Goal: Communication & Community: Answer question/provide support

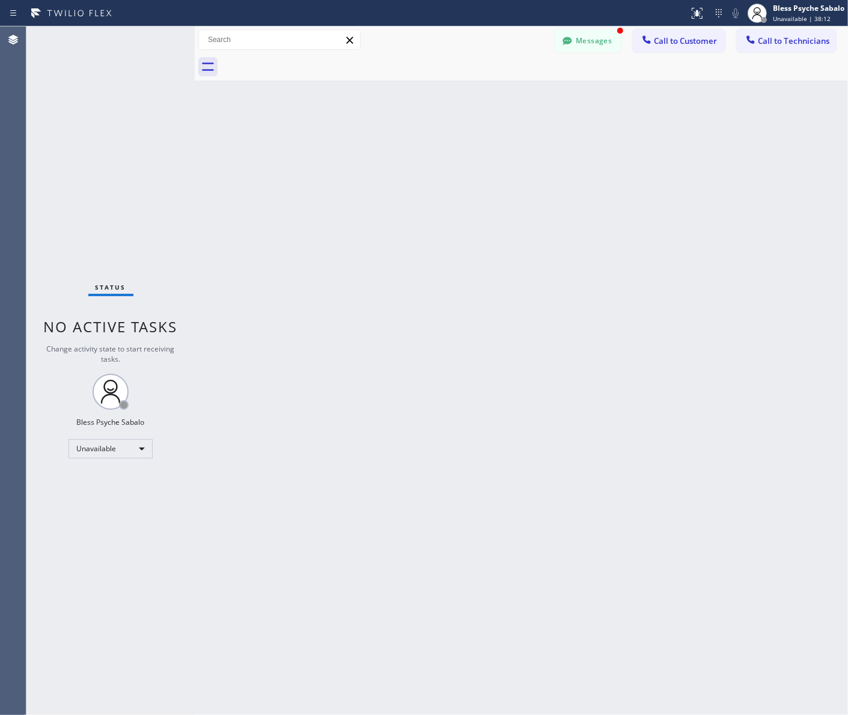
click at [601, 26] on div "Messages Call to Customer Call to Technicians Outbound call Location Search loc…" at bounding box center [521, 39] width 653 height 27
click at [582, 46] on button "Messages" at bounding box center [588, 40] width 66 height 23
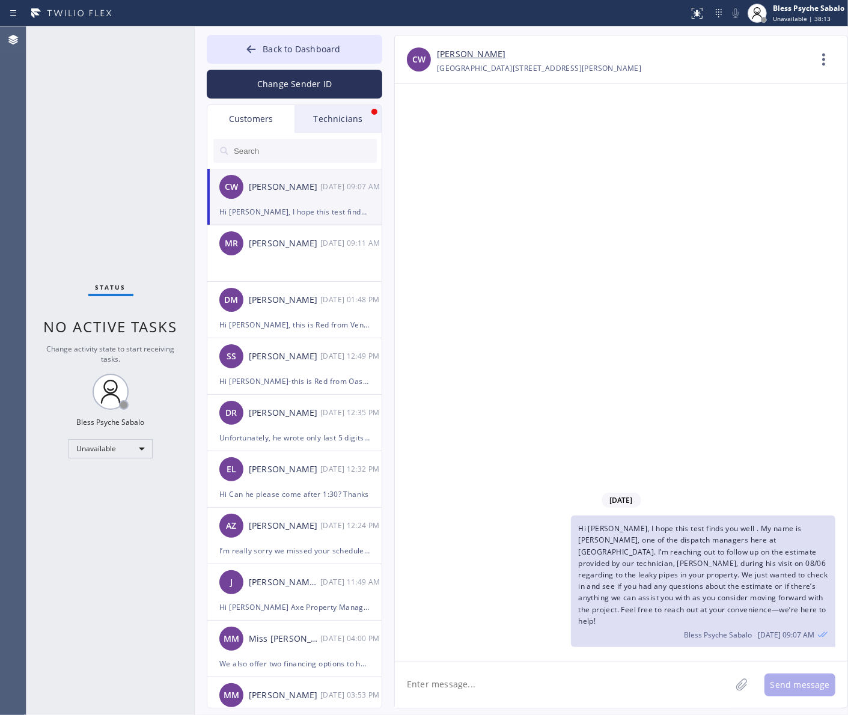
click at [347, 119] on div "Technicians" at bounding box center [338, 119] width 87 height 28
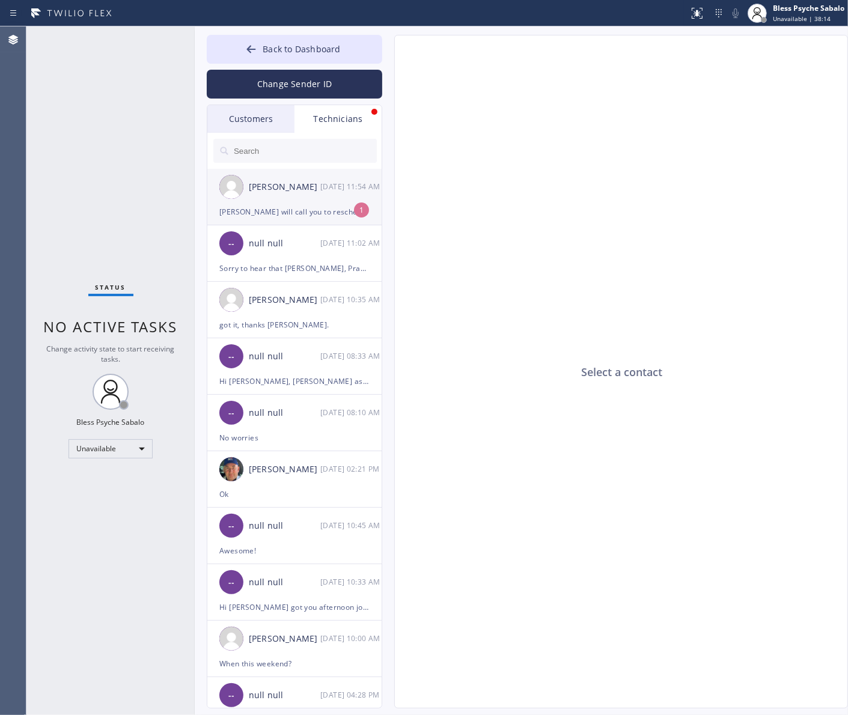
click at [337, 209] on div "[PERSON_NAME] will call you to reschedule. I let him know. I will give him a fu…" at bounding box center [294, 212] width 150 height 14
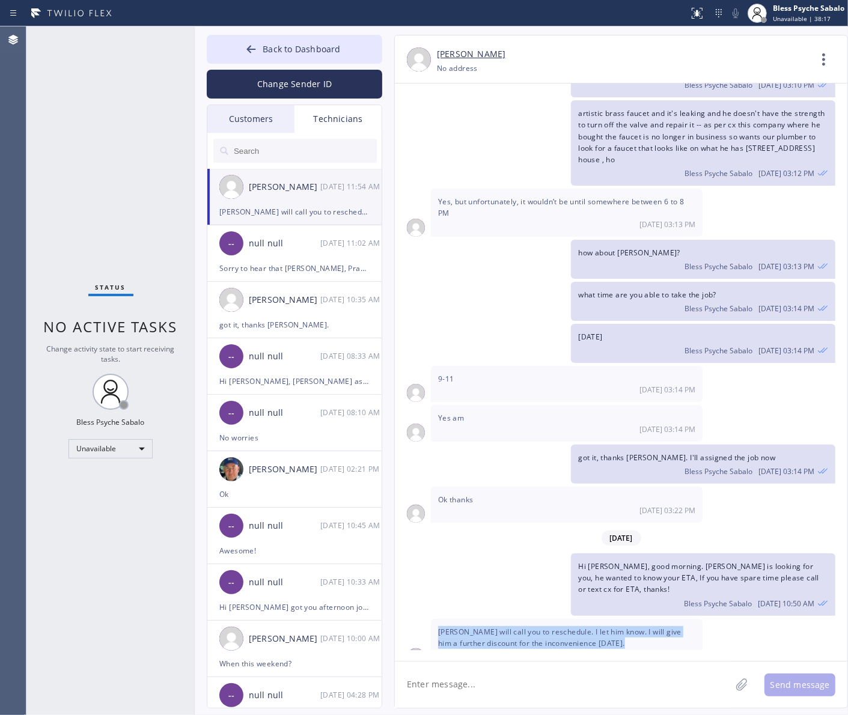
drag, startPoint x: 558, startPoint y: 629, endPoint x: 441, endPoint y: 612, distance: 118.4
click at [441, 619] on div "[PERSON_NAME] will call you to reschedule. I let him know. I will give him a fu…" at bounding box center [567, 642] width 272 height 47
click at [632, 641] on div "[PERSON_NAME] will call you to reschedule. I let him know. I will give him a fu…" at bounding box center [567, 642] width 272 height 47
click at [549, 683] on textarea at bounding box center [563, 685] width 336 height 46
click at [513, 462] on div "got it, thanks [PERSON_NAME]. I'll assigned the job now Bless Psyche Sabalo [DA…" at bounding box center [615, 464] width 441 height 39
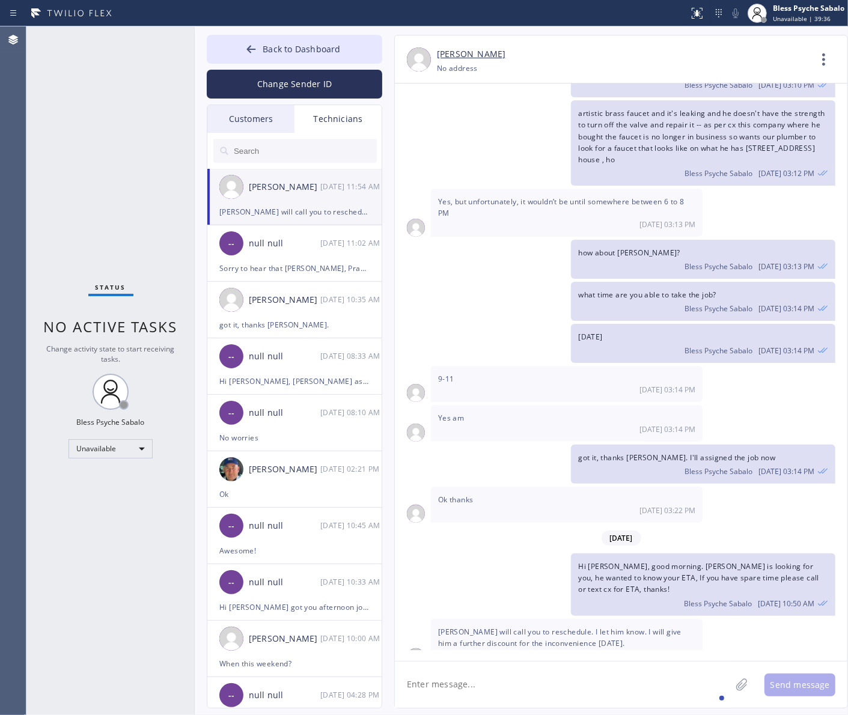
click at [313, 203] on div "[PERSON_NAME] [DATE] 11:54 AM" at bounding box center [295, 187] width 176 height 36
click at [322, 119] on div "Technicians" at bounding box center [338, 119] width 87 height 28
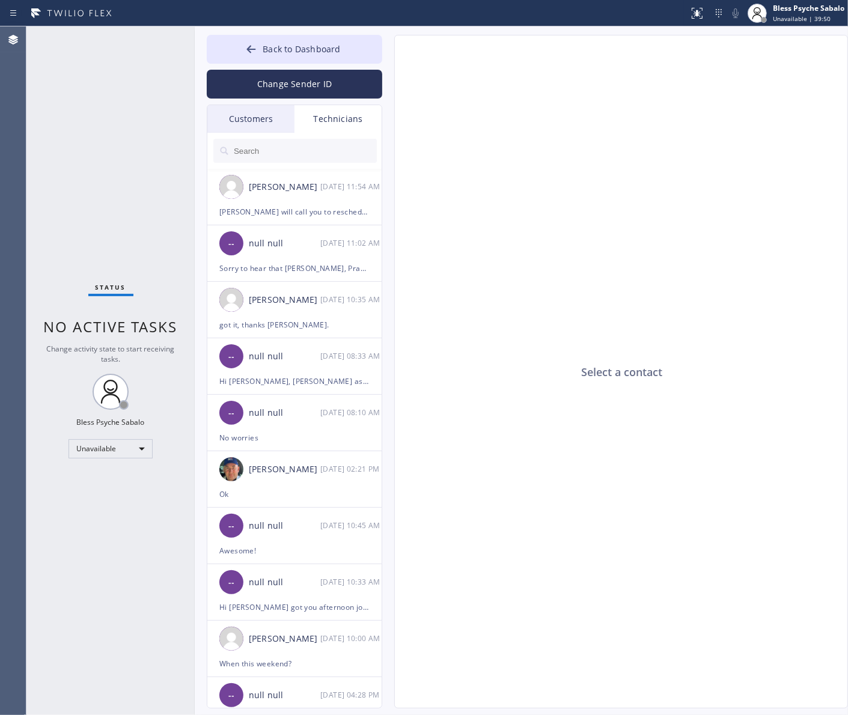
click at [263, 124] on div "Customers" at bounding box center [250, 119] width 87 height 28
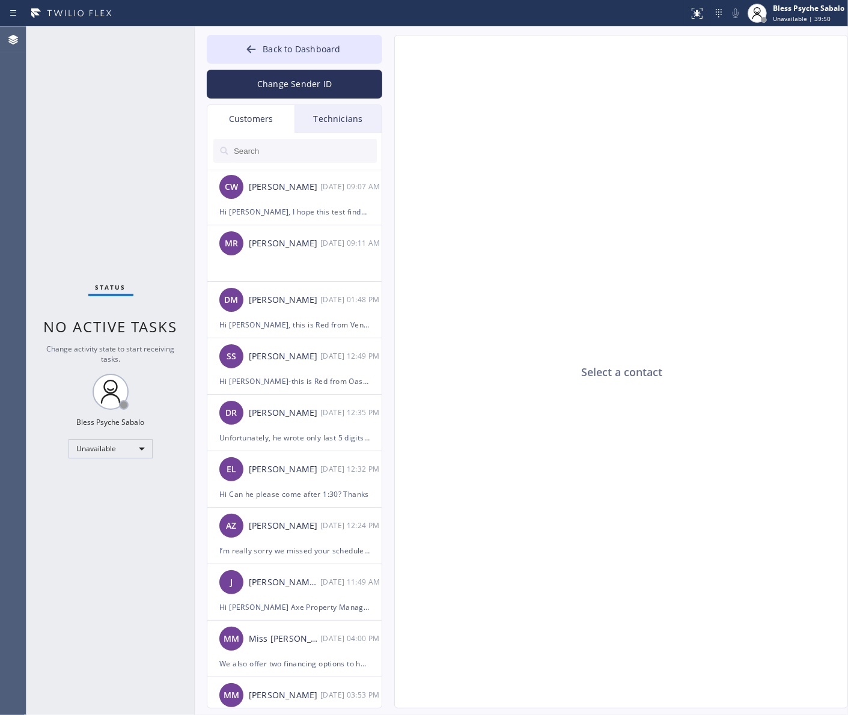
click at [323, 117] on div "Technicians" at bounding box center [338, 119] width 87 height 28
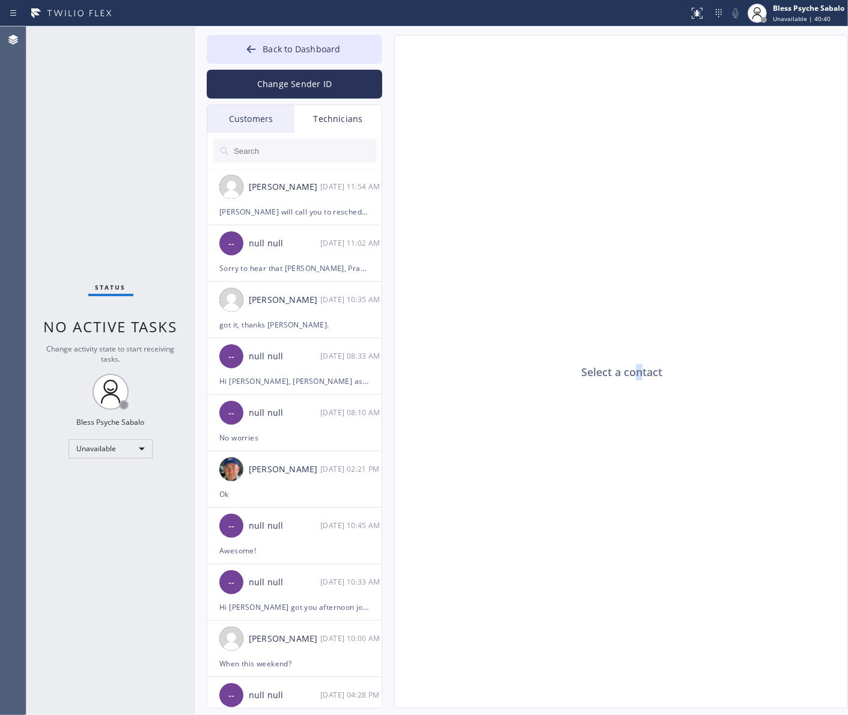
click at [640, 103] on div "Select a contact" at bounding box center [622, 372] width 454 height 674
click at [604, 225] on div "Select a contact" at bounding box center [622, 372] width 454 height 674
drag, startPoint x: 644, startPoint y: 385, endPoint x: 608, endPoint y: 299, distance: 93.8
click at [644, 385] on div "Select a contact" at bounding box center [622, 372] width 454 height 674
click at [332, 57] on button "Back to Dashboard" at bounding box center [295, 49] width 176 height 29
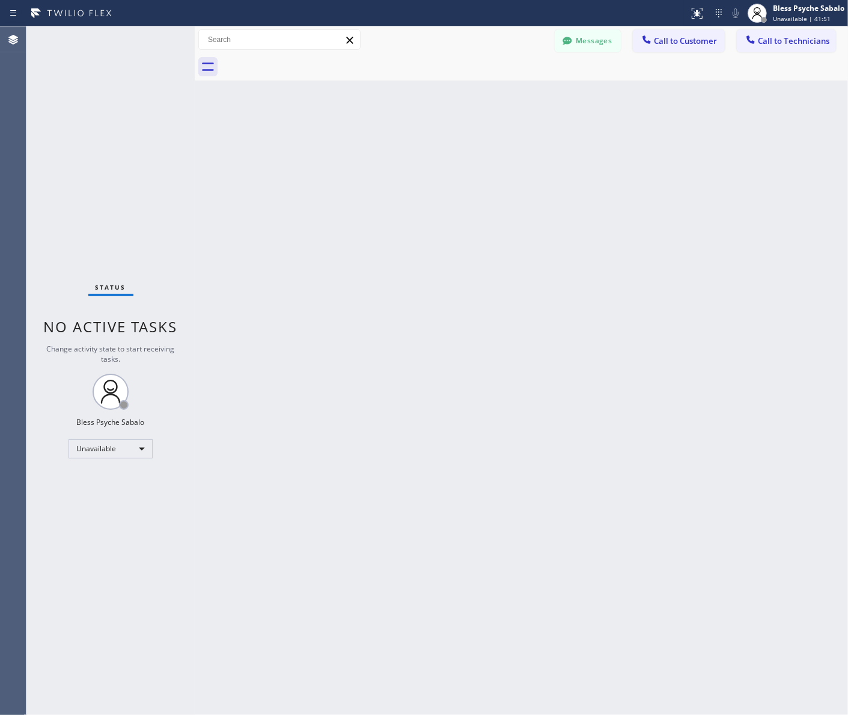
drag, startPoint x: 527, startPoint y: 191, endPoint x: 524, endPoint y: 182, distance: 9.5
click at [530, 193] on div "Back to Dashboard Change Sender ID Customers Technicians CW [PERSON_NAME] [DATE…" at bounding box center [521, 370] width 653 height 689
click at [233, 322] on div "Back to Dashboard Change Sender ID Customers Technicians CW [PERSON_NAME] [DATE…" at bounding box center [521, 370] width 653 height 689
click at [130, 458] on div "Status No active tasks Change activity state to start receiving tasks. Bless Ps…" at bounding box center [110, 370] width 168 height 689
click at [134, 447] on div "Unavailable" at bounding box center [111, 448] width 84 height 19
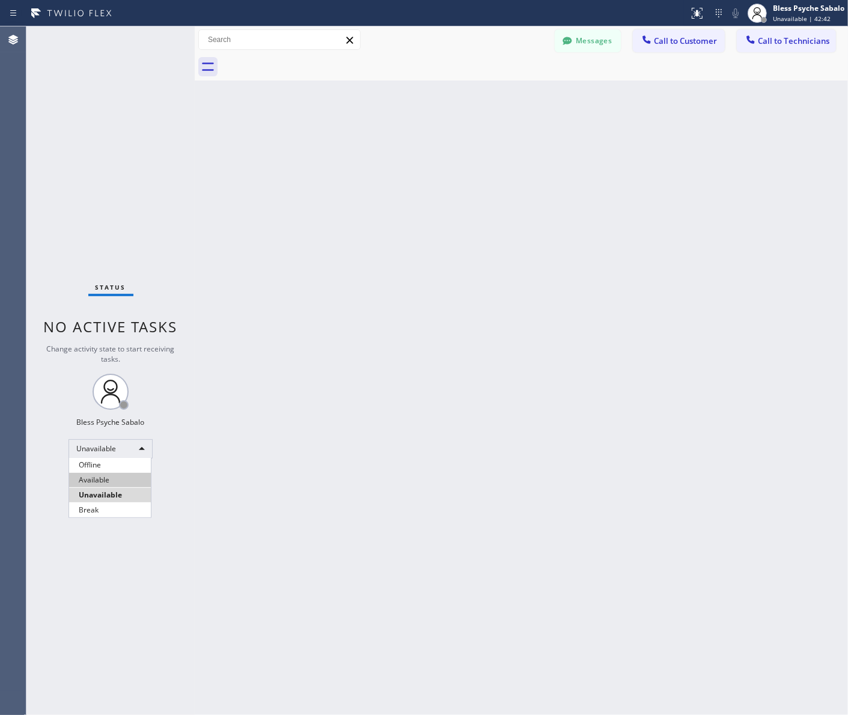
click at [116, 482] on li "Available" at bounding box center [110, 480] width 82 height 14
drag, startPoint x: 203, startPoint y: 470, endPoint x: 201, endPoint y: 429, distance: 41.5
click at [204, 470] on div "Back to Dashboard Change Sender ID Customers Technicians CW [PERSON_NAME] [DATE…" at bounding box center [521, 370] width 653 height 689
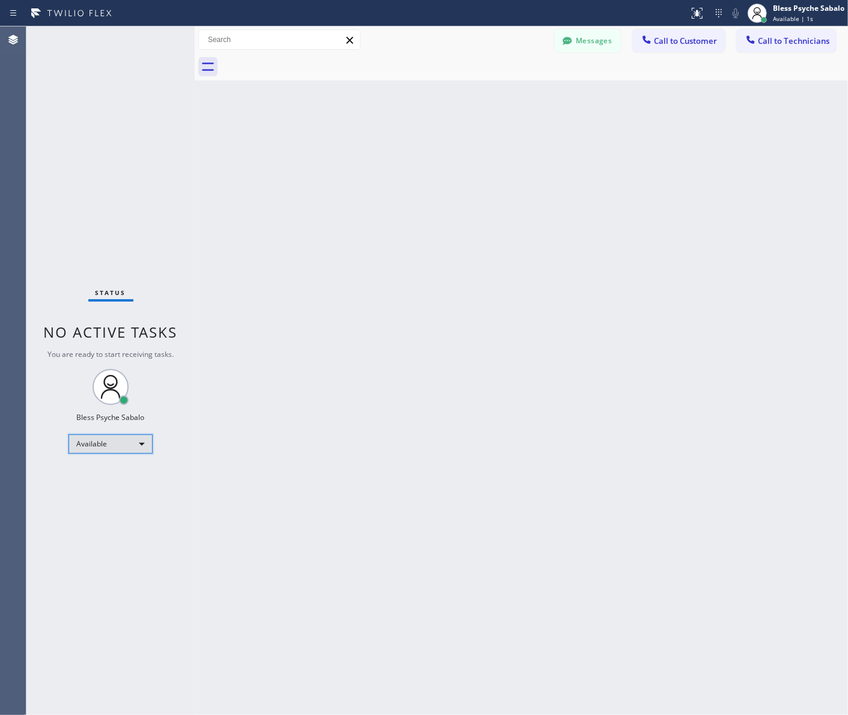
click at [134, 452] on div "Available" at bounding box center [111, 444] width 84 height 19
click at [119, 490] on li "Unavailable" at bounding box center [110, 490] width 82 height 14
drag, startPoint x: 250, startPoint y: 451, endPoint x: 251, endPoint y: 436, distance: 15.0
click at [251, 445] on div "Back to Dashboard Change Sender ID Customers Technicians CW [PERSON_NAME] [DATE…" at bounding box center [521, 370] width 653 height 689
drag, startPoint x: 461, startPoint y: 117, endPoint x: 520, endPoint y: 90, distance: 64.8
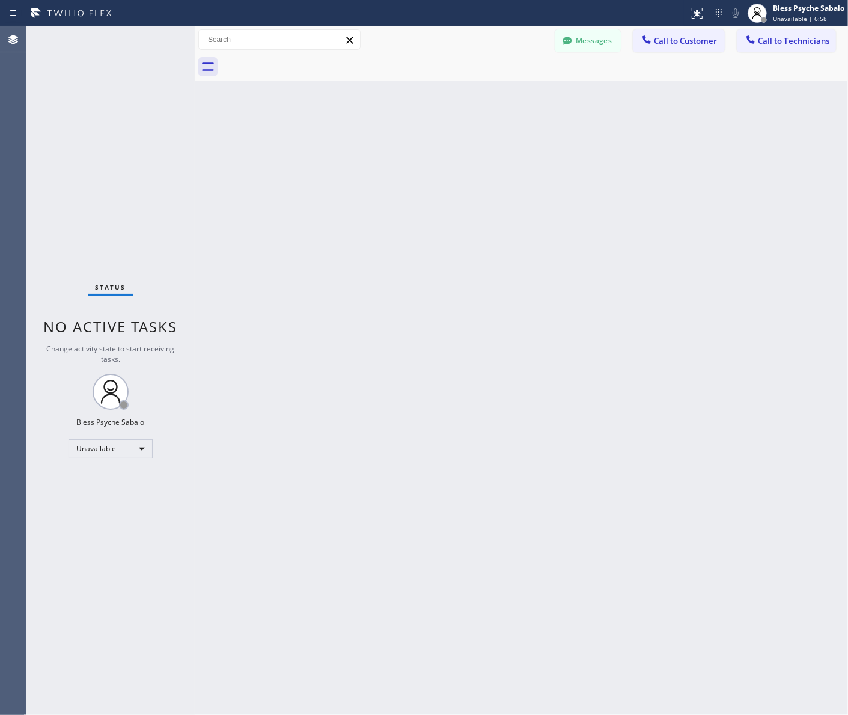
click at [463, 117] on div "Back to Dashboard Change Sender ID Customers Technicians CW [PERSON_NAME] [DATE…" at bounding box center [521, 370] width 653 height 689
click at [611, 40] on button "Messages" at bounding box center [588, 40] width 66 height 23
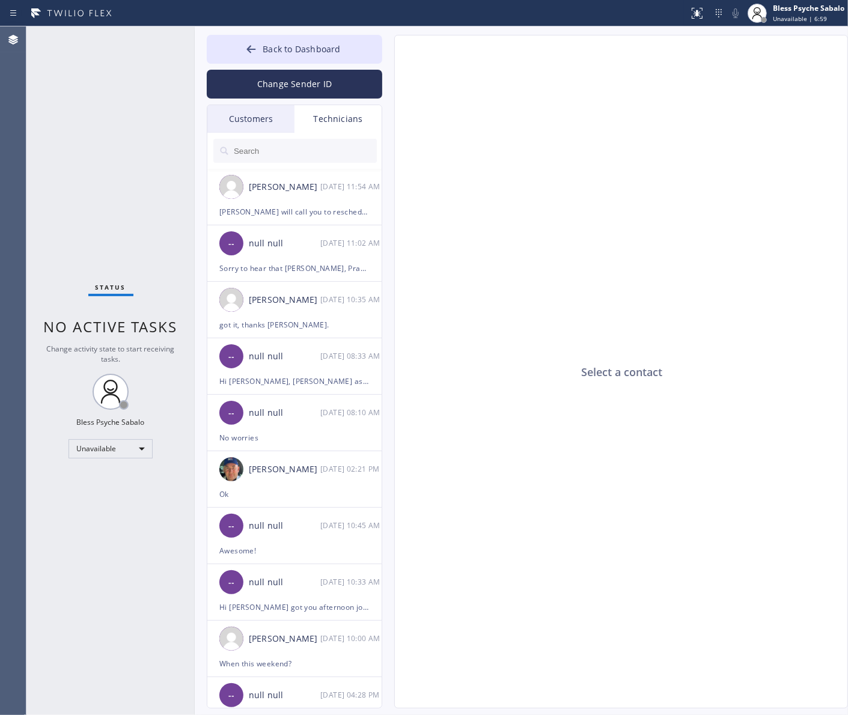
click at [338, 110] on div "Technicians" at bounding box center [338, 119] width 87 height 28
click at [334, 122] on div "Technicians" at bounding box center [338, 119] width 87 height 28
click at [322, 142] on input "text" at bounding box center [305, 151] width 144 height 24
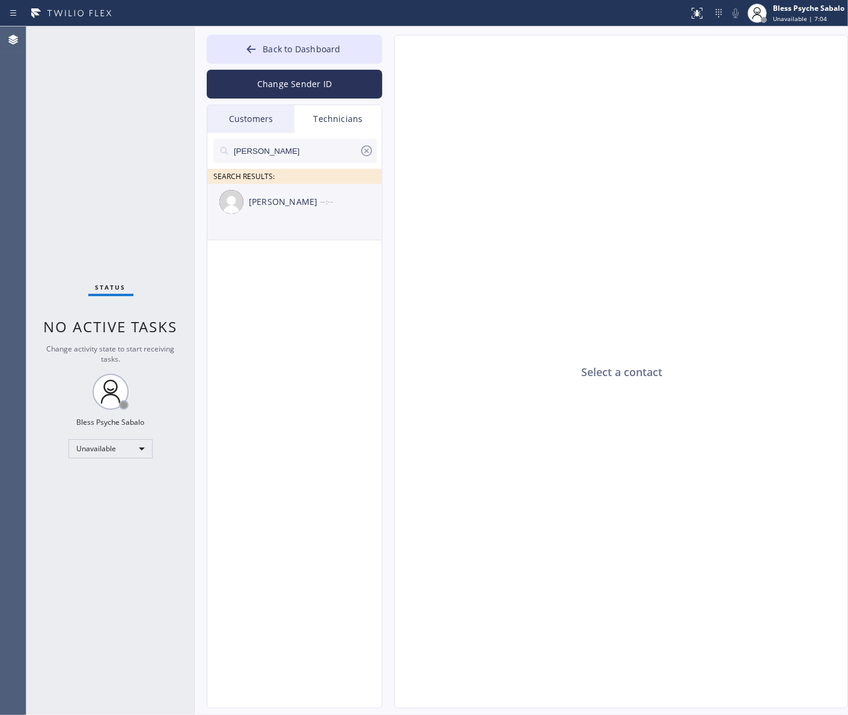
type input "[PERSON_NAME]"
click at [307, 223] on li "[PERSON_NAME] --:--" at bounding box center [295, 212] width 176 height 57
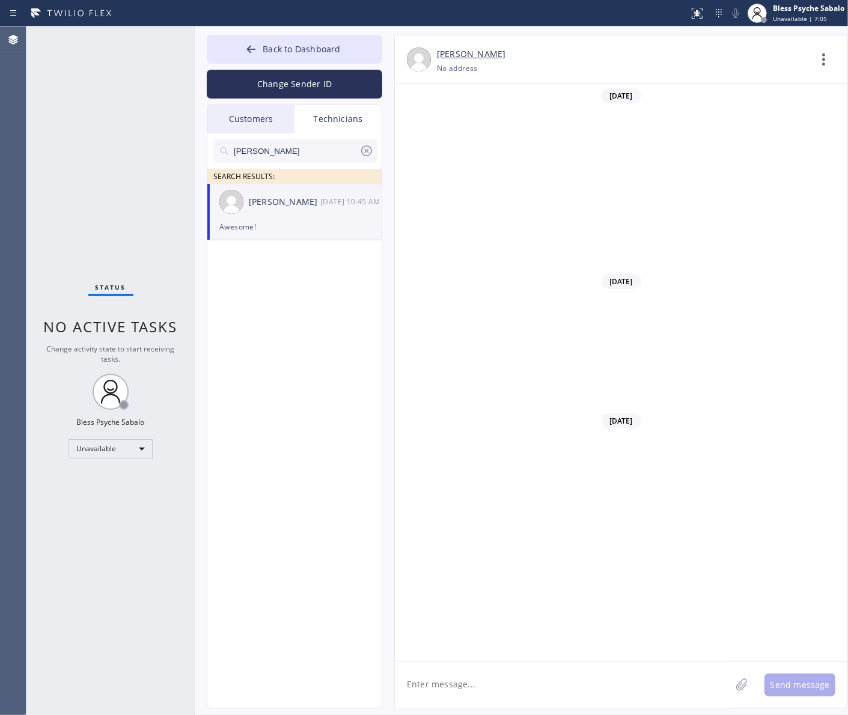
scroll to position [10454, 0]
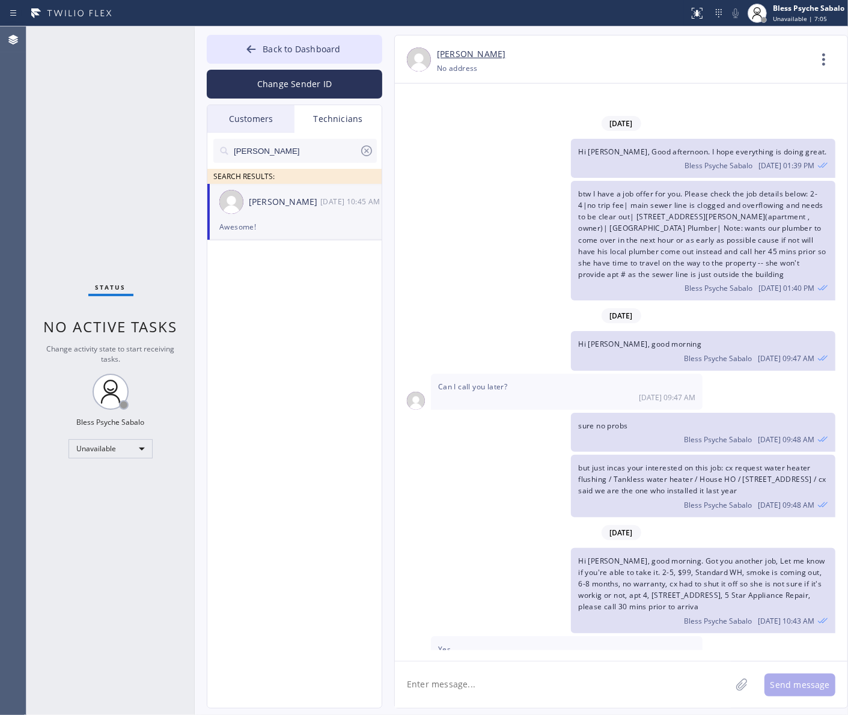
click at [530, 689] on textarea at bounding box center [563, 685] width 336 height 46
type textarea "Hi [PERSON_NAME], good afternoon"
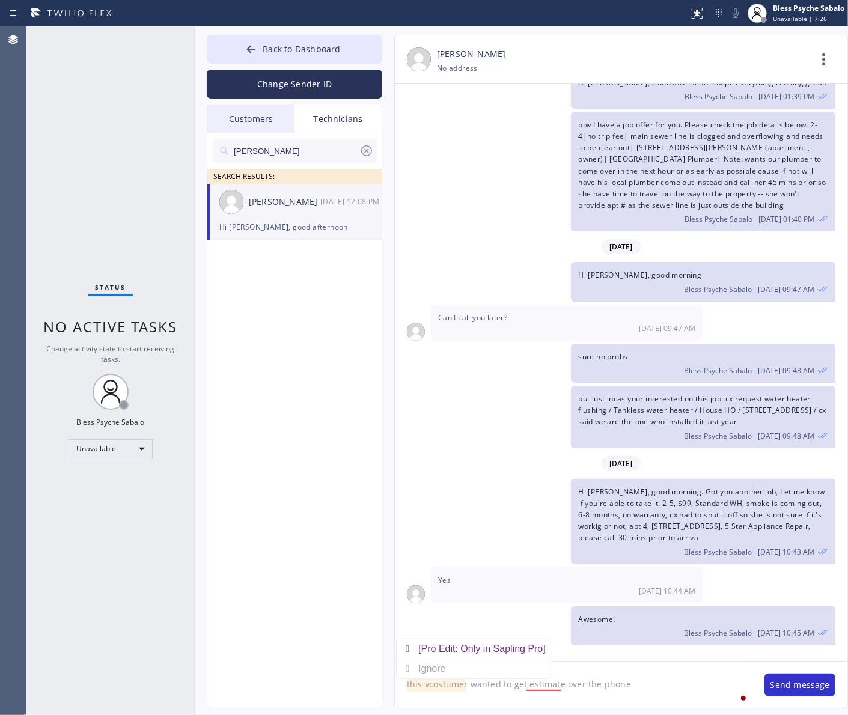
click at [430, 683] on textarea "this vcostumer wanted to get estimate over the phone" at bounding box center [574, 685] width 358 height 46
click at [545, 682] on textarea "this costumer wanted to get estimate over the phone" at bounding box center [574, 685] width 358 height 46
click at [560, 646] on div "an estimate" at bounding box center [561, 649] width 55 height 19
click at [653, 688] on textarea "this costumer wanted to get an estimate over the phone" at bounding box center [574, 685] width 358 height 46
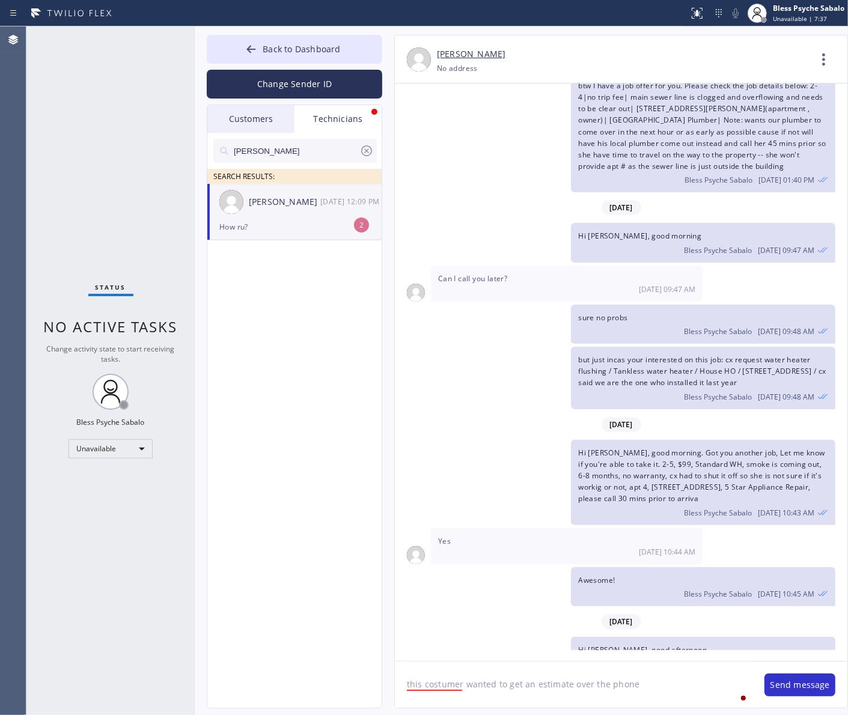
scroll to position [10600, 0]
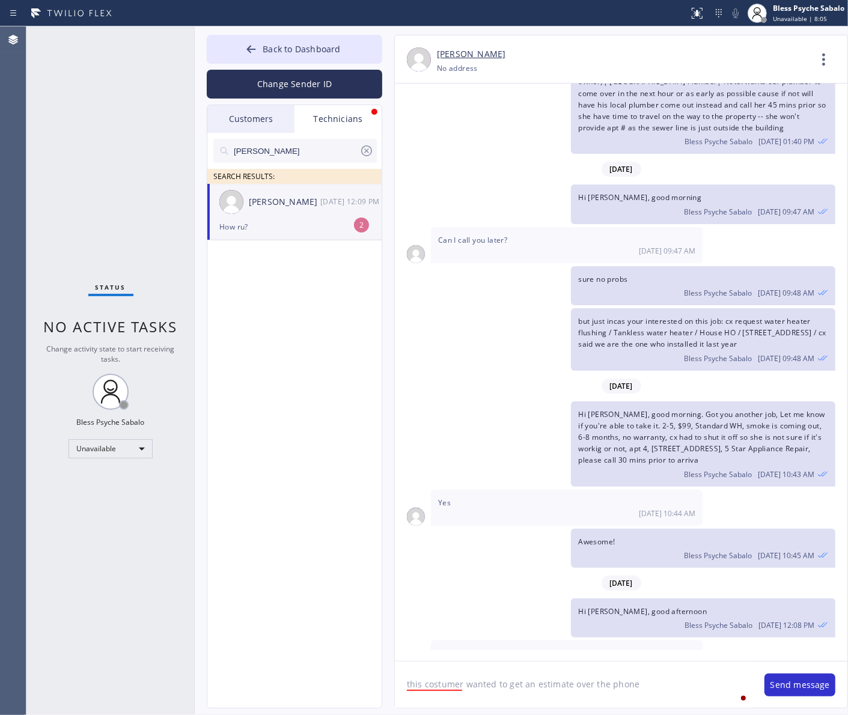
click at [668, 681] on textarea "this costumer wanted to get an estimate over the phone" at bounding box center [574, 685] width 358 height 46
click at [460, 644] on div "This customer" at bounding box center [450, 649] width 65 height 19
click at [661, 686] on textarea "This customer wanted to get an estimate over the phone" at bounding box center [574, 685] width 358 height 46
click at [669, 677] on textarea "This customer wanted to get an estimate over the phone:" at bounding box center [574, 685] width 358 height 46
paste textarea "had a Whirlpool 40 gallon gas standard water heater and wanted to replace with …"
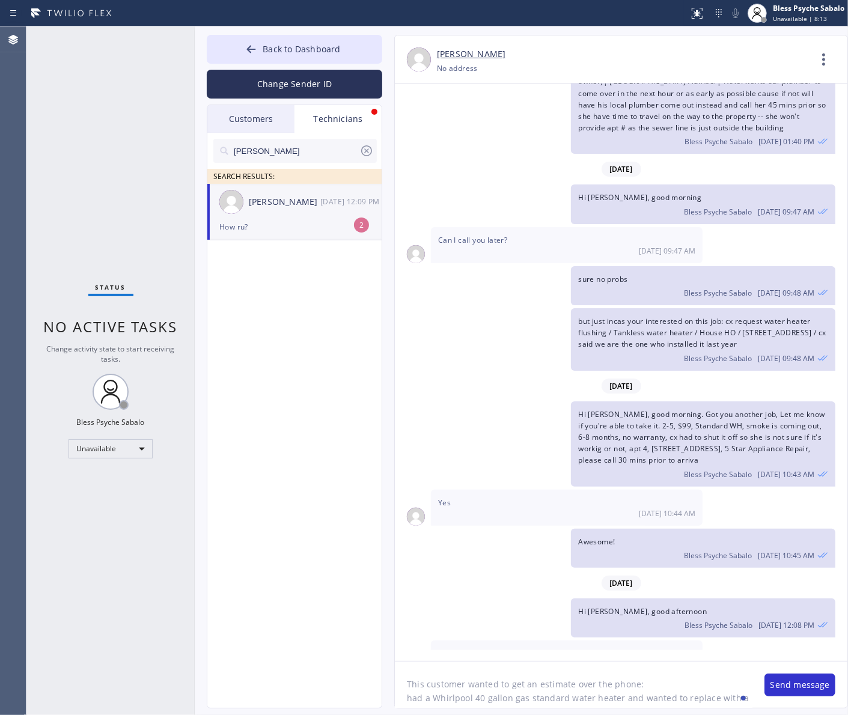
scroll to position [10, 0]
click at [667, 700] on textarea "This customer wanted to get an estimate over the phone: had a Whirlpool 40 gall…" at bounding box center [574, 685] width 358 height 46
paste textarea "she was given $1900 by the other company"
click at [590, 680] on textarea "This customer wanted to get an estimate over the phone: had a Whirlpool 40 gall…" at bounding box center [574, 685] width 358 height 46
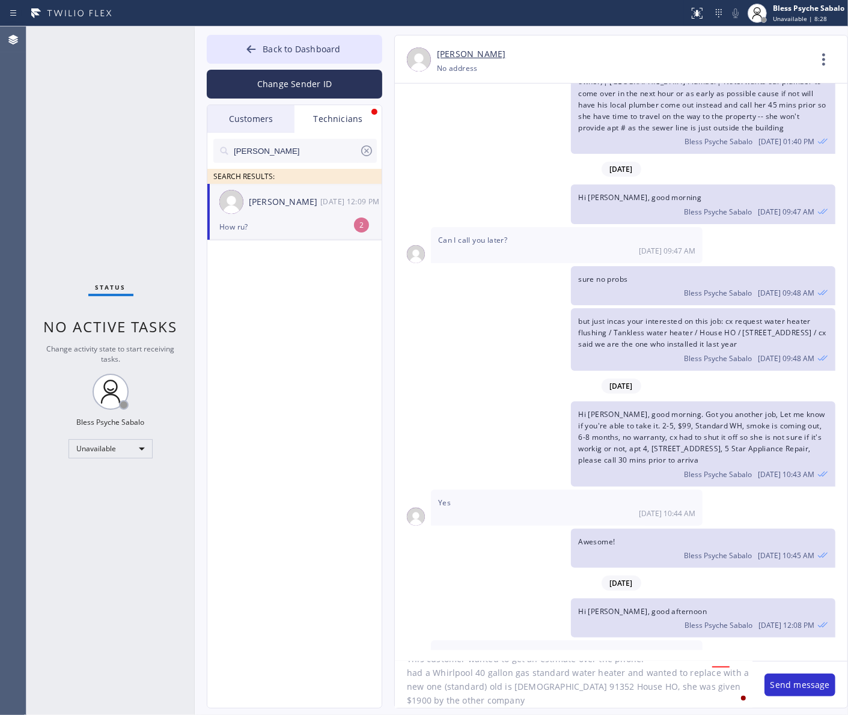
click at [590, 686] on textarea "This customer wanted to get an estimate over the phone: had a Whirlpool 40 gall…" at bounding box center [574, 685] width 358 height 46
paste textarea "[PERSON_NAME] Phone: [PHONE_NUMBER]"
type textarea "This customer wanted to get an estimate over the phone: had a Whirlpool 40 gall…"
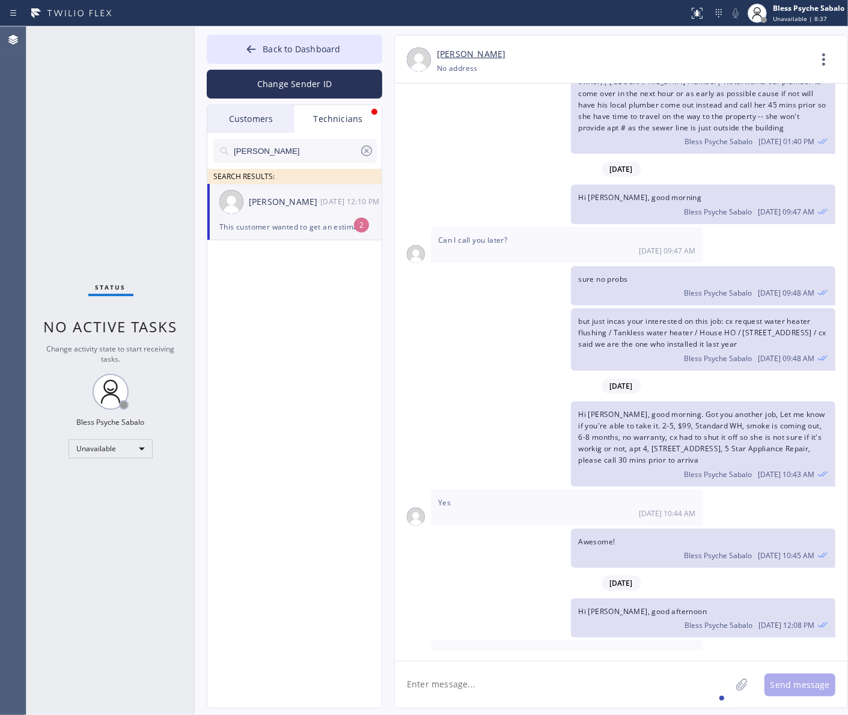
scroll to position [10688, 0]
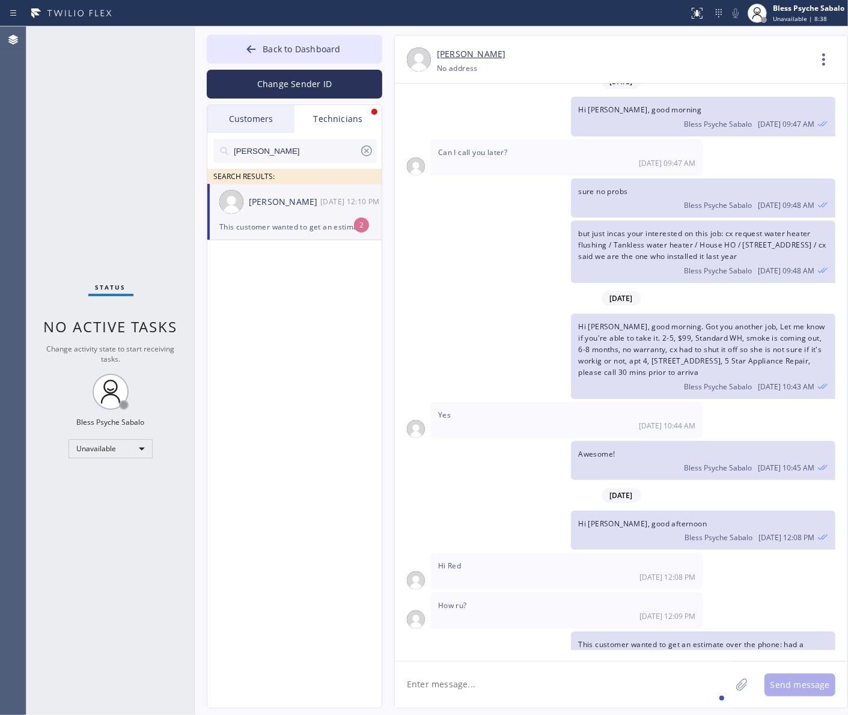
click at [596, 681] on textarea at bounding box center [563, 685] width 336 height 46
click at [608, 519] on span "Hi [PERSON_NAME], good afternoon" at bounding box center [642, 524] width 129 height 10
click at [501, 593] on div "How ru? [DATE] 12:09 PM" at bounding box center [567, 611] width 272 height 36
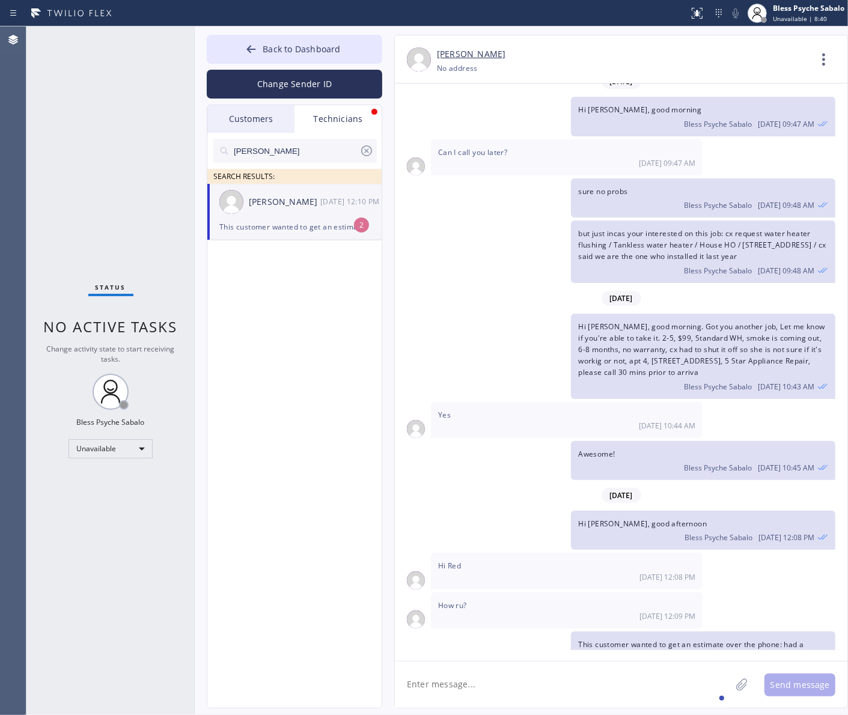
click at [542, 685] on textarea at bounding box center [563, 685] width 336 height 46
type textarea "doing great, how about you?"
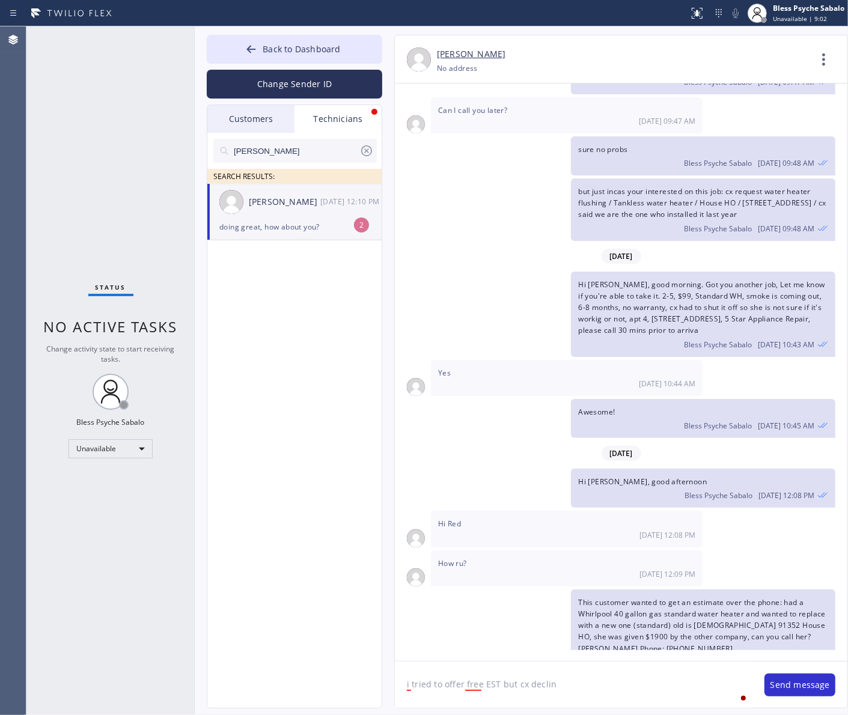
type textarea "i tried to offer free EST but cx decline"
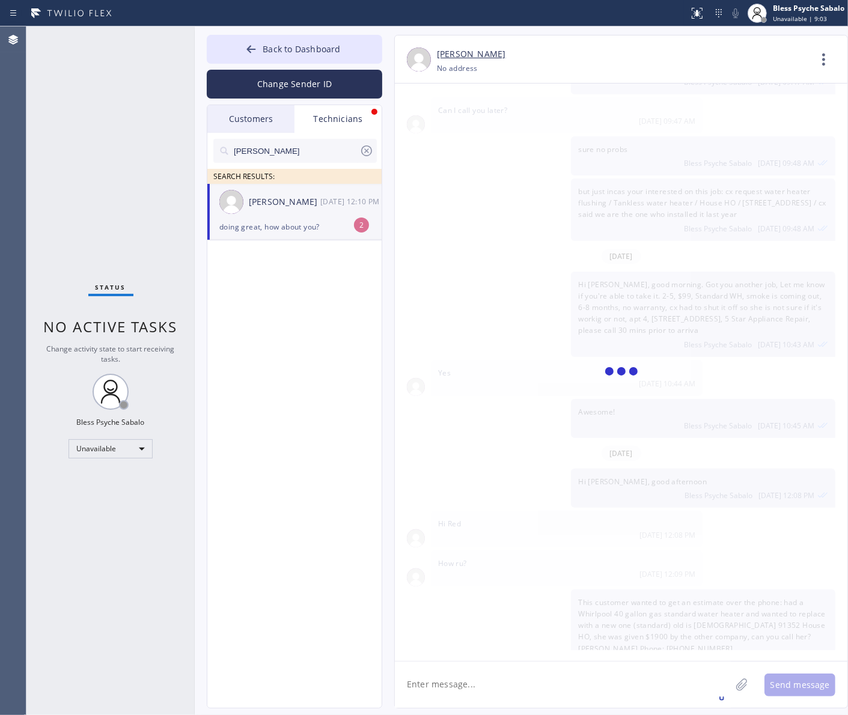
scroll to position [10772, 0]
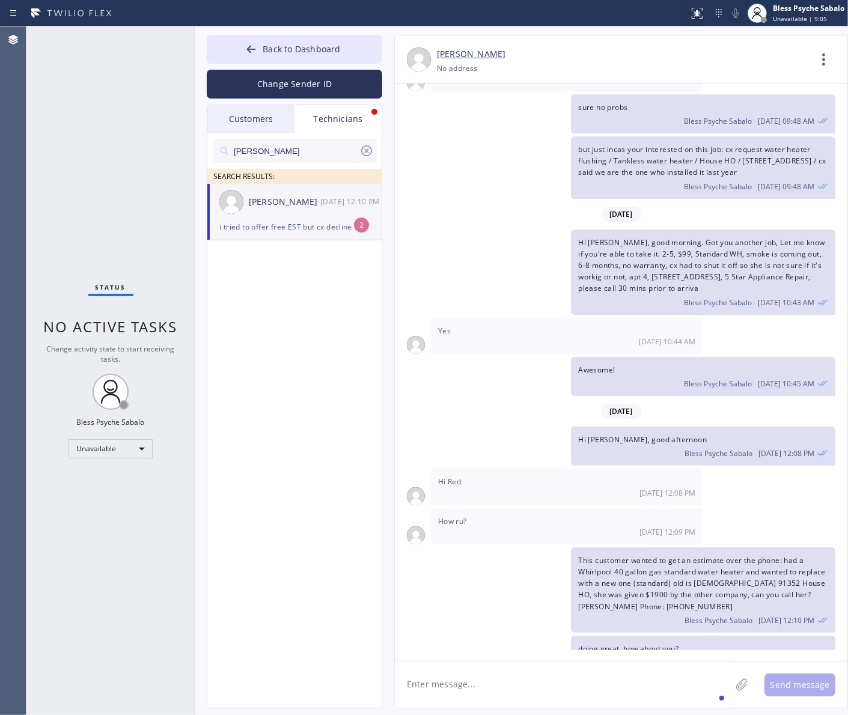
drag, startPoint x: 446, startPoint y: 506, endPoint x: 449, endPoint y: 438, distance: 68.0
click at [448, 548] on div "This customer wanted to get an estimate over the phone: had a Whirlpool 40 gall…" at bounding box center [615, 590] width 441 height 85
click at [347, 230] on div "i tried to offer free EST but cx decline" at bounding box center [294, 227] width 150 height 14
click at [568, 682] on textarea at bounding box center [563, 685] width 336 height 46
click at [602, 682] on textarea at bounding box center [563, 685] width 336 height 46
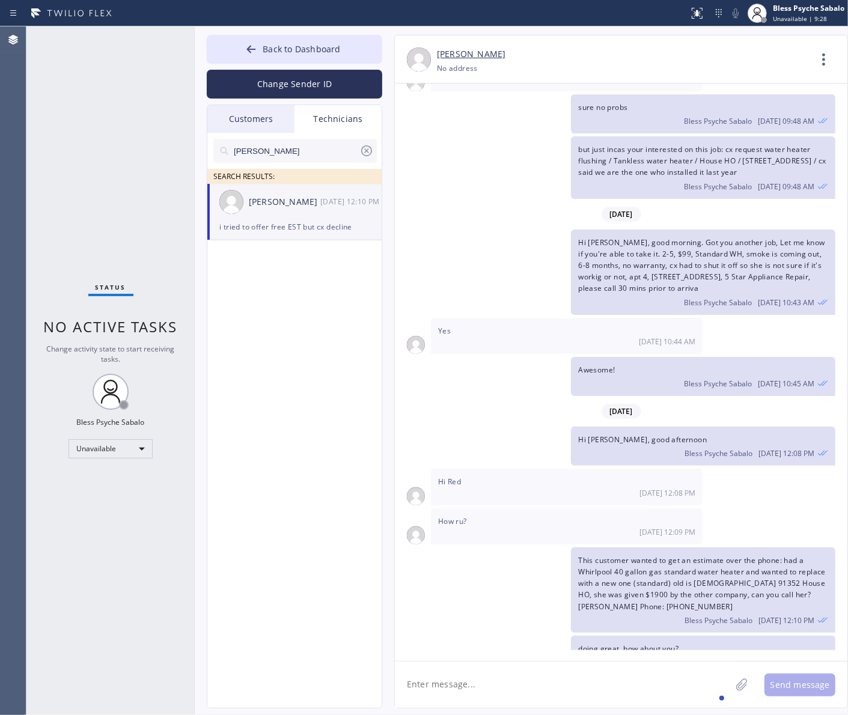
click at [646, 677] on textarea at bounding box center [563, 685] width 336 height 46
click at [650, 680] on textarea at bounding box center [563, 685] width 336 height 46
type textarea "that $1900 was given by the 3rd company"
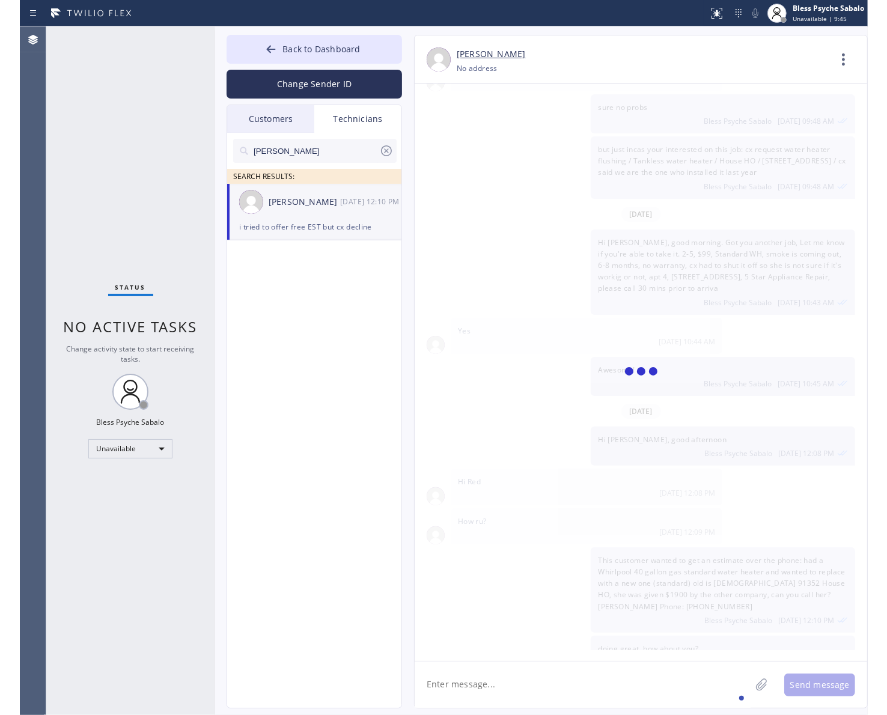
scroll to position [10814, 0]
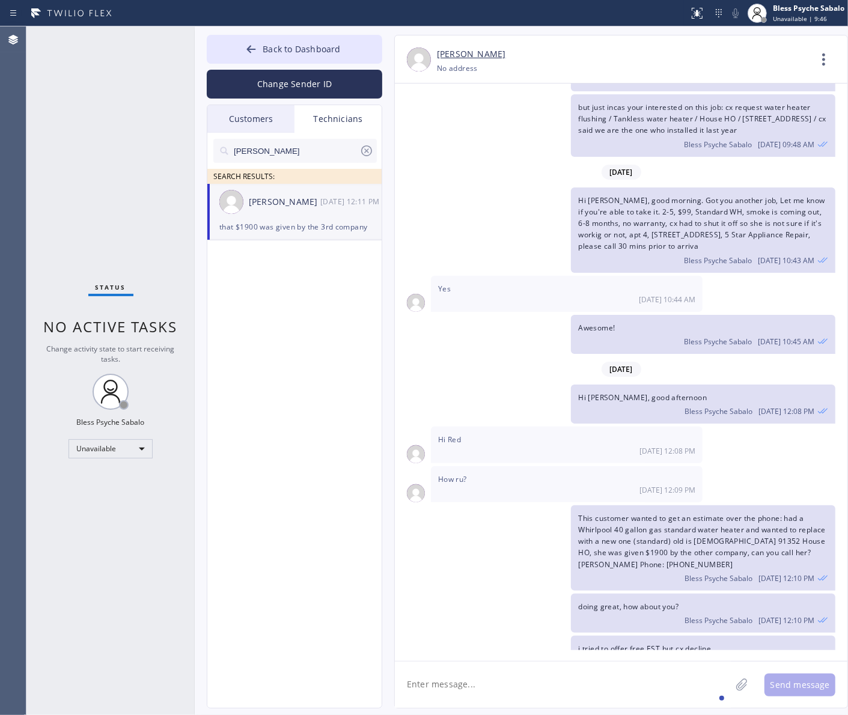
click at [684, 201] on div "Hi [PERSON_NAME], good morning. Got you another job, Let me know if you're able…" at bounding box center [703, 230] width 264 height 85
click at [687, 506] on div "This customer wanted to get an estimate over the phone: had a Whirlpool 40 gall…" at bounding box center [703, 548] width 264 height 85
drag, startPoint x: 450, startPoint y: 298, endPoint x: 429, endPoint y: 247, distance: 55.3
click at [451, 357] on div "[DATE]" at bounding box center [621, 369] width 453 height 25
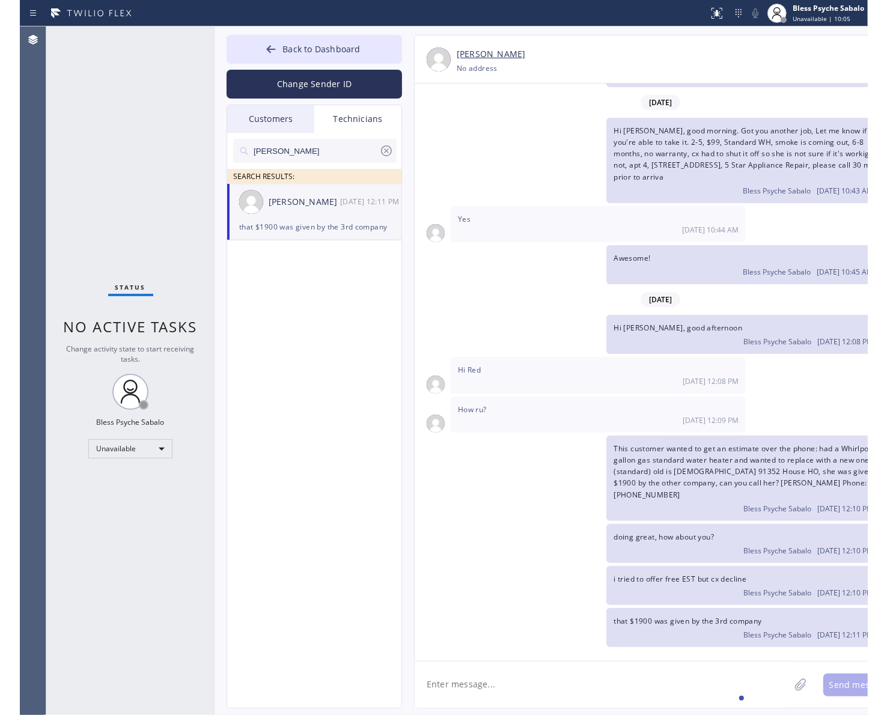
scroll to position [10607, 0]
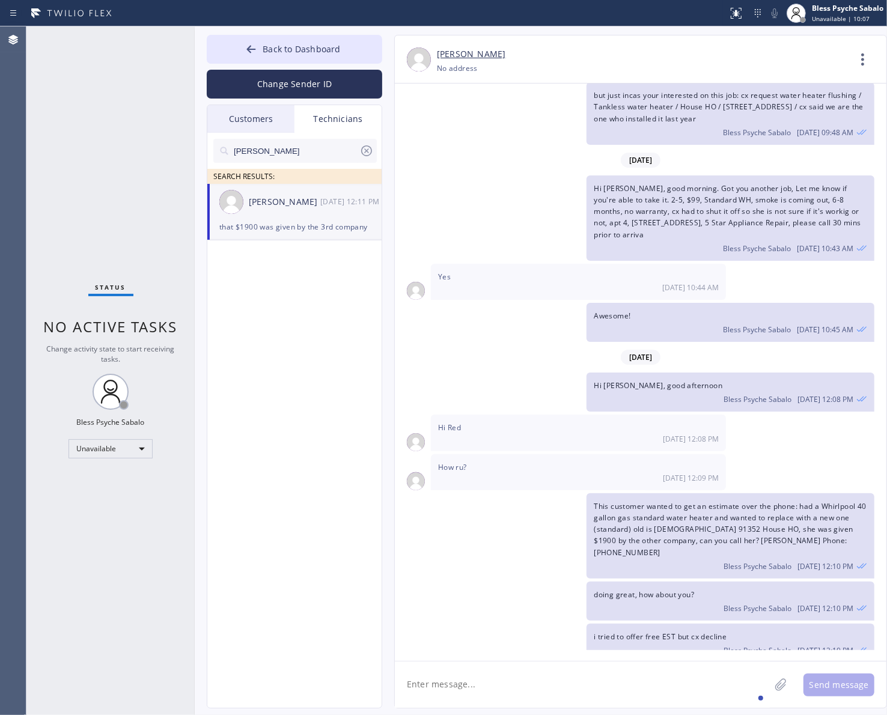
drag, startPoint x: 641, startPoint y: 151, endPoint x: 809, endPoint y: 115, distance: 172.3
click at [648, 183] on span "Hi [PERSON_NAME], good morning. Got you another job, Let me know if you're able…" at bounding box center [727, 211] width 267 height 57
click at [848, 52] on icon at bounding box center [863, 59] width 29 height 29
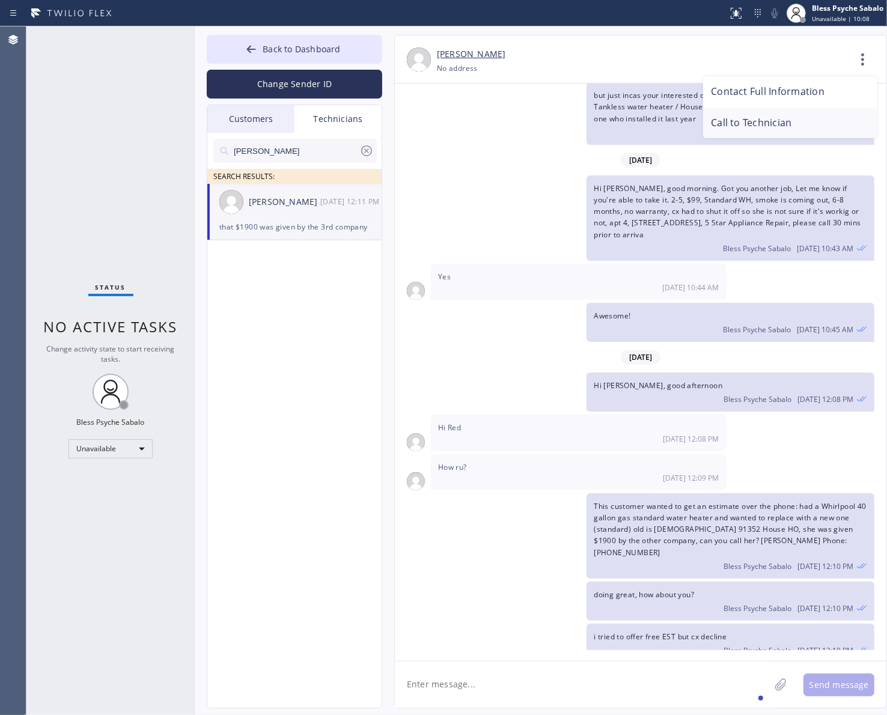
click at [767, 120] on li "Call to Technician" at bounding box center [790, 123] width 174 height 31
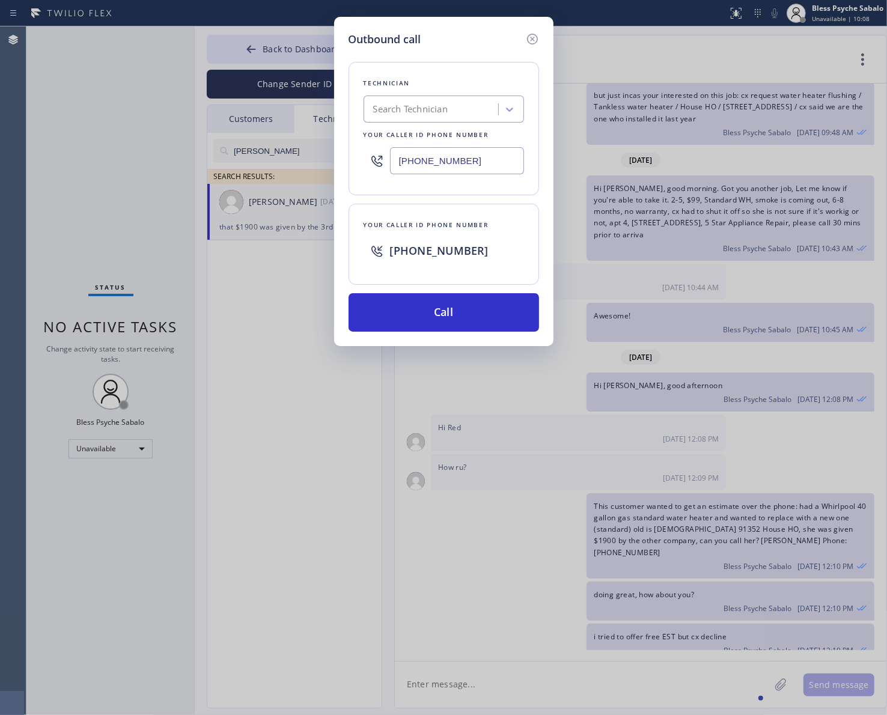
click at [727, 186] on div "Outbound call Technician Search Technician Your caller id phone number [PHONE_N…" at bounding box center [443, 357] width 887 height 715
click at [394, 305] on button "Call" at bounding box center [444, 312] width 191 height 38
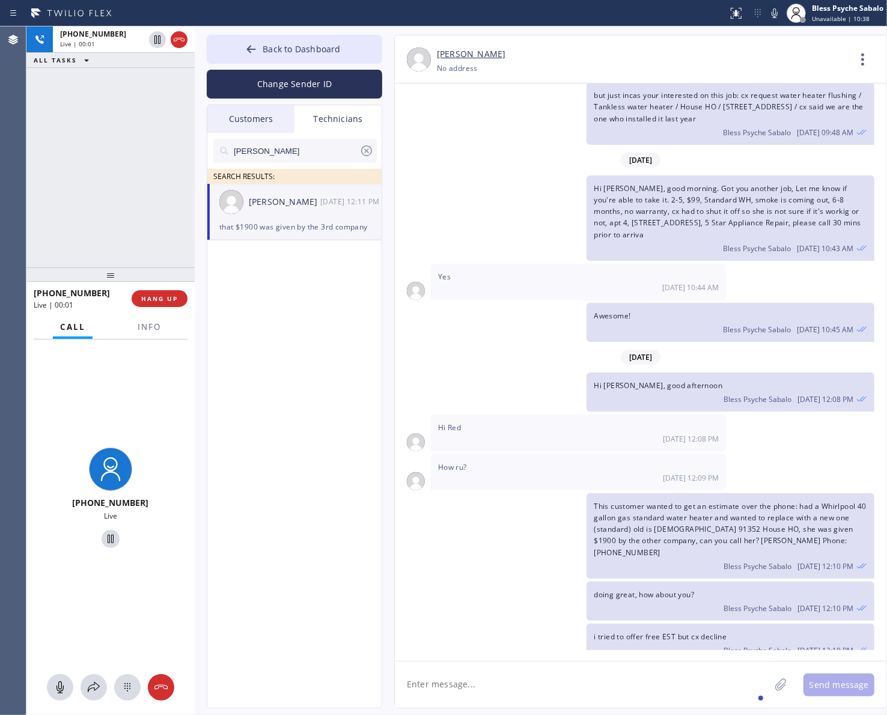
click at [503, 522] on div "[DATE] Hi [PERSON_NAME], My name is Red, and I’m with your new dispatch team. W…" at bounding box center [641, 367] width 492 height 567
click at [159, 685] on icon at bounding box center [160, 687] width 13 height 5
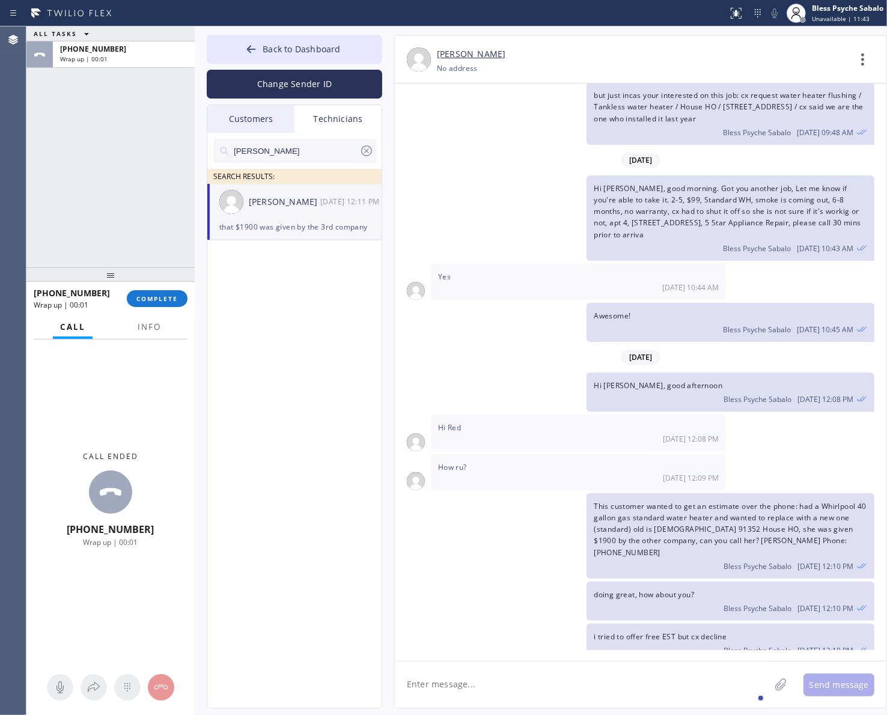
click at [397, 624] on div "i tried to offer free EST but cx decline Bless Psyche Sabalo [DATE] 12:10 PM" at bounding box center [635, 643] width 480 height 39
click at [483, 624] on div "i tried to offer free EST but cx decline Bless Psyche Sabalo [DATE] 12:10 PM" at bounding box center [635, 643] width 480 height 39
click at [147, 302] on span "COMPLETE" at bounding box center [156, 299] width 41 height 8
click at [61, 194] on div "ALL TASKS ALL TASKS ACTIVE TASKS TASKS IN WRAP UP [PHONE_NUMBER] Wrap up | 00:13" at bounding box center [110, 146] width 168 height 241
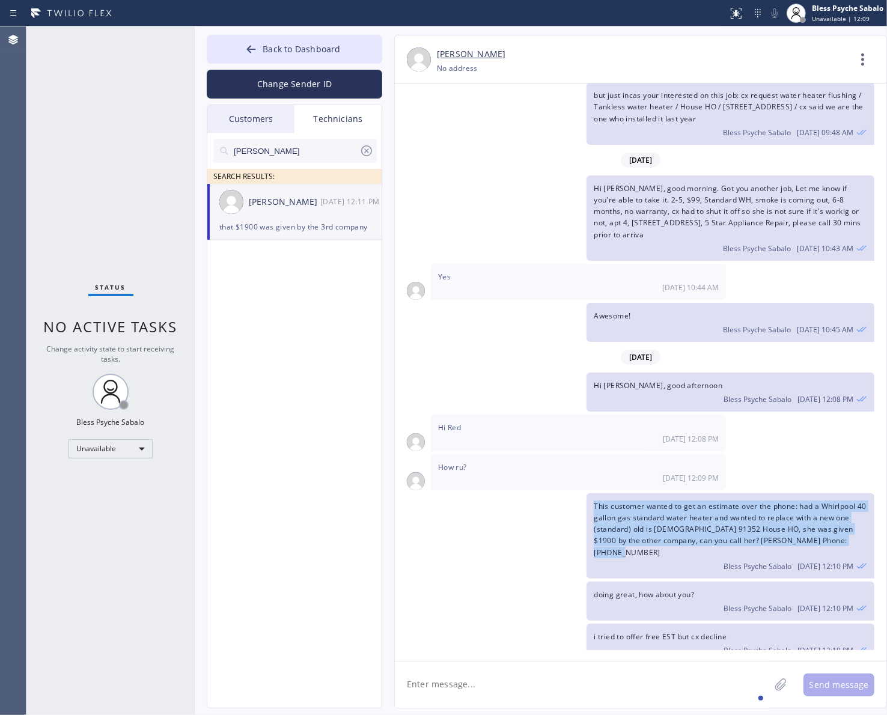
drag, startPoint x: 860, startPoint y: 499, endPoint x: 595, endPoint y: 448, distance: 269.8
click at [595, 493] on div "This customer wanted to get an estimate over the phone: had a Whirlpool 40 gall…" at bounding box center [731, 535] width 288 height 85
copy span "This customer wanted to get an estimate over the phone: had a Whirlpool 40 gall…"
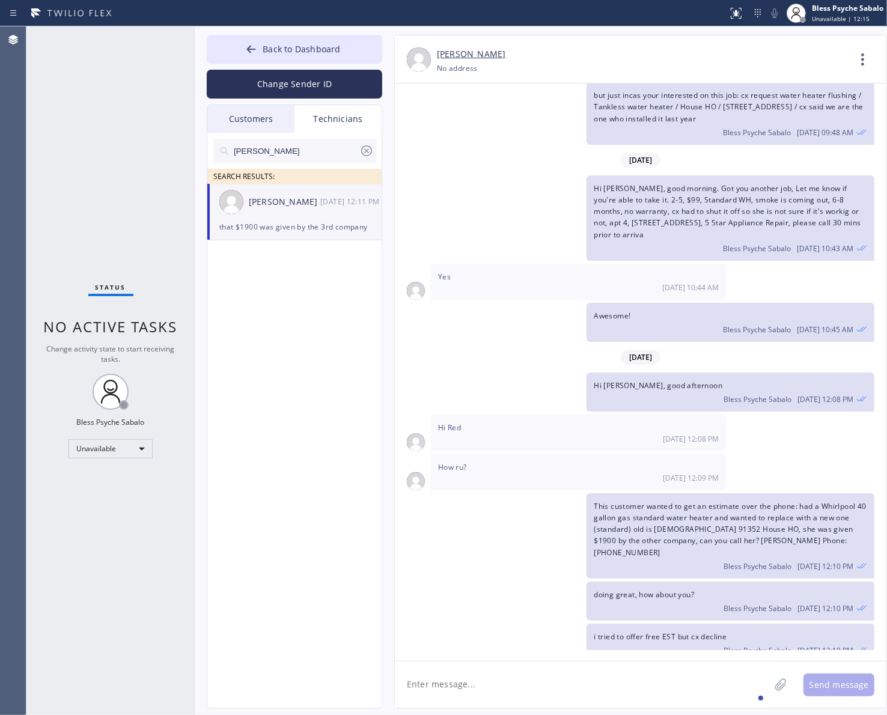
click at [641, 674] on span "that $1900 was given by the 3rd company" at bounding box center [668, 679] width 148 height 10
copy span "that $1900 was given by the 3rd company"
click at [370, 155] on icon at bounding box center [366, 150] width 11 height 11
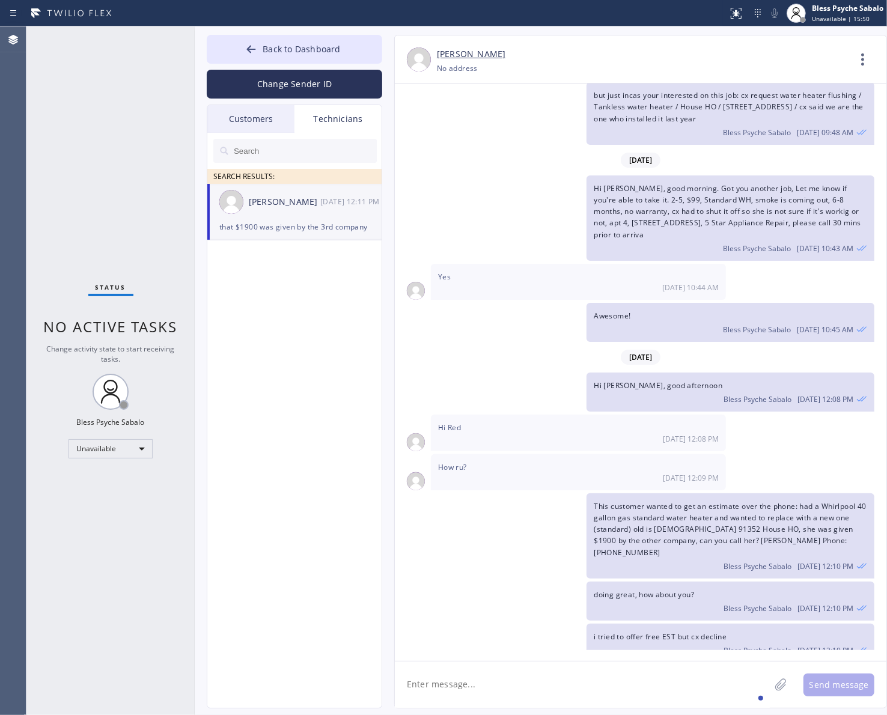
click at [346, 119] on div "Technicians" at bounding box center [338, 119] width 87 height 28
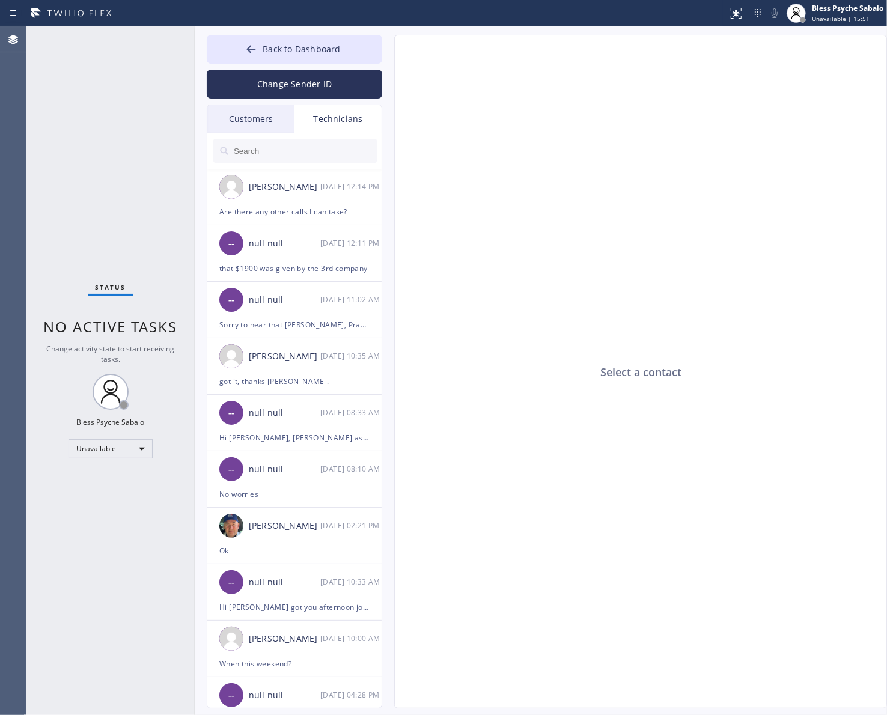
click at [262, 122] on div "Customers" at bounding box center [250, 119] width 87 height 28
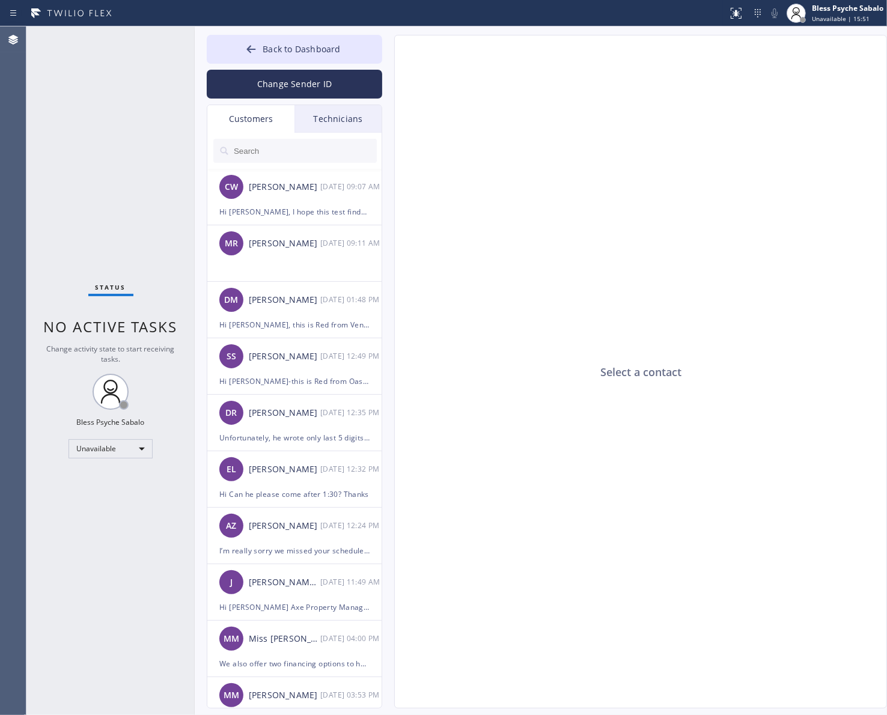
click at [320, 118] on div "Technicians" at bounding box center [338, 119] width 87 height 28
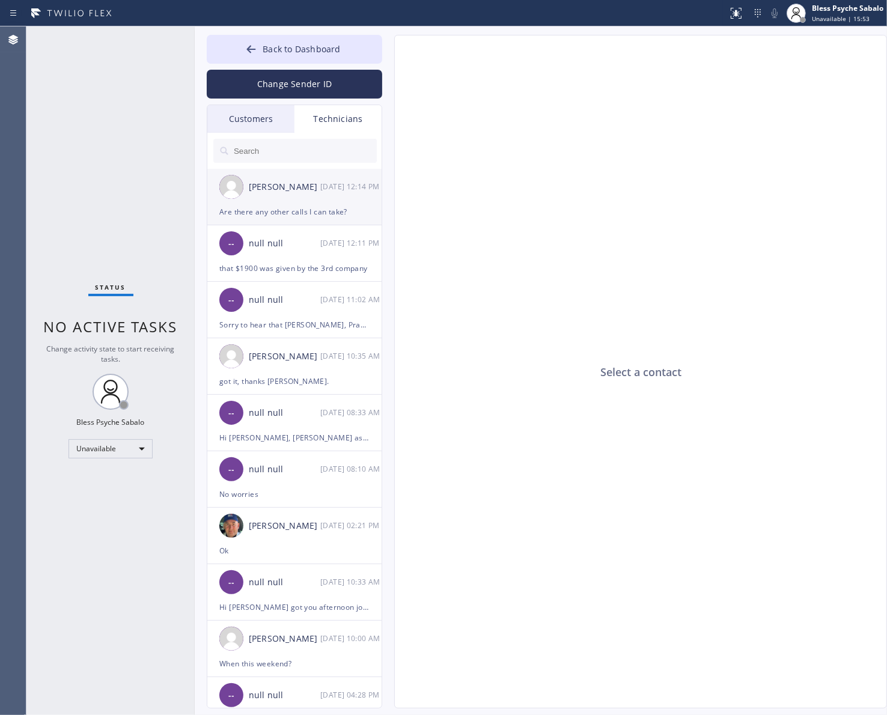
click at [325, 207] on div "Are there any other calls I can take?" at bounding box center [294, 212] width 150 height 14
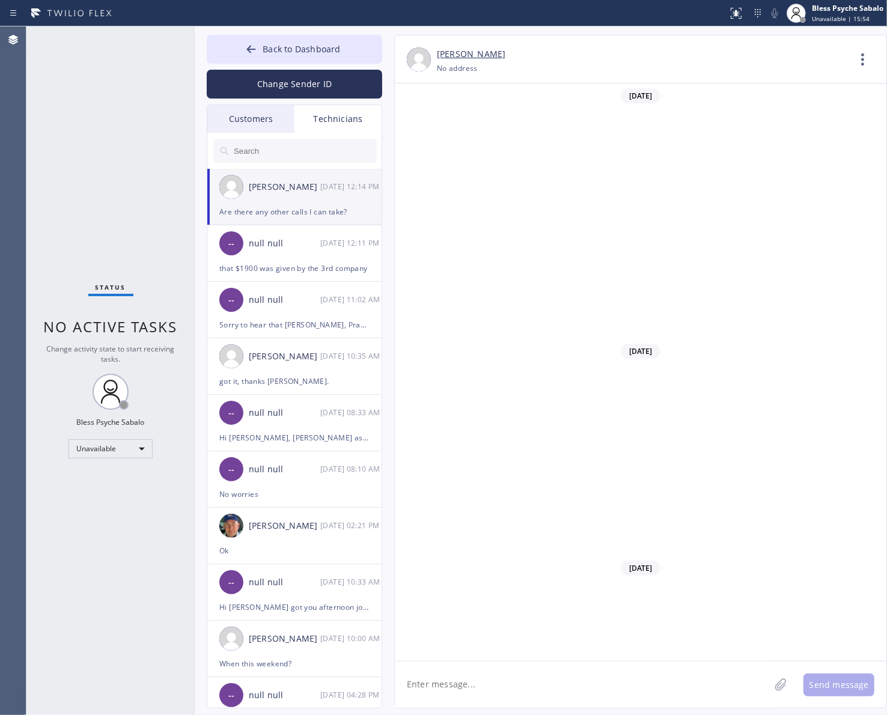
scroll to position [4096, 0]
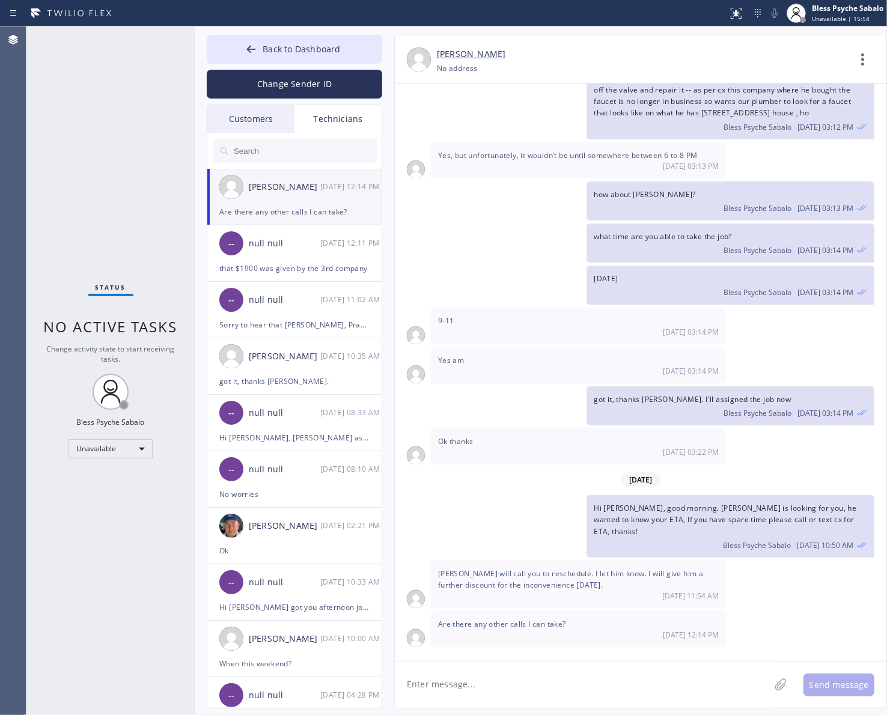
click at [573, 672] on textarea at bounding box center [582, 685] width 375 height 46
click at [574, 667] on textarea at bounding box center [582, 685] width 375 height 46
click at [538, 689] on textarea "Hi [PERSON_NAME], we're still not as of theb moment" at bounding box center [593, 685] width 397 height 46
click at [599, 686] on textarea "Hi [PERSON_NAME], we're still not as of the moment" at bounding box center [593, 685] width 397 height 46
drag, startPoint x: 446, startPoint y: 682, endPoint x: 599, endPoint y: 691, distance: 153.5
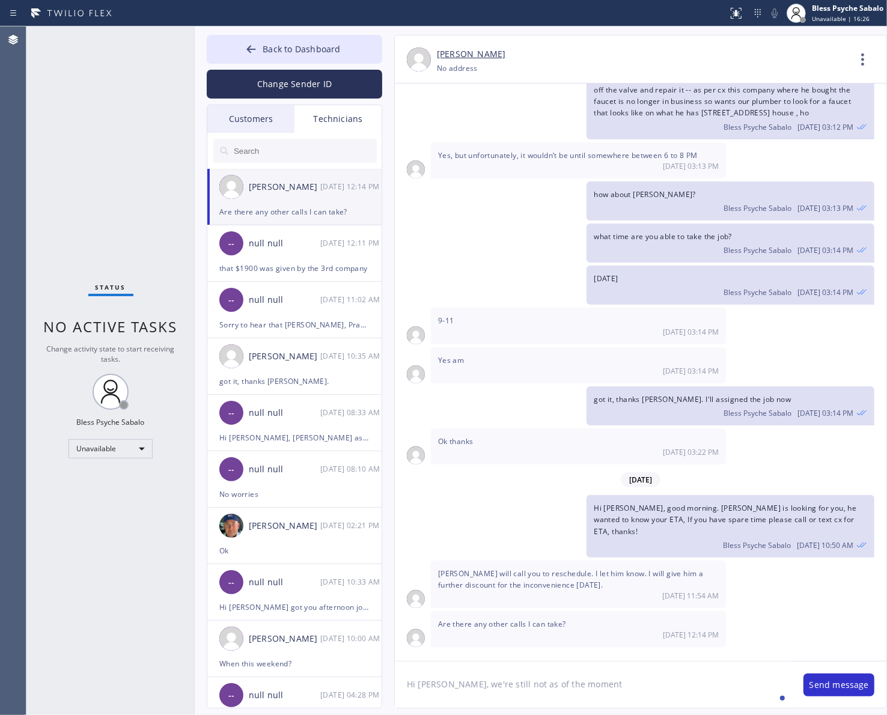
click at [599, 691] on textarea "Hi [PERSON_NAME], we're still not as of the moment" at bounding box center [593, 685] width 397 height 46
click at [455, 677] on textarea "Hi [PERSON_NAME]," at bounding box center [593, 685] width 397 height 46
click at [455, 686] on textarea "Hi [PERSON_NAME], not leads as of the moment" at bounding box center [593, 685] width 397 height 46
click at [457, 648] on div "no" at bounding box center [464, 649] width 16 height 19
click at [581, 683] on textarea "Hi [PERSON_NAME], no leads as of the moment" at bounding box center [593, 685] width 397 height 46
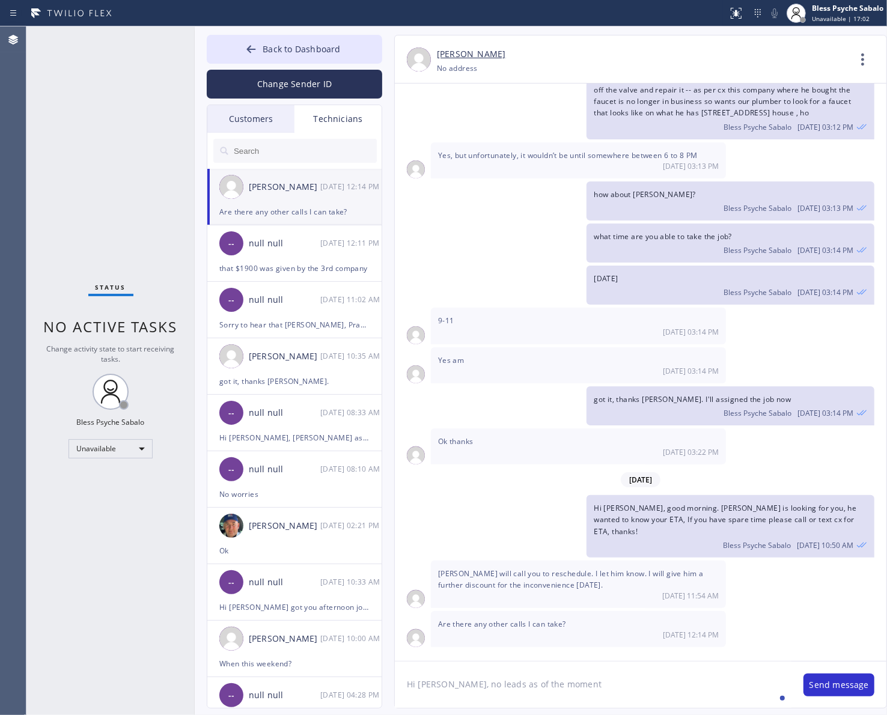
click at [503, 565] on div "[PERSON_NAME] will call you to reschedule. I let him know. I will give him a fu…" at bounding box center [578, 584] width 295 height 47
click at [523, 626] on span "Are there any other calls I can take?" at bounding box center [502, 624] width 128 height 10
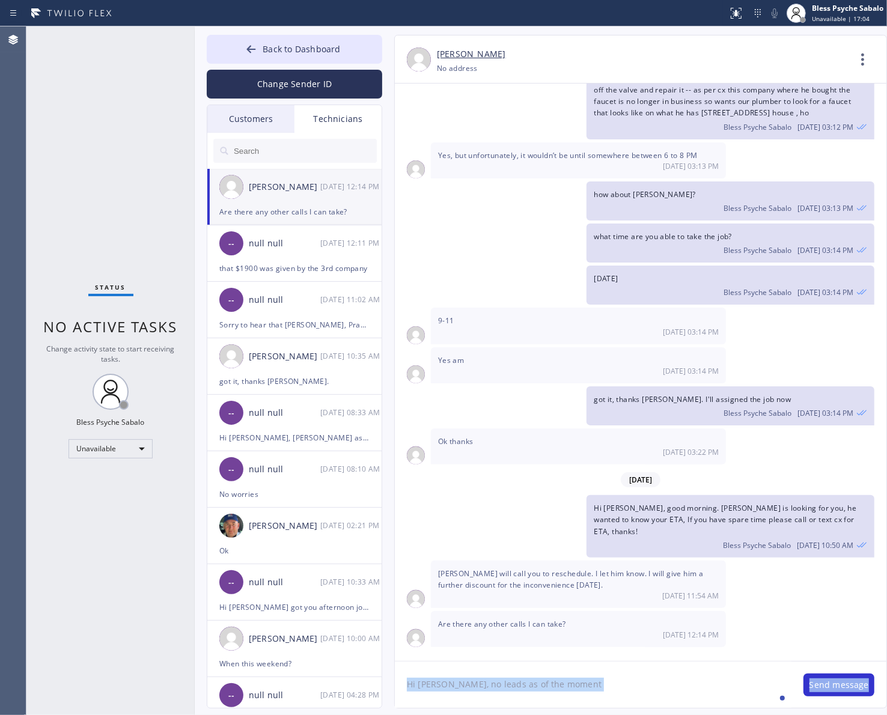
click at [599, 715] on html "Status report No issues detected If you experience an issue, please download th…" at bounding box center [443, 357] width 887 height 715
click at [608, 694] on textarea "Hi [PERSON_NAME], no leads as of the moment" at bounding box center [593, 685] width 397 height 46
click at [550, 651] on div "moment," at bounding box center [550, 649] width 42 height 19
click at [653, 692] on textarea "Hi [PERSON_NAME], no leads as of the moment, hoping to get leads" at bounding box center [593, 685] width 397 height 46
type textarea "Hi [PERSON_NAME], no leads as of the moment, hoping to get leads anytime from n…"
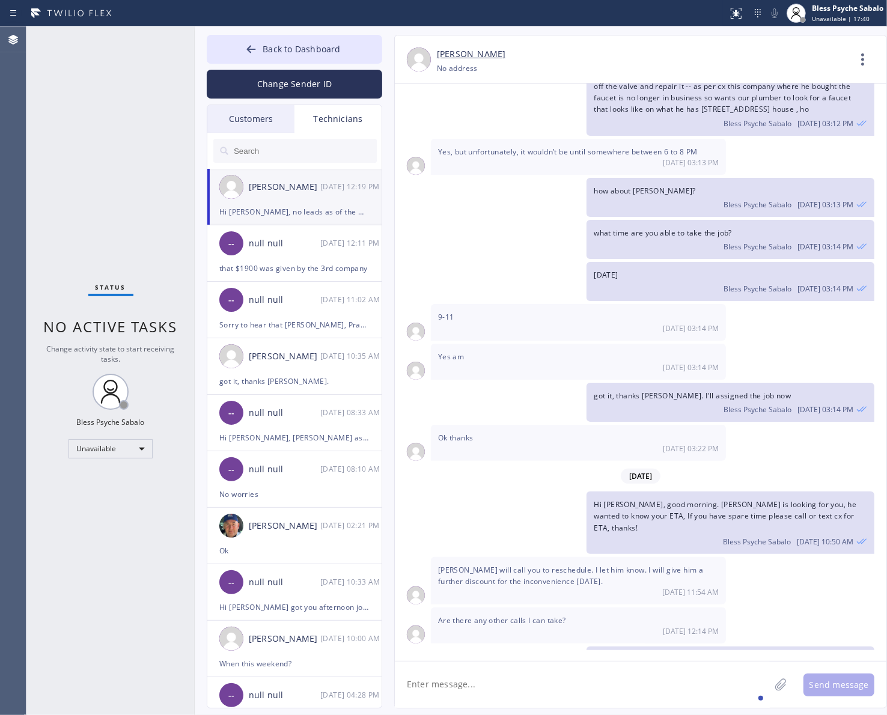
scroll to position [4139, 0]
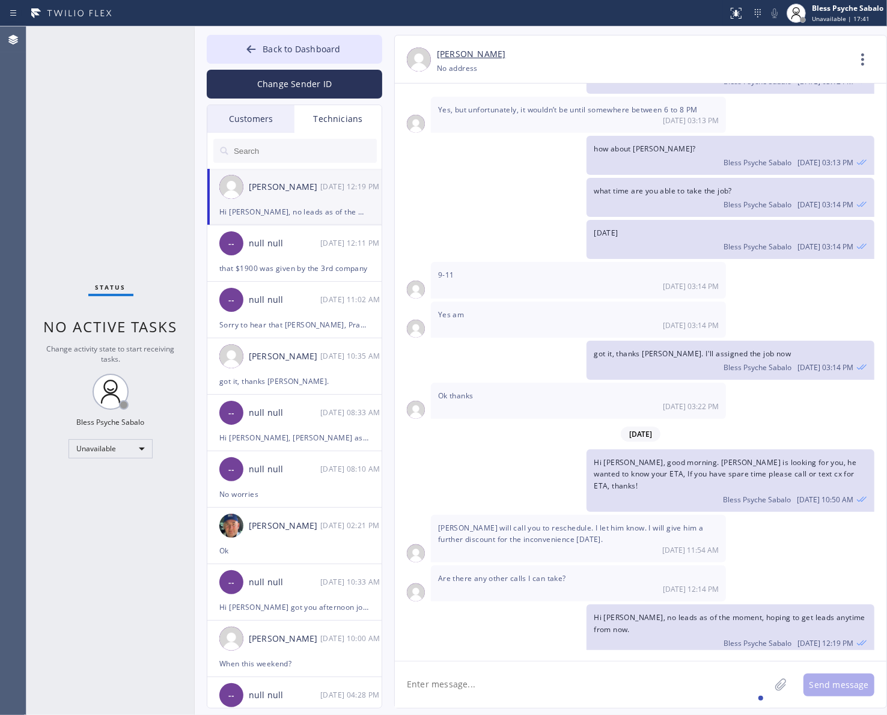
click at [621, 678] on textarea at bounding box center [582, 685] width 375 height 46
click at [631, 680] on textarea at bounding box center [582, 685] width 375 height 46
click at [492, 693] on textarea "we still have" at bounding box center [593, 685] width 397 height 46
click at [427, 649] on div "We" at bounding box center [427, 649] width 19 height 19
click at [484, 678] on textarea "We still have" at bounding box center [593, 685] width 397 height 46
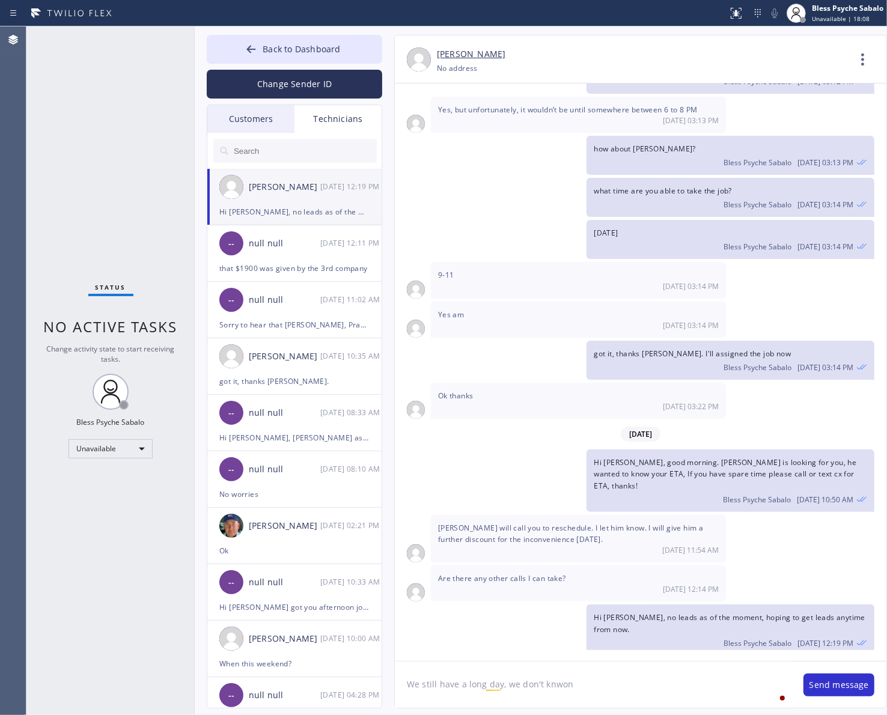
click at [559, 683] on textarea "We still have a long day, we don't knwon" at bounding box center [593, 685] width 397 height 46
click at [500, 690] on textarea "We still have a long day, we don't know we might get an mergency" at bounding box center [593, 685] width 397 height 46
click at [611, 652] on div "if we" at bounding box center [612, 649] width 25 height 19
click at [596, 685] on textarea "We still have a long day to go, we don't know if we might get an mergency" at bounding box center [593, 685] width 397 height 46
click at [724, 693] on textarea "We still have a long day to go, we don't know we might get an mergency" at bounding box center [593, 685] width 397 height 46
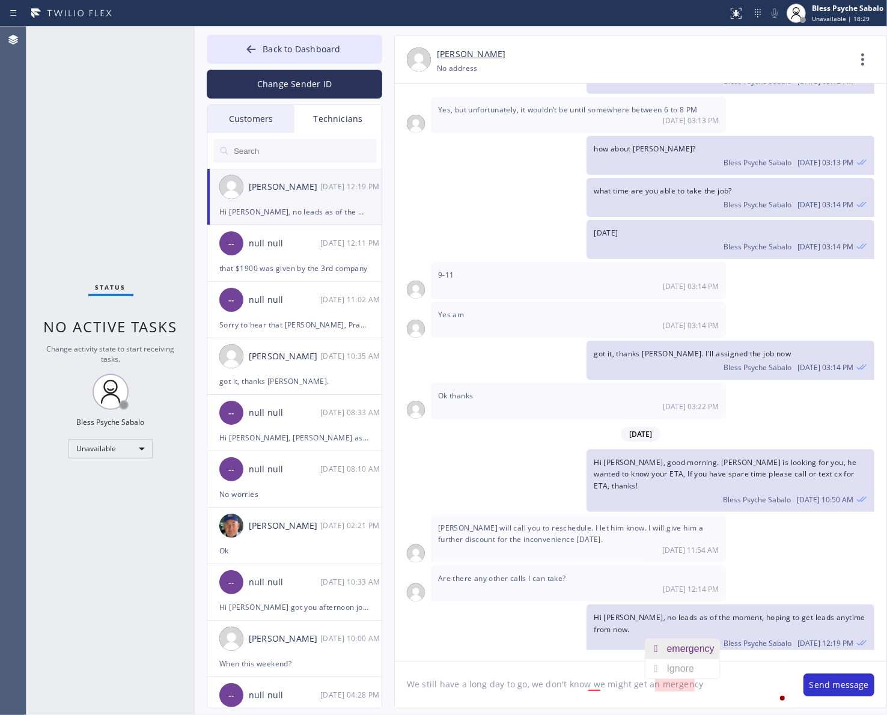
click at [684, 647] on div "emergency" at bounding box center [693, 649] width 52 height 19
click at [702, 680] on textarea "We still have a long day to go, we don't know we might get an emergency" at bounding box center [593, 685] width 397 height 46
type textarea "We still have a long day to go, we don't know we might get an emergency big job…"
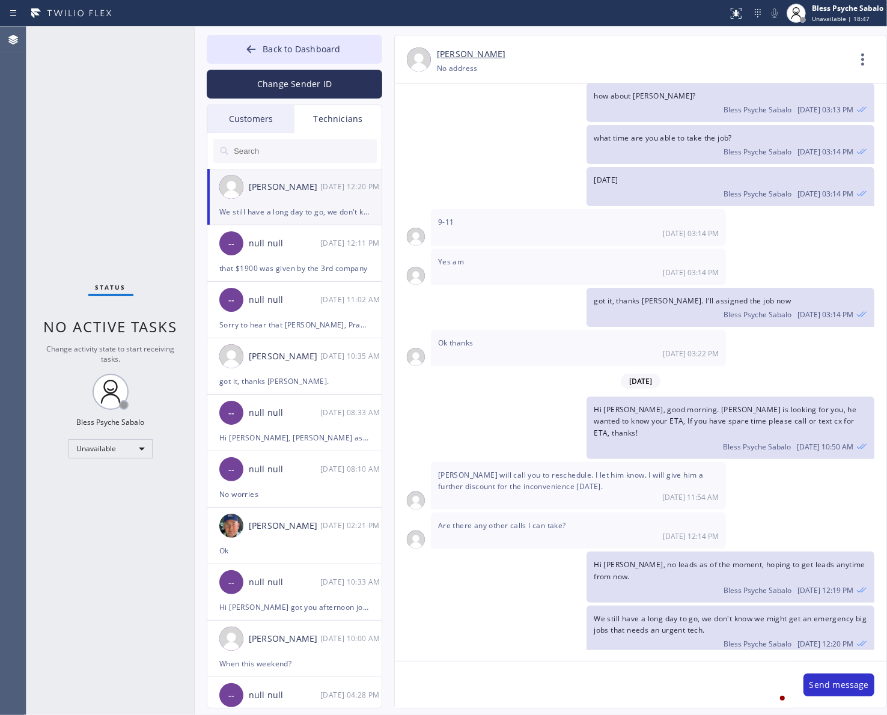
click at [504, 301] on div "[DATE] Hi [PERSON_NAME], my name is RED one of the dispatcher of 5 Star Best Pl…" at bounding box center [641, 367] width 492 height 567
click at [691, 625] on span "We still have a long day to go, we don't know we might get an emergency big job…" at bounding box center [730, 625] width 273 height 22
click at [732, 621] on div "We still have a long day to go, we don't know we might get an emergency big job…" at bounding box center [731, 631] width 288 height 50
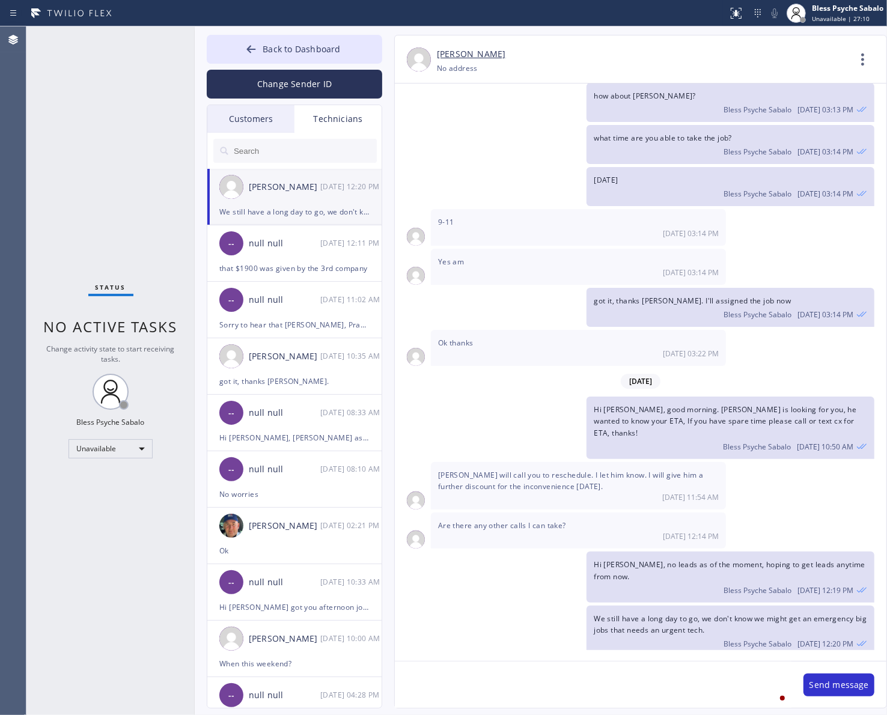
click at [328, 130] on div "Technicians" at bounding box center [338, 119] width 87 height 28
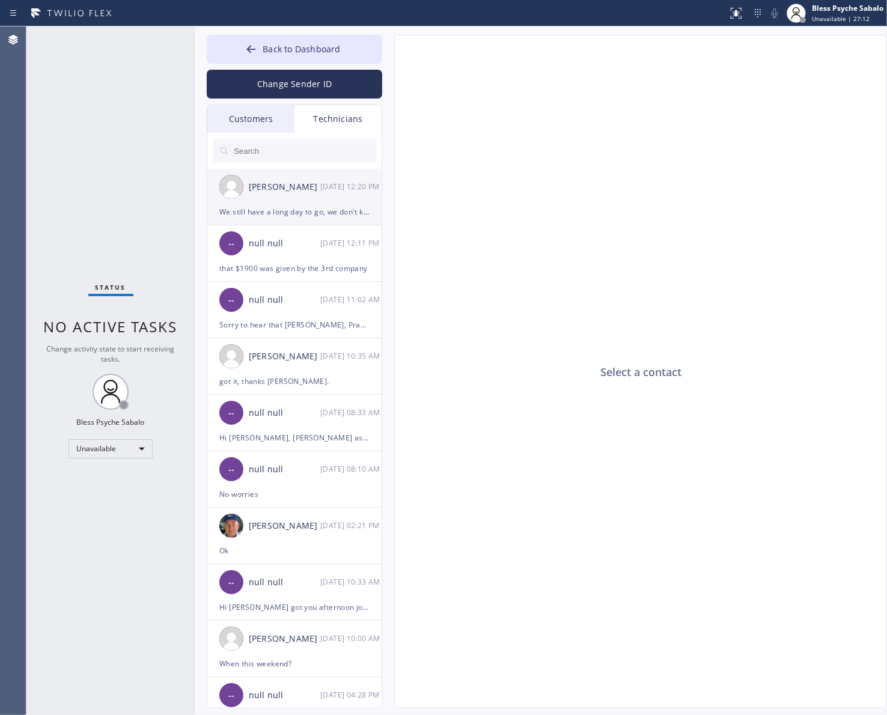
click at [346, 212] on div "We still have a long day to go, we don't know we might get an emergency big job…" at bounding box center [294, 212] width 150 height 14
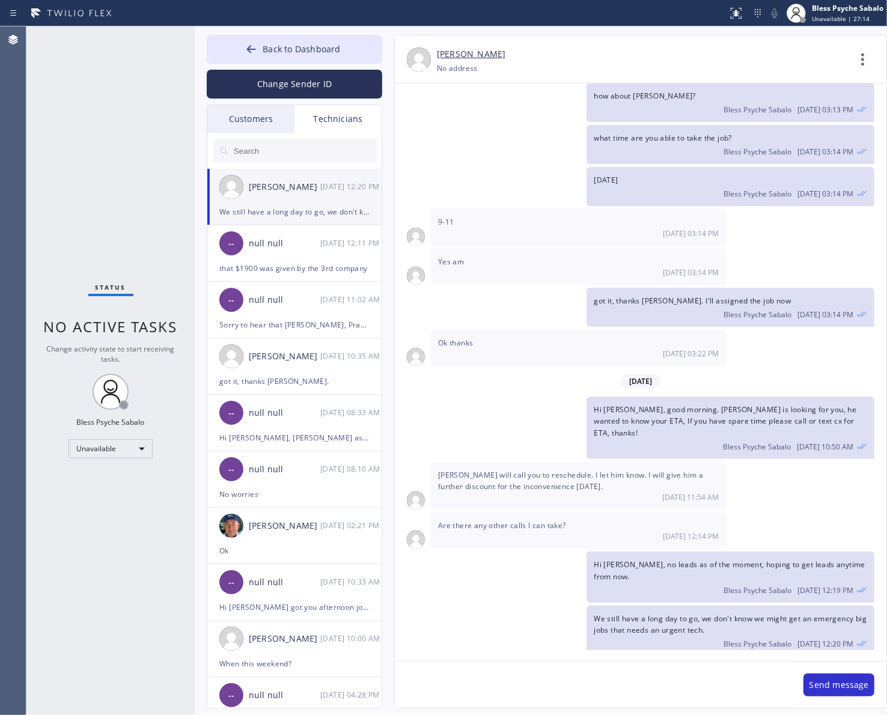
click at [254, 113] on div "Customers" at bounding box center [250, 119] width 87 height 28
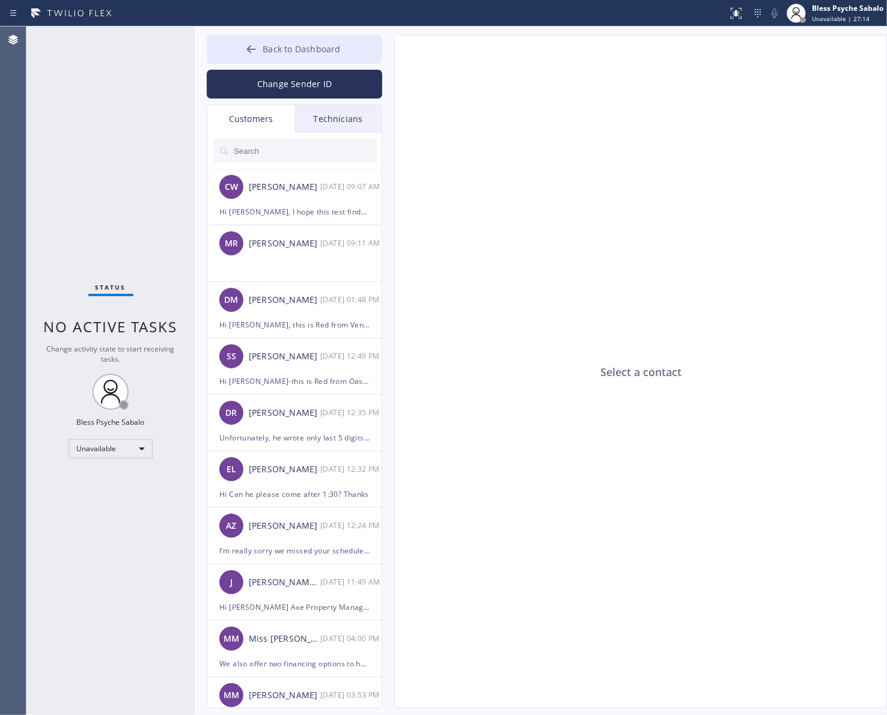
click at [308, 48] on span "Back to Dashboard" at bounding box center [302, 48] width 78 height 11
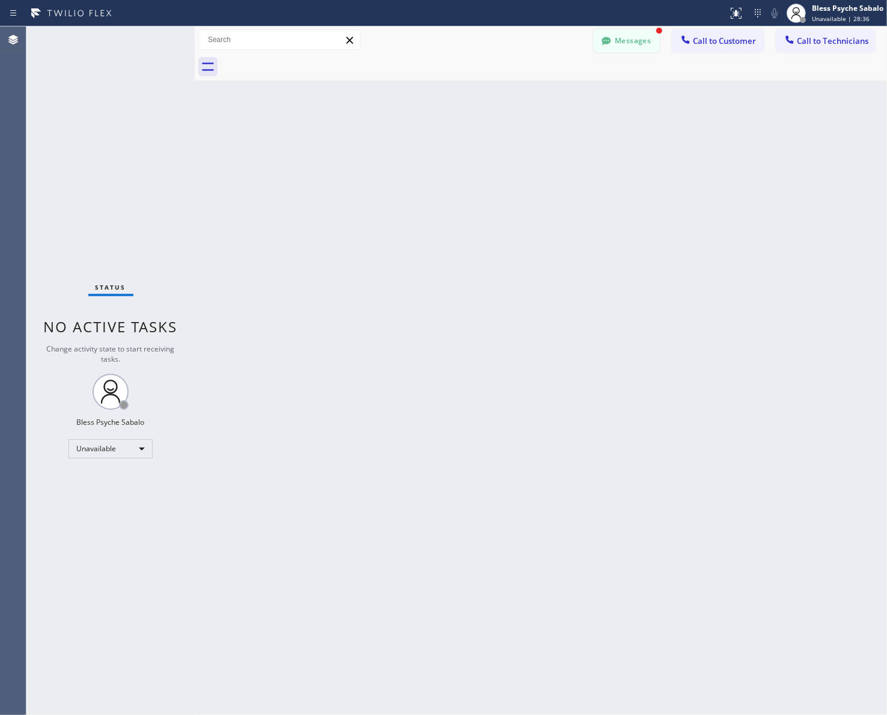
click at [642, 44] on button "Messages" at bounding box center [627, 40] width 66 height 23
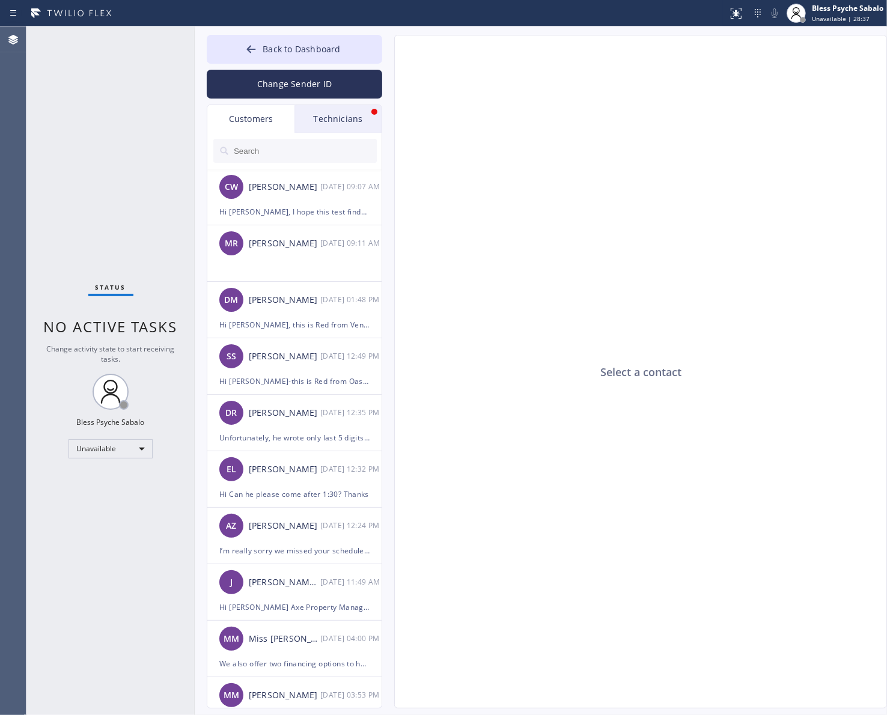
click at [341, 113] on div "Technicians" at bounding box center [338, 119] width 87 height 28
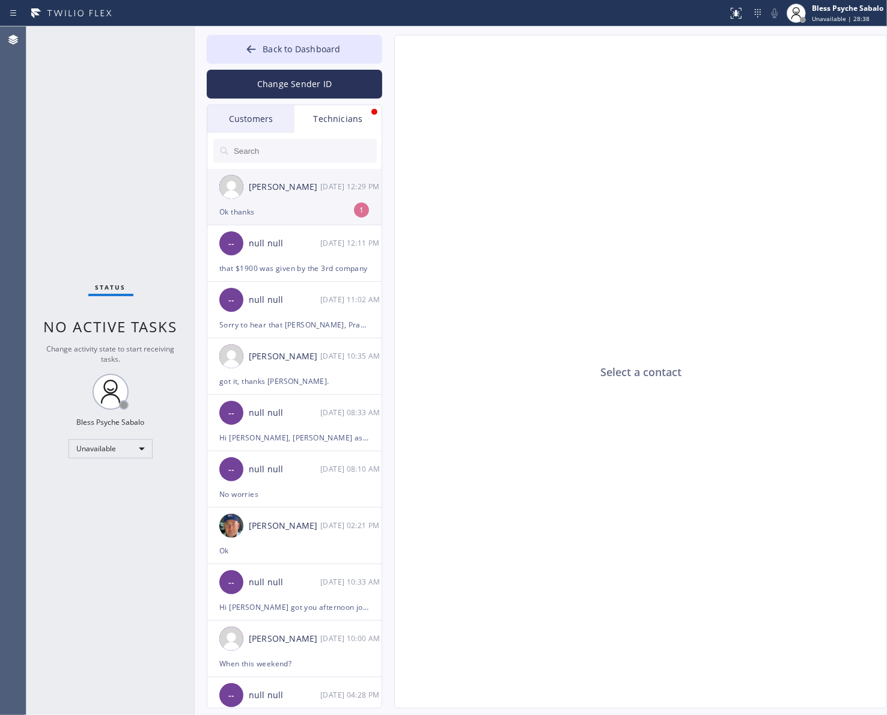
click at [355, 210] on div "1" at bounding box center [361, 210] width 15 height 15
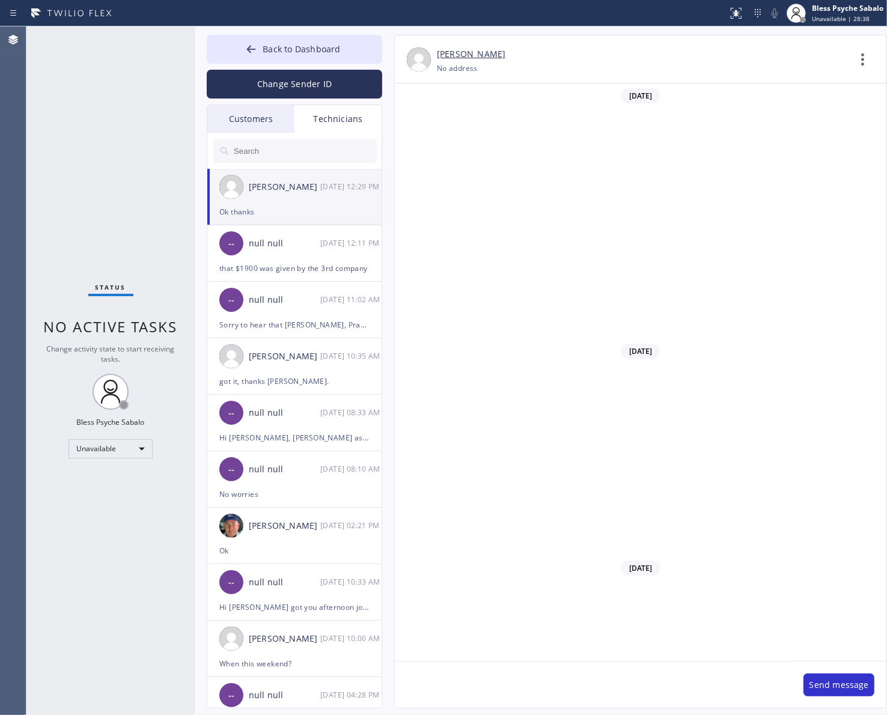
scroll to position [4230, 0]
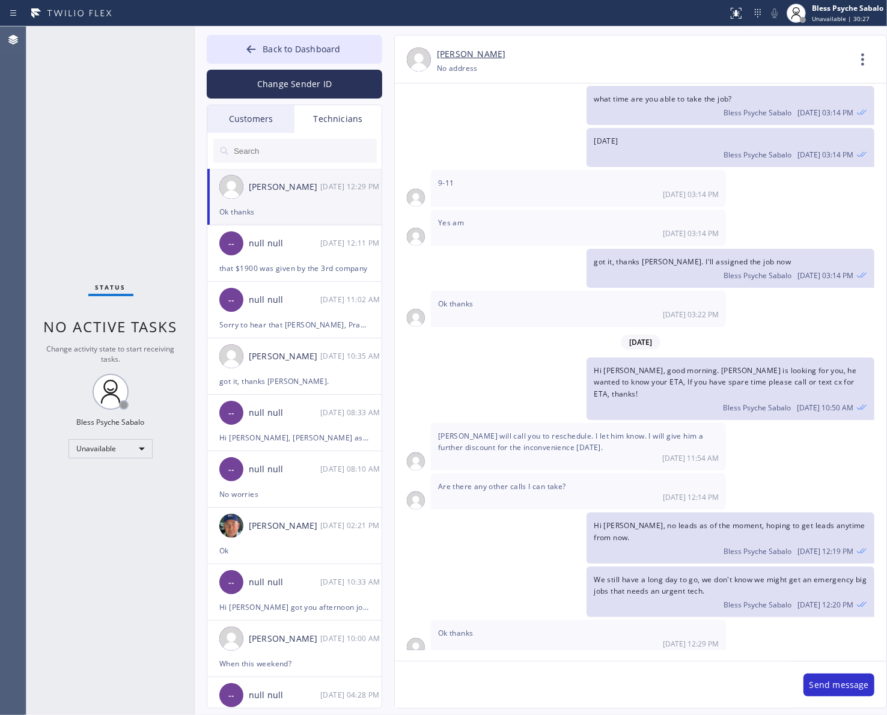
click at [255, 115] on div "Customers" at bounding box center [250, 119] width 87 height 28
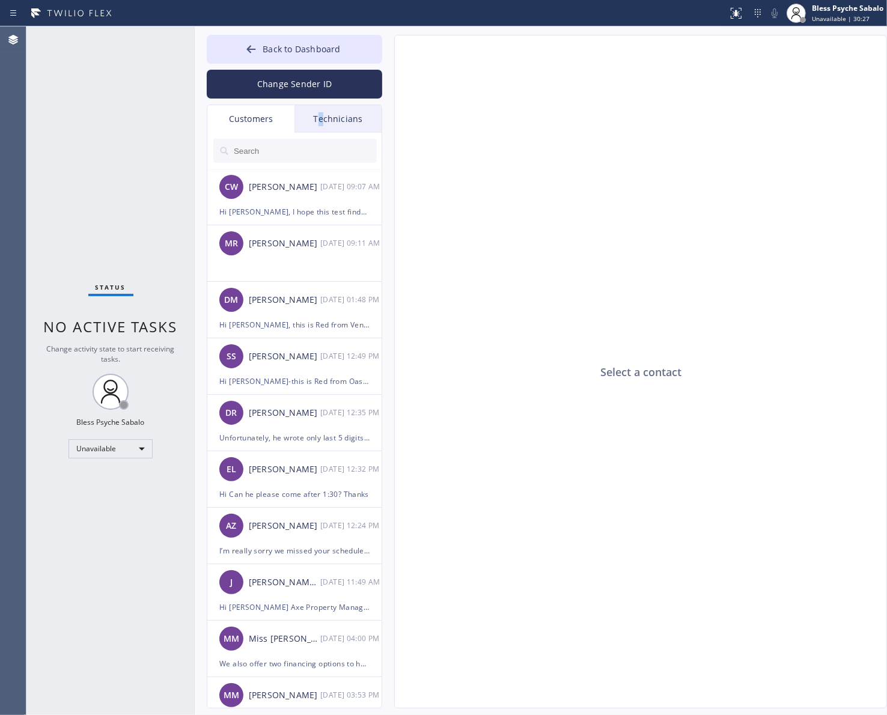
click at [322, 123] on div "Technicians" at bounding box center [338, 119] width 87 height 28
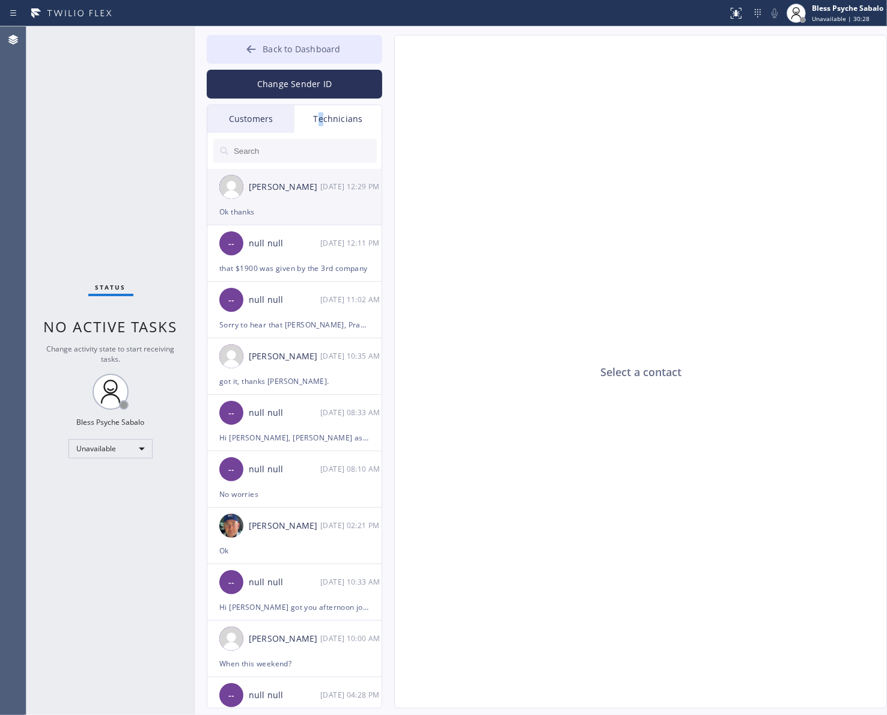
click at [308, 57] on button "Back to Dashboard" at bounding box center [295, 49] width 176 height 29
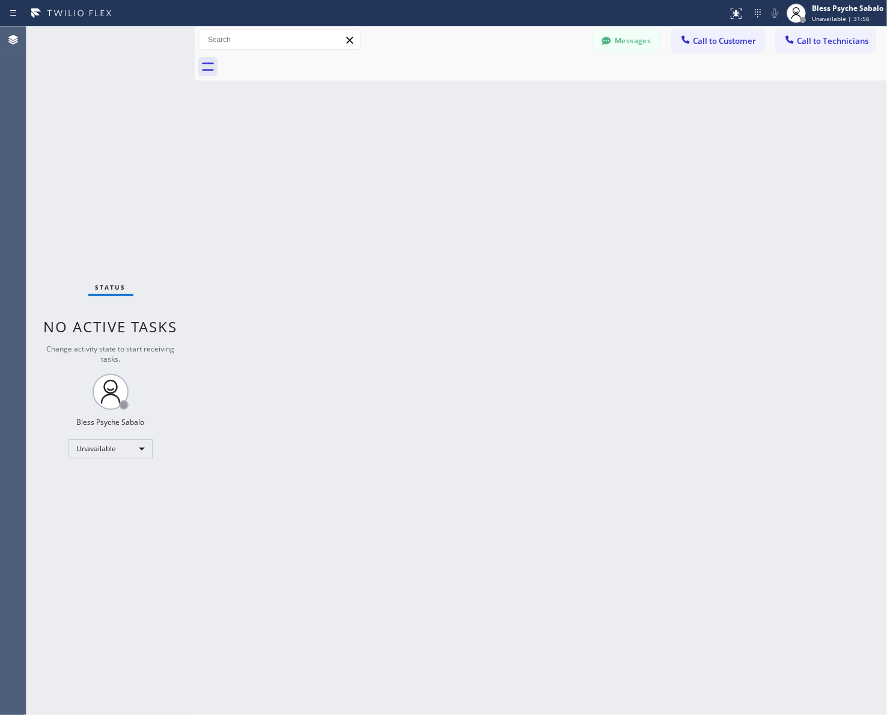
drag, startPoint x: 558, startPoint y: 100, endPoint x: 585, endPoint y: 94, distance: 27.7
click at [564, 100] on div "Back to Dashboard Change Sender ID Customers Technicians CW [PERSON_NAME] [DATE…" at bounding box center [541, 370] width 692 height 689
click at [619, 42] on button "Messages" at bounding box center [627, 40] width 66 height 23
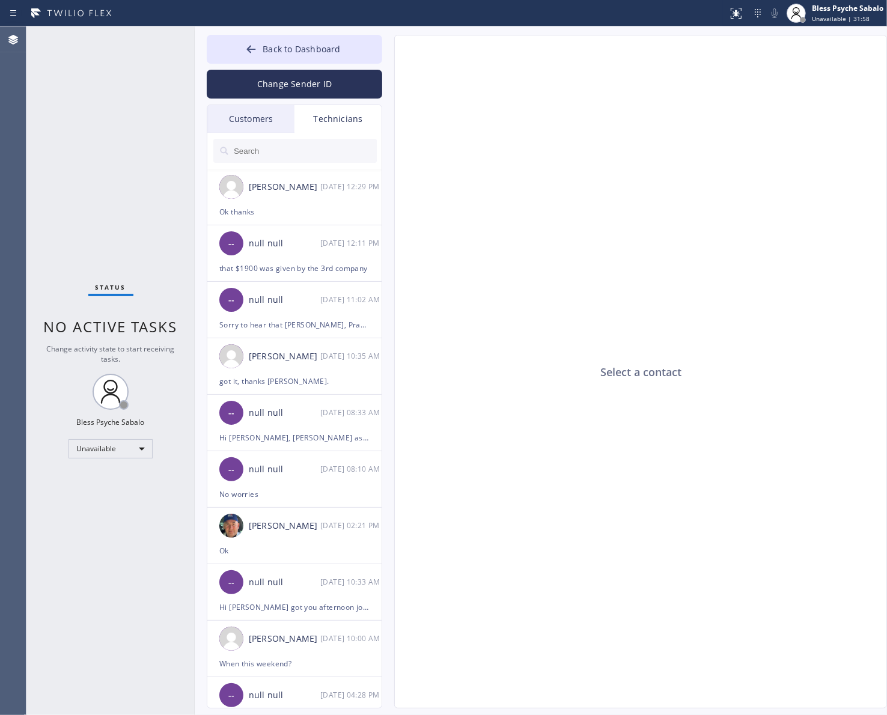
drag, startPoint x: 310, startPoint y: 200, endPoint x: 296, endPoint y: 142, distance: 58.8
click at [310, 200] on div "[PERSON_NAME] [DATE] 12:29 PM" at bounding box center [295, 187] width 176 height 36
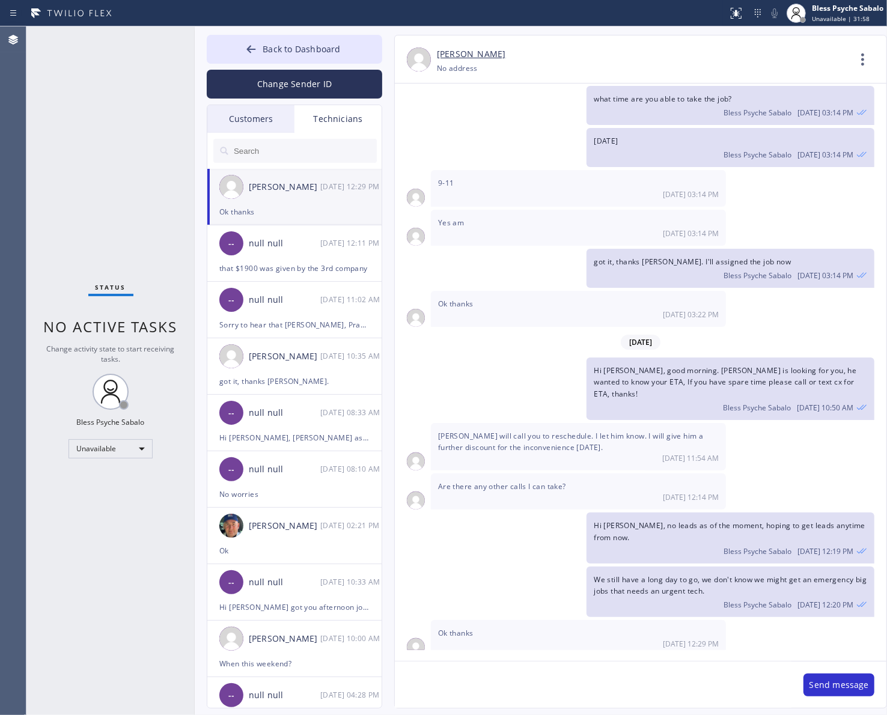
click at [281, 118] on div "Customers" at bounding box center [250, 119] width 87 height 28
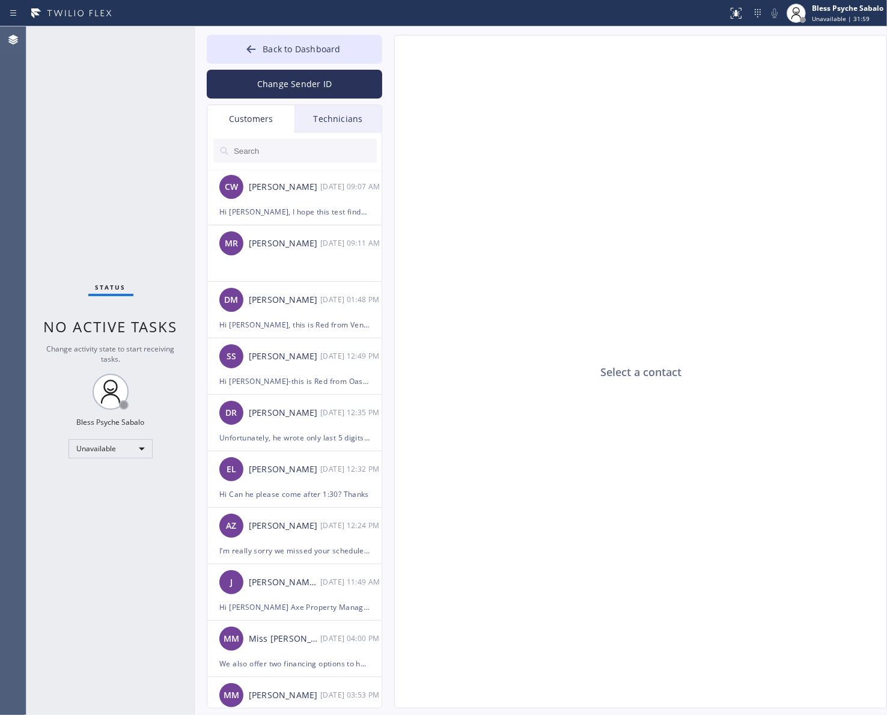
click at [326, 117] on div "Technicians" at bounding box center [338, 119] width 87 height 28
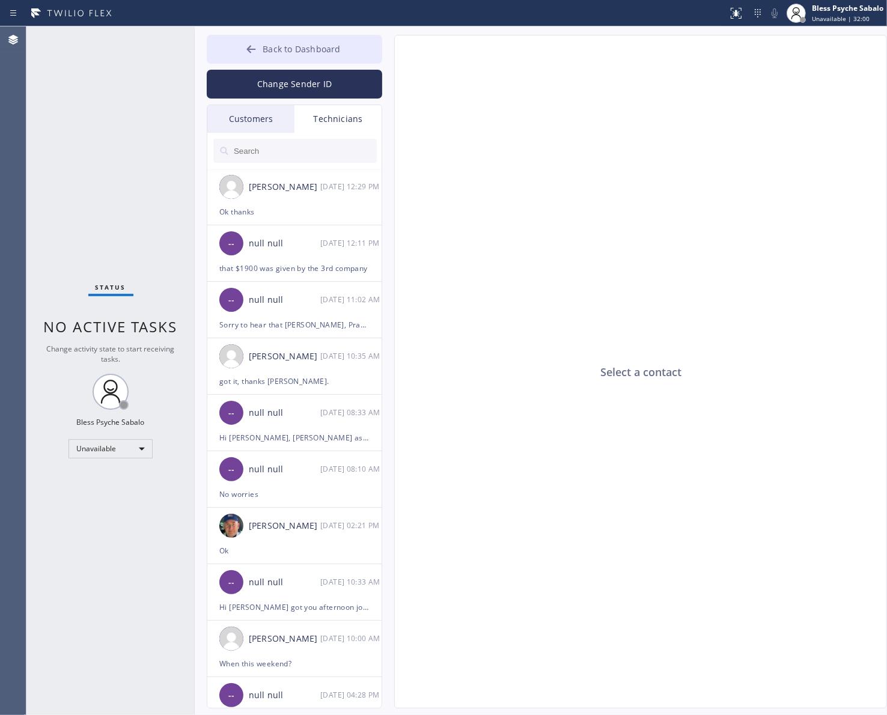
click at [320, 47] on span "Back to Dashboard" at bounding box center [302, 48] width 78 height 11
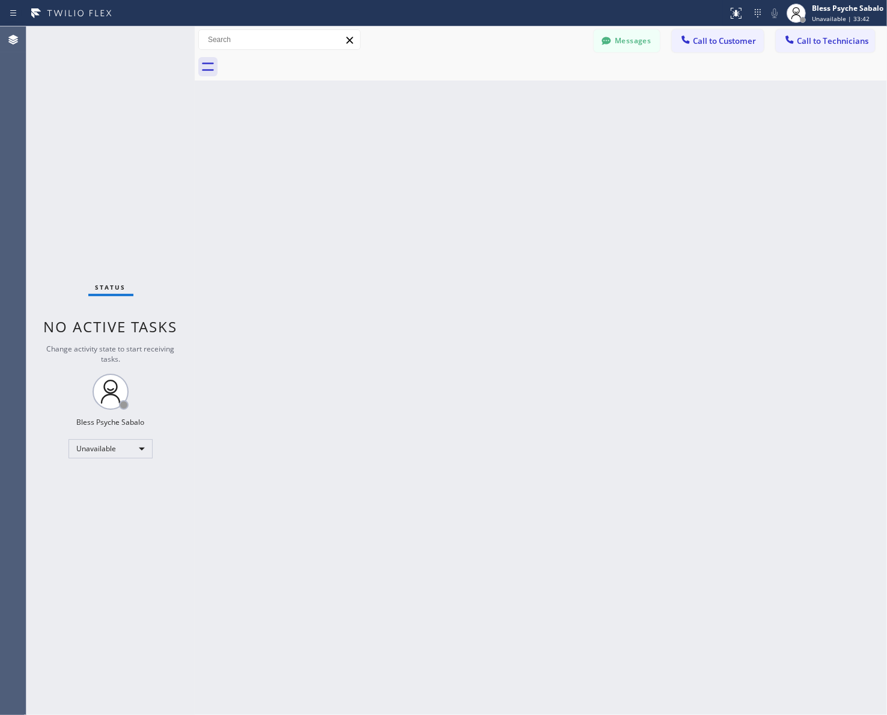
click at [432, 344] on div "Back to Dashboard Change Sender ID Customers Technicians CW [PERSON_NAME] [DATE…" at bounding box center [541, 370] width 692 height 689
click at [517, 88] on div "Back to Dashboard Change Sender ID Customers Technicians CW [PERSON_NAME] [DATE…" at bounding box center [541, 370] width 692 height 689
click at [816, 47] on button "Call to Technicians" at bounding box center [825, 40] width 99 height 23
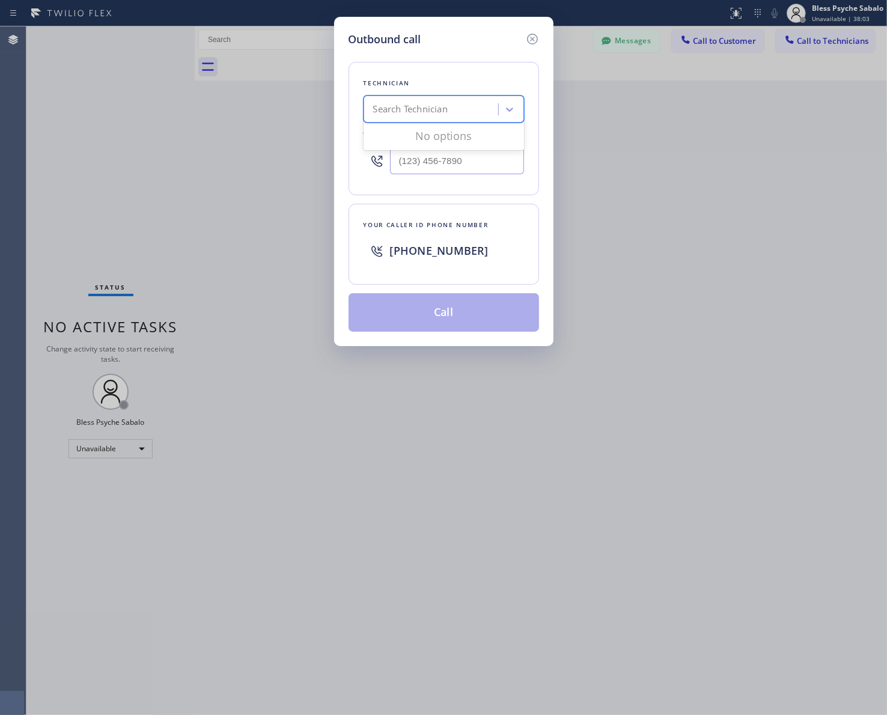
click at [465, 110] on div "Search Technician" at bounding box center [432, 109] width 131 height 21
type input "vache"
click at [445, 136] on div "[PERSON_NAME]" at bounding box center [444, 135] width 160 height 22
type input "[PHONE_NUMBER]"
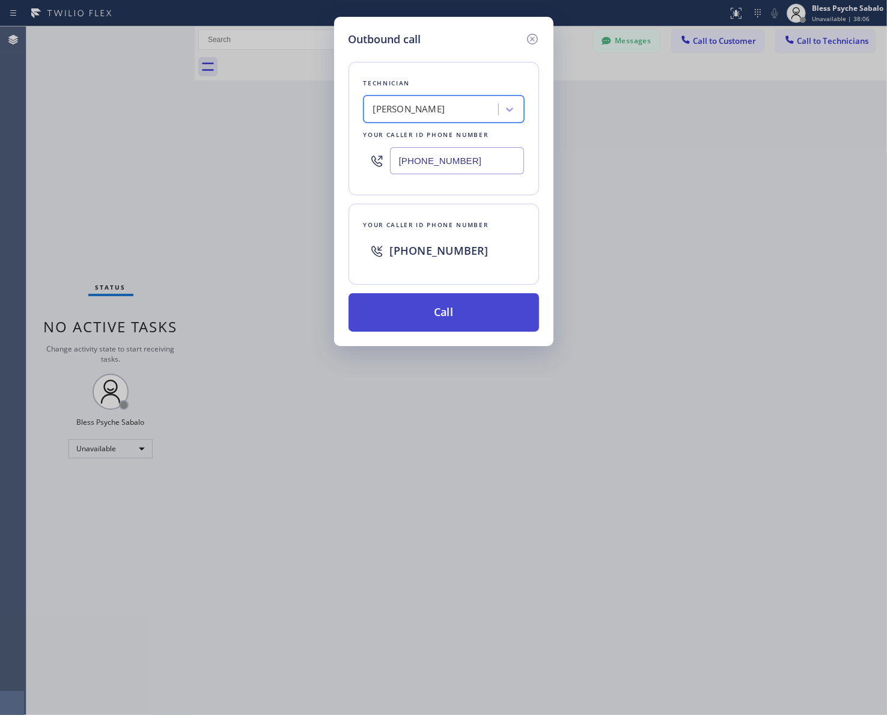
click at [478, 293] on div "Technician option [PERSON_NAME] , selected. 1 result available. Select is focus…" at bounding box center [444, 189] width 191 height 284
click at [475, 301] on button "Call" at bounding box center [444, 312] width 191 height 38
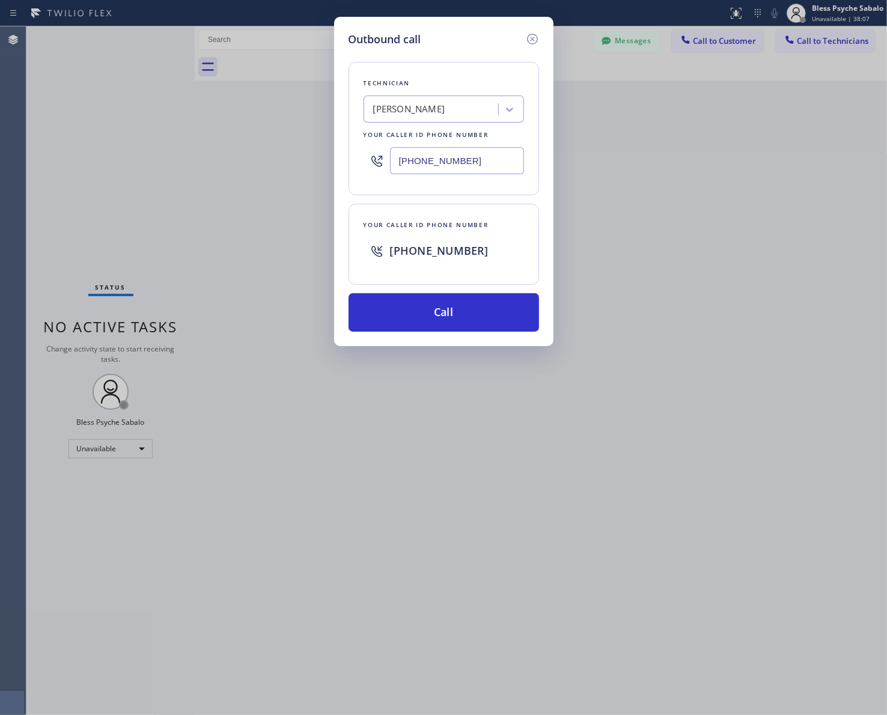
click at [660, 208] on div "Outbound call Technician [PERSON_NAME] Your caller id phone number [PHONE_NUMBE…" at bounding box center [443, 357] width 887 height 715
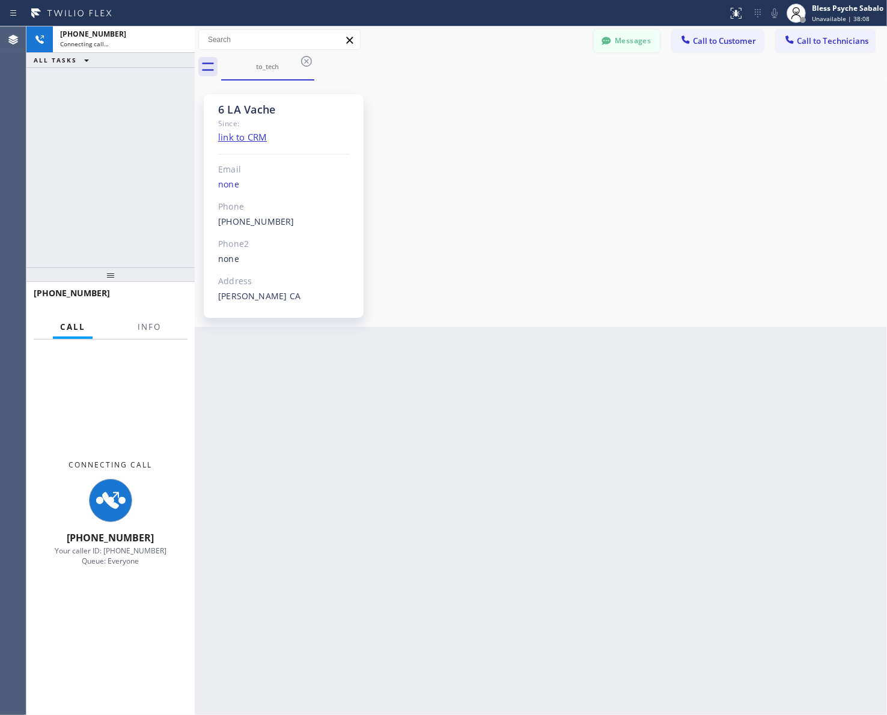
scroll to position [11056, 0]
click at [604, 35] on icon at bounding box center [606, 41] width 12 height 12
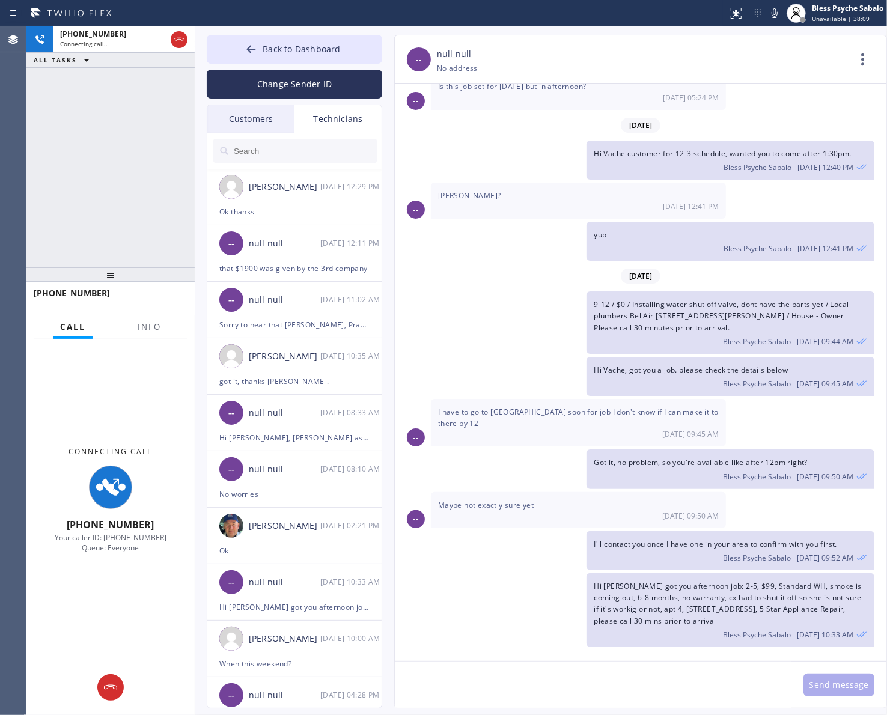
click at [338, 116] on div "Technicians" at bounding box center [338, 119] width 87 height 28
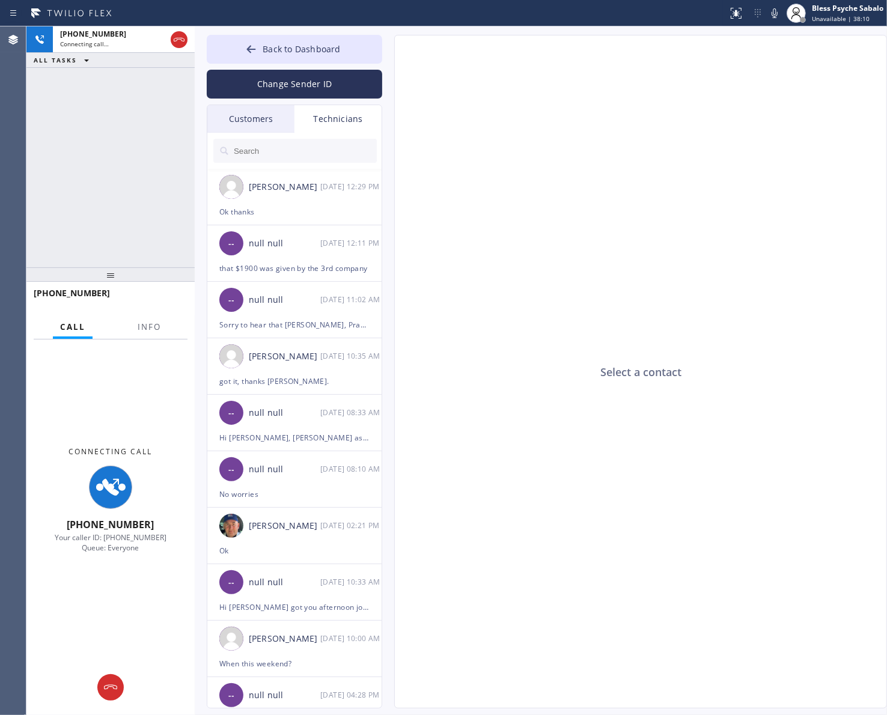
click at [313, 148] on input "text" at bounding box center [305, 151] width 144 height 24
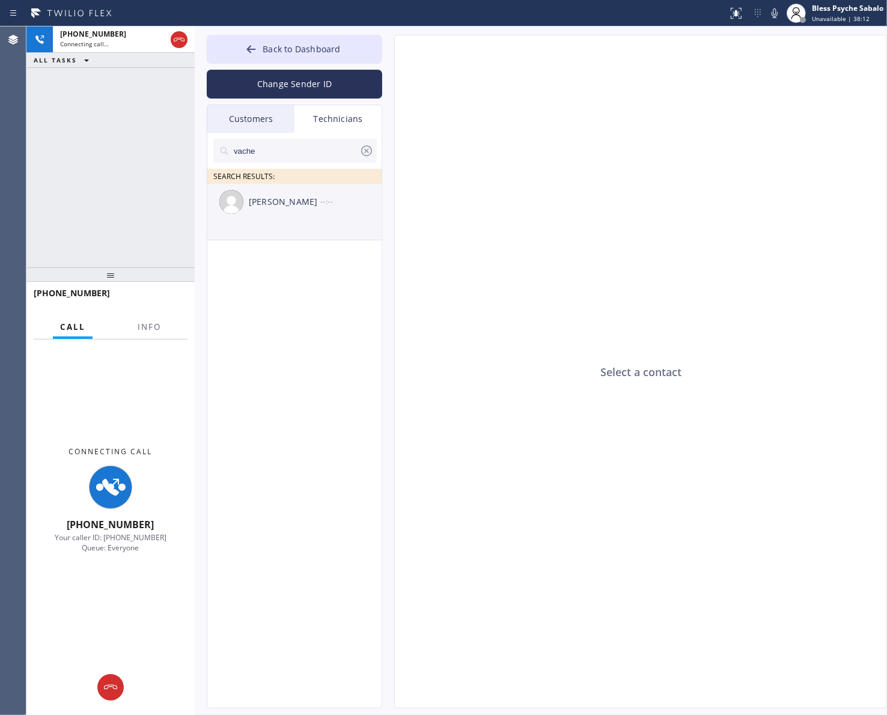
type input "vache"
click at [308, 205] on div "[PERSON_NAME]" at bounding box center [285, 202] width 72 height 14
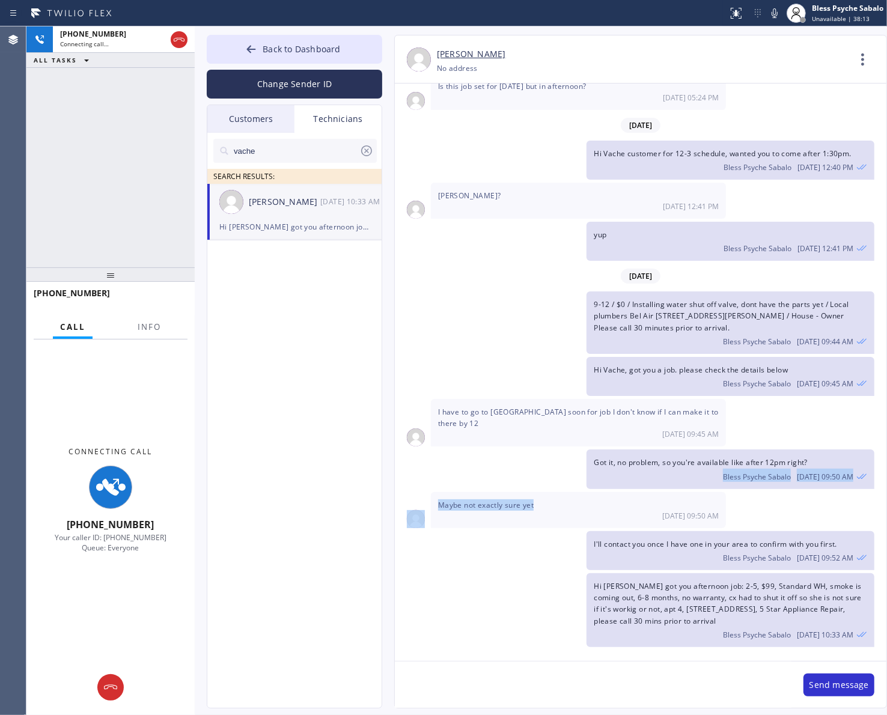
click at [609, 495] on div "[DATE] Hi thank you for the voicemail I was busy nice to meet you also, are you…" at bounding box center [641, 367] width 492 height 567
click at [608, 676] on textarea at bounding box center [593, 685] width 397 height 46
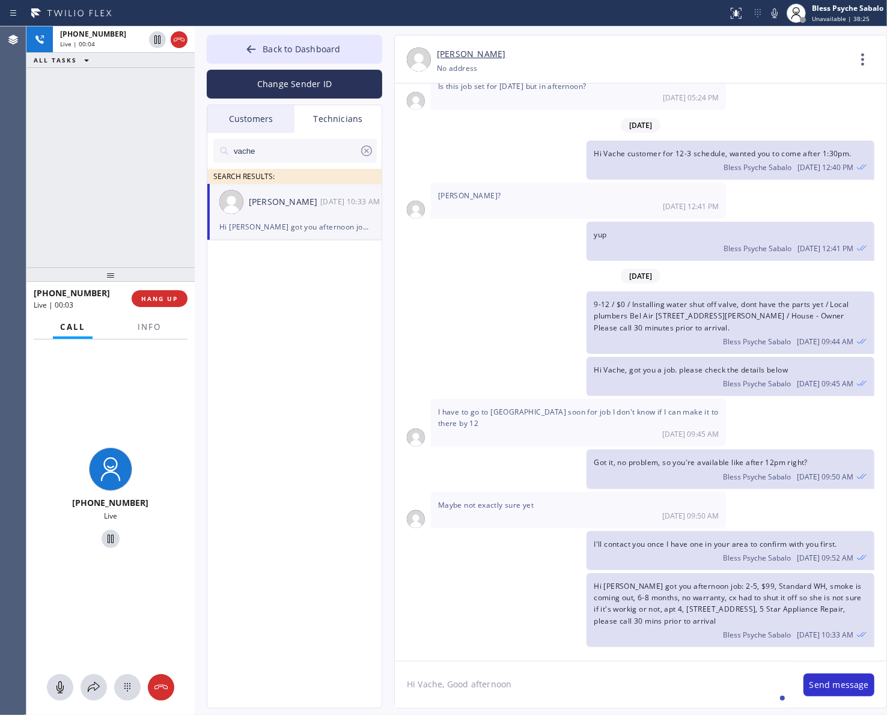
click at [474, 683] on textarea "Hi Vache, Good afternoon" at bounding box center [593, 685] width 397 height 46
click at [536, 689] on textarea "Hi Vache, Good afternoon" at bounding box center [593, 685] width 397 height 46
drag, startPoint x: 559, startPoint y: 695, endPoint x: 522, endPoint y: 679, distance: 40.4
click at [555, 692] on textarea "Hi Vache, Good afternoon" at bounding box center [593, 685] width 397 height 46
click at [471, 687] on textarea "Hi Vache, Good afternoon" at bounding box center [593, 685] width 397 height 46
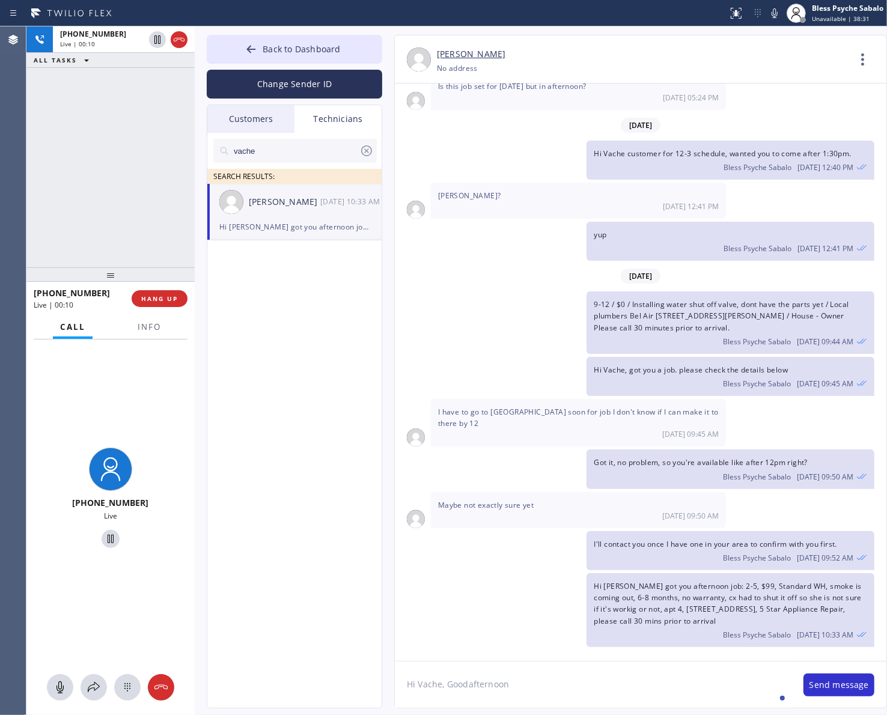
click at [451, 680] on textarea "Hi Vache, Goodafternoon" at bounding box center [593, 685] width 397 height 46
click at [456, 683] on textarea "Hi Vache, Goodafternoon" at bounding box center [593, 685] width 397 height 46
click at [557, 689] on textarea "Hi Vache, Goodafternoon" at bounding box center [593, 685] width 397 height 46
drag, startPoint x: 520, startPoint y: 688, endPoint x: 394, endPoint y: 665, distance: 127.7
click at [379, 669] on div "Back to Dashboard Change Sender ID Customers Technicians CW [PERSON_NAME] [DATE…" at bounding box center [541, 370] width 692 height 689
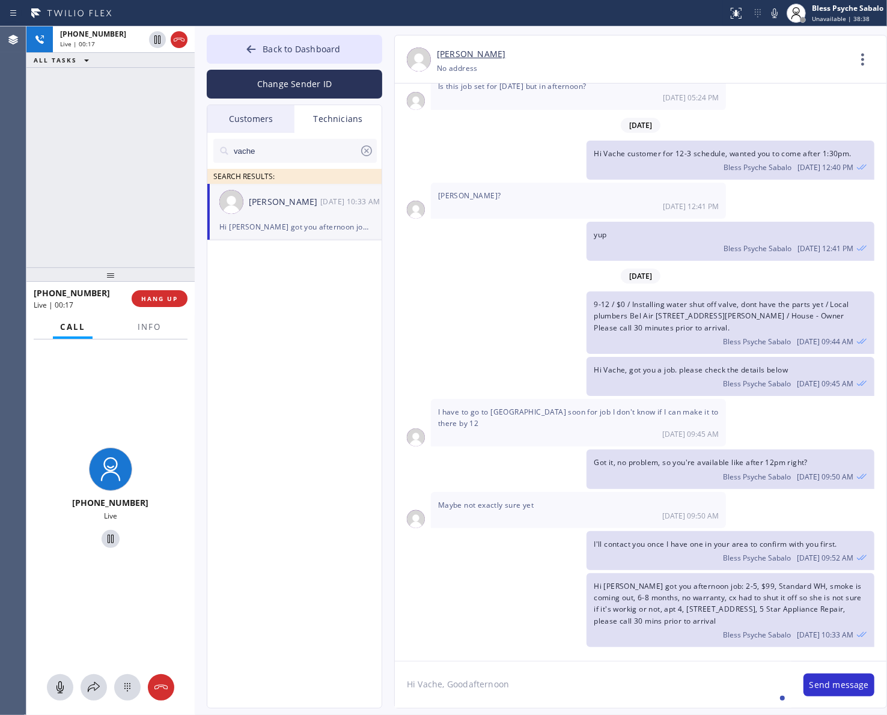
paste textarea "i have a clogged toilet/ house-ho/ [STREET_ADDRESS]"
type textarea "i have a clogged toilet/ house-ho/ [STREET_ADDRESS]"
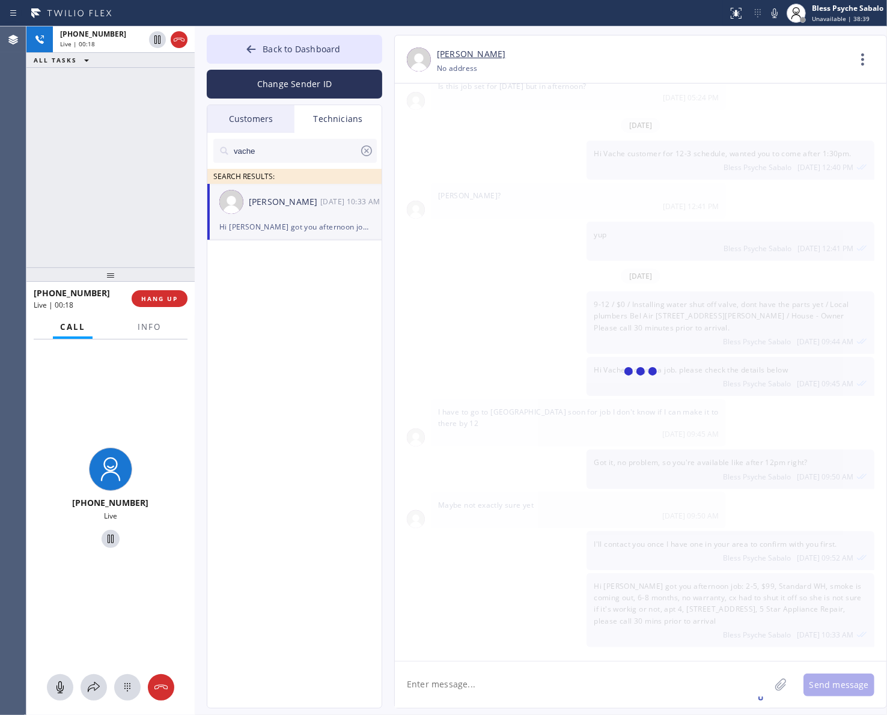
scroll to position [11125, 0]
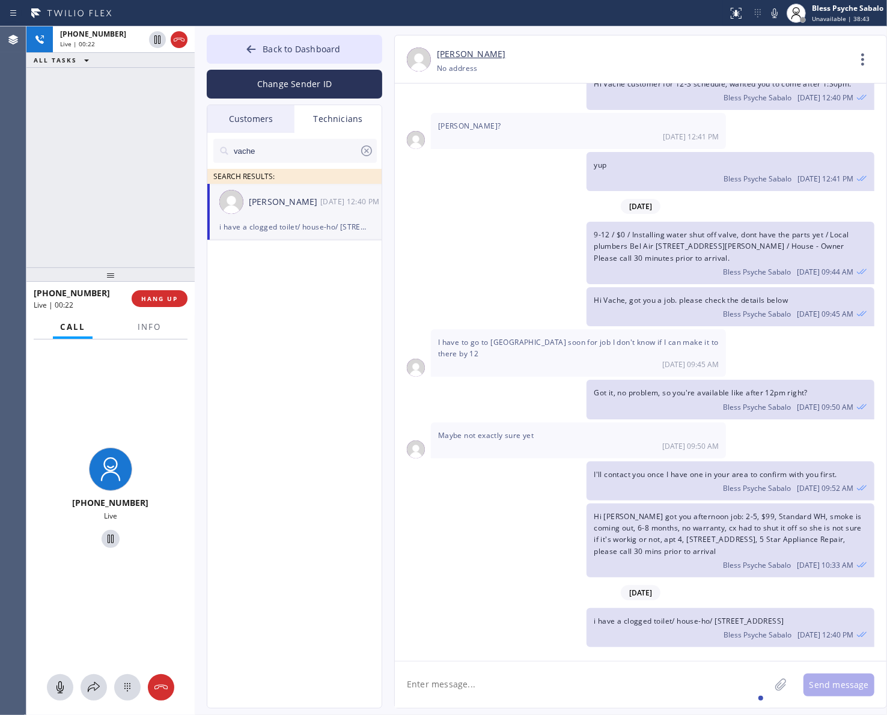
drag, startPoint x: 624, startPoint y: 674, endPoint x: 640, endPoint y: 656, distance: 24.3
click at [625, 674] on textarea at bounding box center [582, 685] width 375 height 46
click at [657, 628] on div "Bless Psyche Sabalo [DATE] 12:40 PM" at bounding box center [730, 633] width 273 height 13
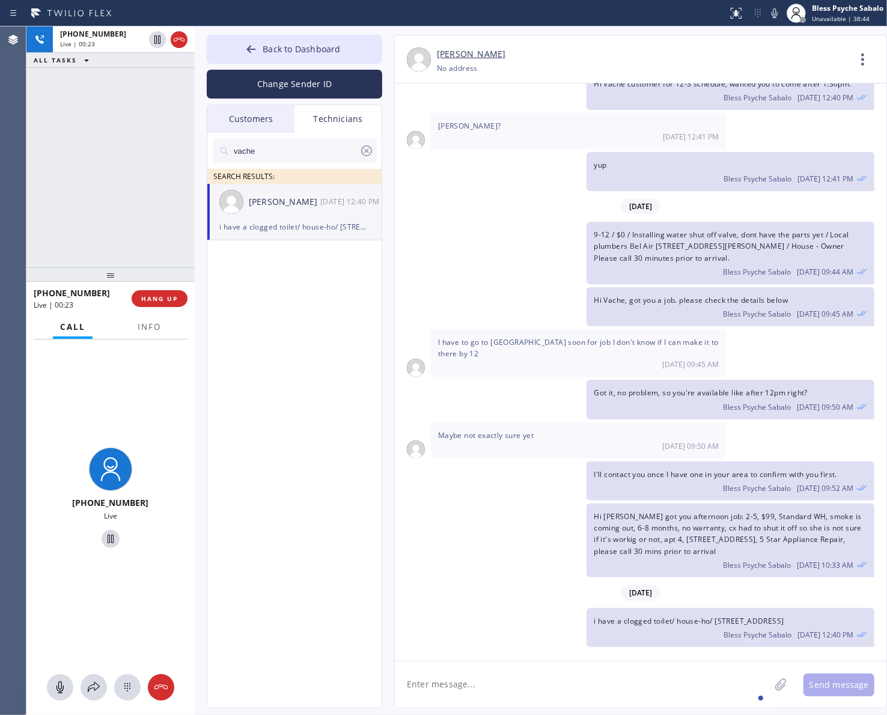
click at [665, 617] on span "i have a clogged toilet/ house-ho/ [STREET_ADDRESS]" at bounding box center [689, 621] width 190 height 10
click at [645, 694] on textarea at bounding box center [582, 685] width 375 height 46
click at [688, 683] on textarea at bounding box center [582, 685] width 375 height 46
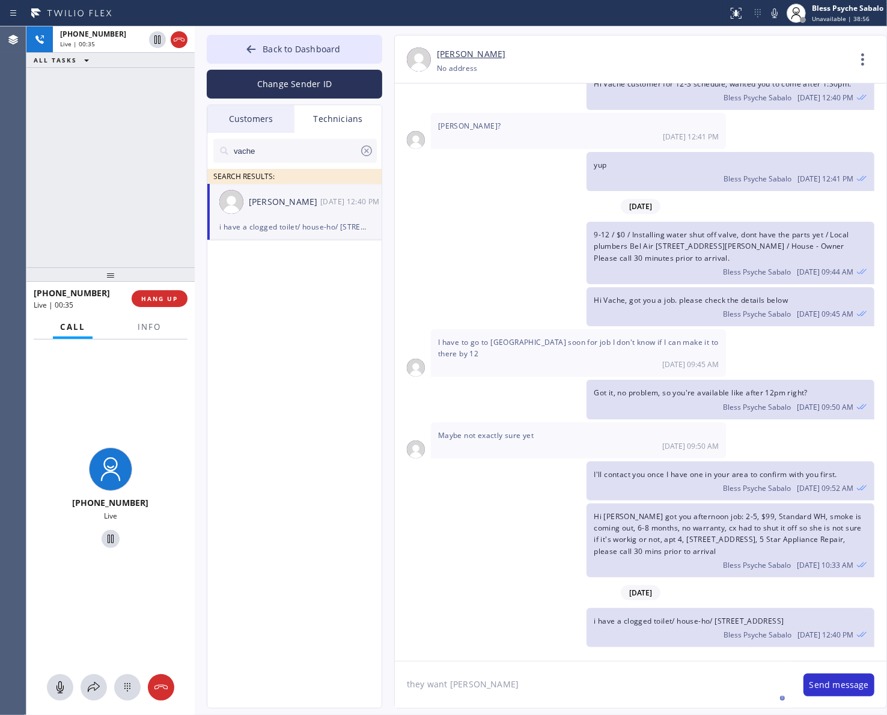
type textarea "they want [DATE]"
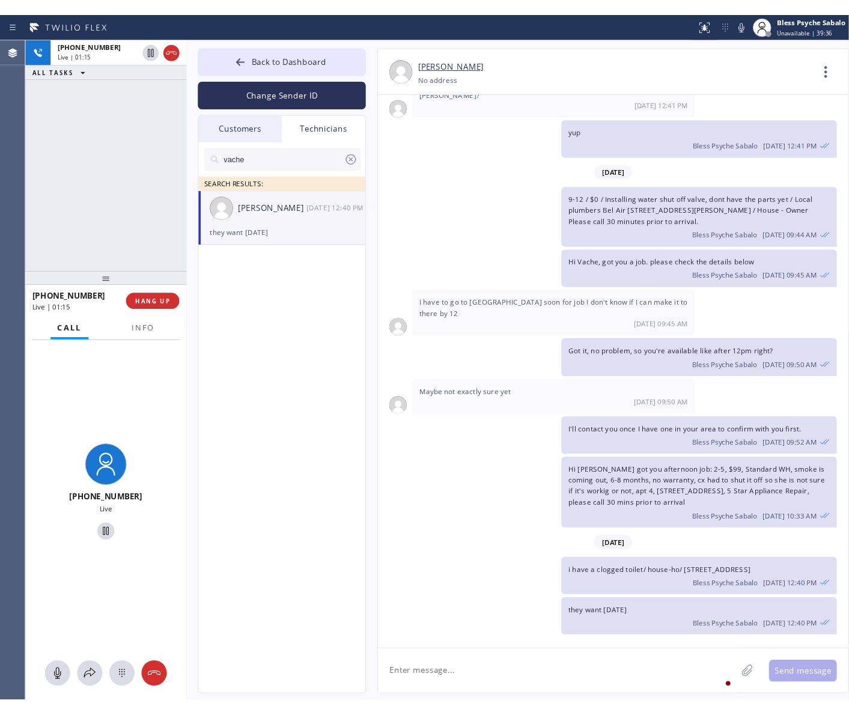
scroll to position [11294, 0]
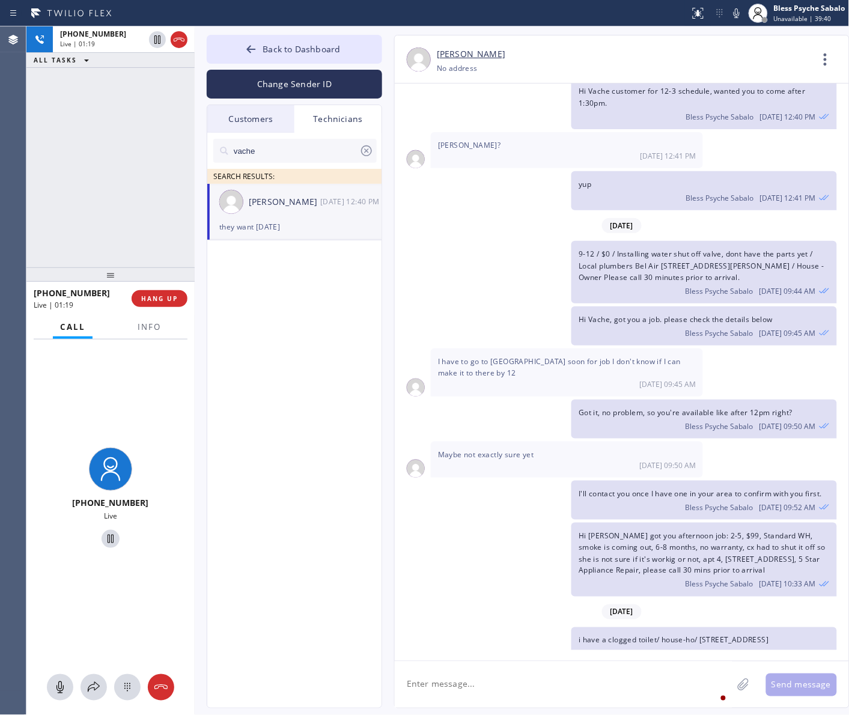
click at [484, 523] on div "Hi [PERSON_NAME] got you afternoon job: 2-5, $99, Standard WH, smoke is coming …" at bounding box center [616, 560] width 442 height 74
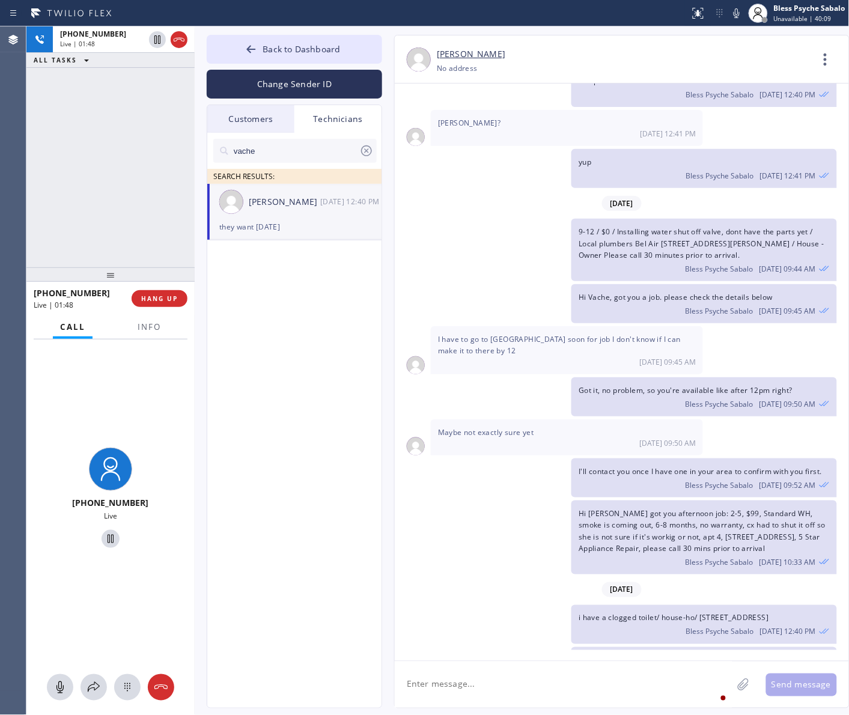
drag, startPoint x: 643, startPoint y: 627, endPoint x: 575, endPoint y: 616, distance: 68.8
click at [575, 647] on div "they want [DATE] Bless Psyche Sabalo [DATE] 12:40 PM" at bounding box center [704, 666] width 265 height 39
drag, startPoint x: 606, startPoint y: 584, endPoint x: 577, endPoint y: 563, distance: 35.7
click at [577, 605] on div "i have a clogged toilet/ house-ho/ [STREET_ADDRESS] Bless Psyche Sabalo [DATE] …" at bounding box center [704, 624] width 265 height 39
click at [296, 50] on span "Back to Dashboard" at bounding box center [302, 48] width 78 height 11
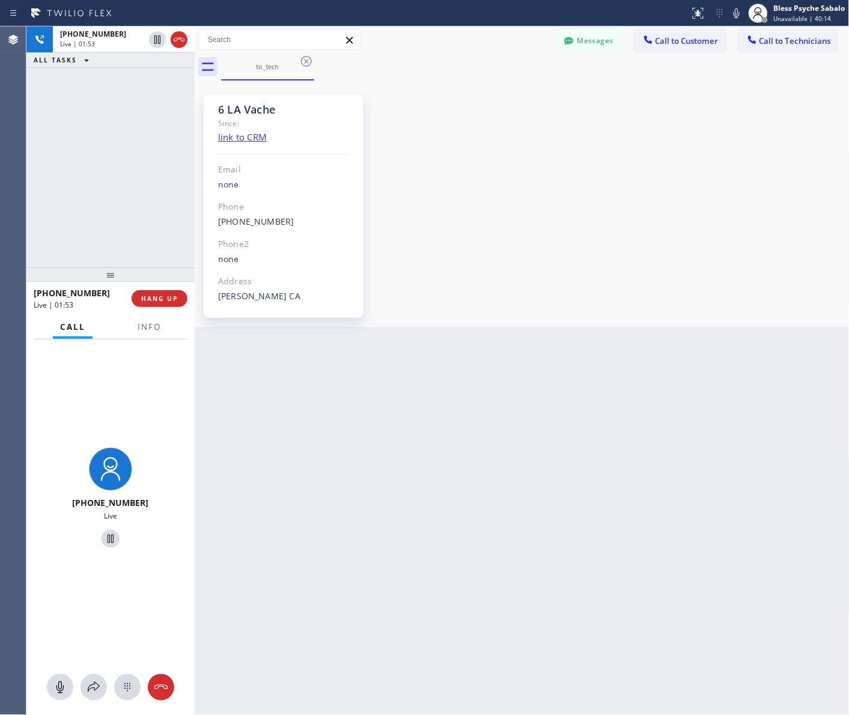
click at [427, 167] on div "6 LA Vache Since: link to CRM Email none Phone [PHONE_NUMBER] Outbound call Tec…" at bounding box center [522, 204] width 649 height 240
click at [158, 302] on span "HANG UP" at bounding box center [159, 299] width 37 height 8
click at [118, 221] on div "[PHONE_NUMBER] Live | 01:57 ALL TASKS ALL TASKS ACTIVE TASKS TASKS IN WRAP UP" at bounding box center [110, 146] width 168 height 241
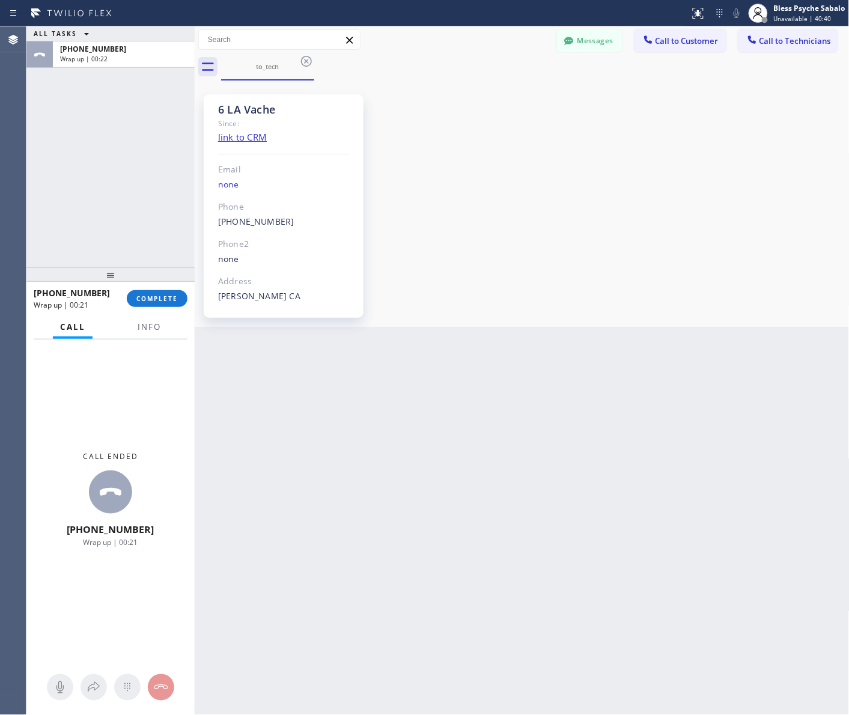
click at [592, 121] on div "6 LA Vache Since: link to CRM Email none Phone [PHONE_NUMBER] Outbound call Tec…" at bounding box center [522, 204] width 649 height 240
click at [625, 145] on div "6 LA Vache Since: link to CRM Email none Phone [PHONE_NUMBER] Outbound call Tec…" at bounding box center [522, 204] width 649 height 240
click at [166, 296] on span "COMPLETE" at bounding box center [156, 299] width 41 height 8
drag, startPoint x: 136, startPoint y: 242, endPoint x: 173, endPoint y: 238, distance: 37.5
click at [148, 241] on div "ALL TASKS ALL TASKS ACTIVE TASKS TASKS IN WRAP UP [PHONE_NUMBER] Wrap up | 00:24" at bounding box center [110, 146] width 168 height 241
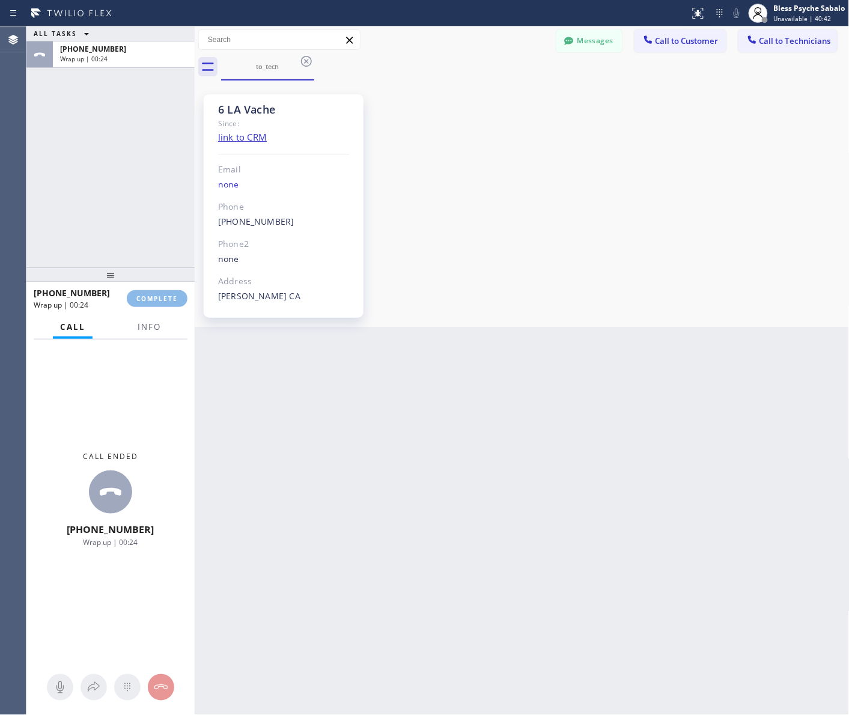
click at [657, 189] on div "6 LA Vache Since: link to CRM Email none Phone [PHONE_NUMBER] Outbound call Tec…" at bounding box center [522, 204] width 649 height 240
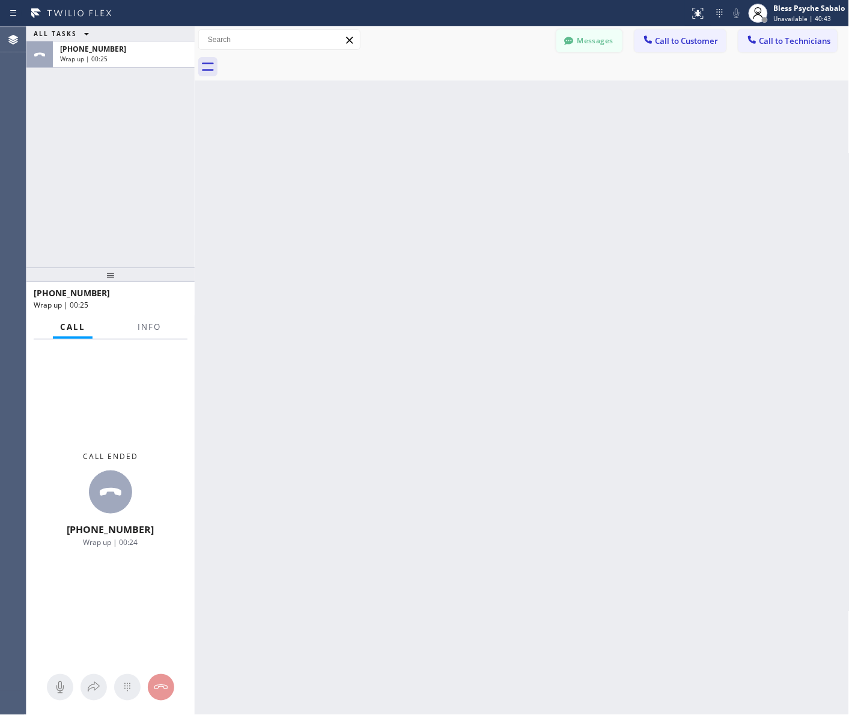
click at [588, 43] on button "Messages" at bounding box center [590, 40] width 66 height 23
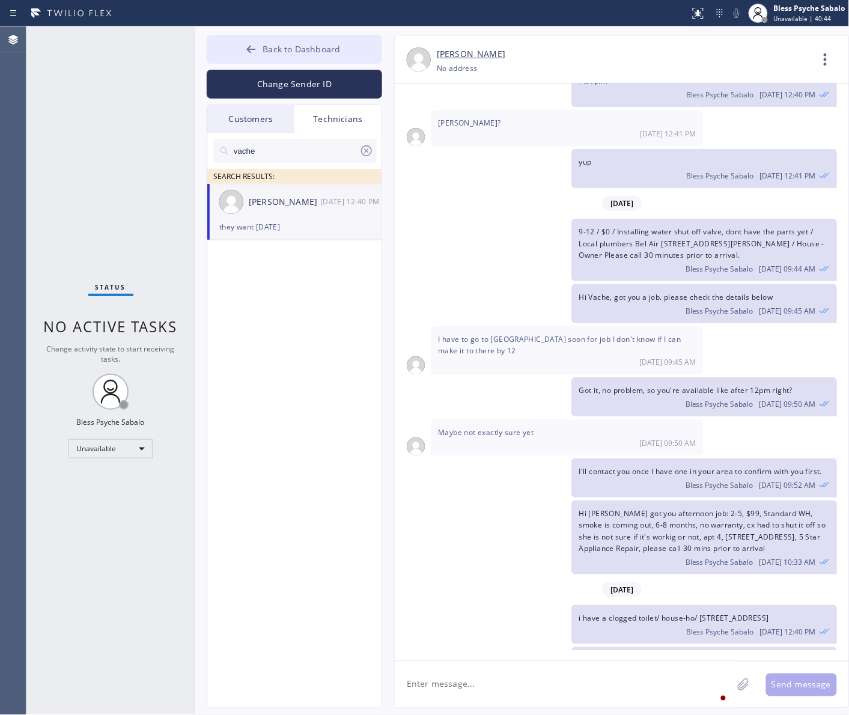
click at [326, 43] on span "Back to Dashboard" at bounding box center [302, 48] width 78 height 11
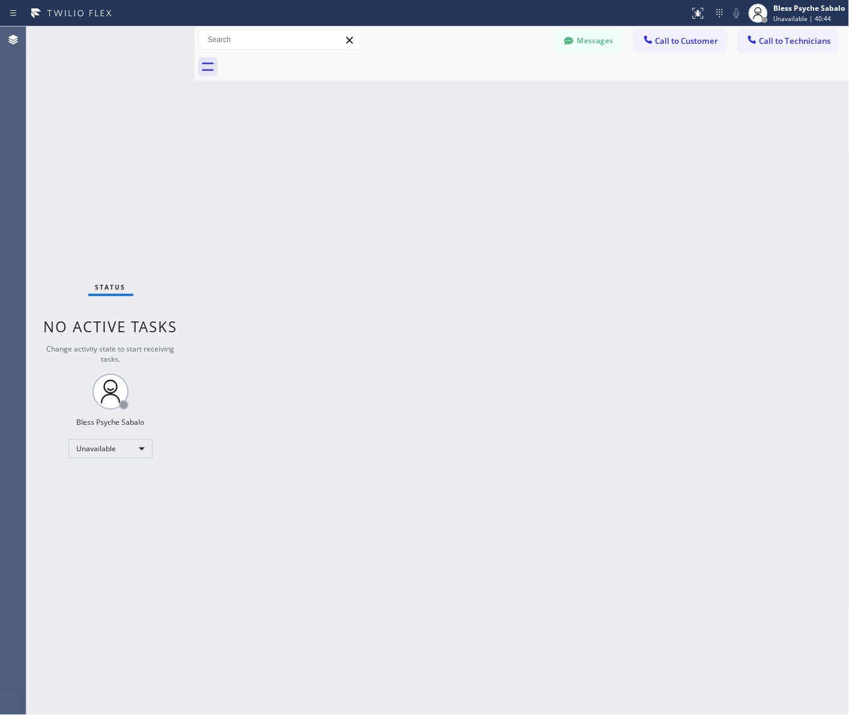
click at [554, 91] on div "Back to Dashboard Change Sender ID Customers Technicians CW [PERSON_NAME] [DATE…" at bounding box center [522, 370] width 655 height 689
click at [612, 42] on button "Messages" at bounding box center [590, 40] width 66 height 23
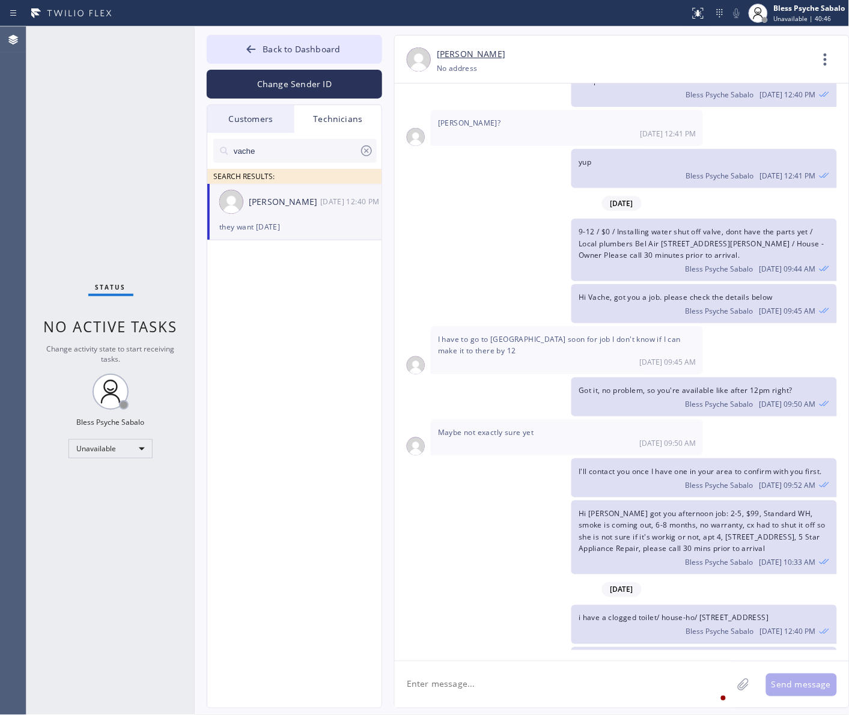
click at [322, 119] on div "Technicians" at bounding box center [338, 119] width 87 height 28
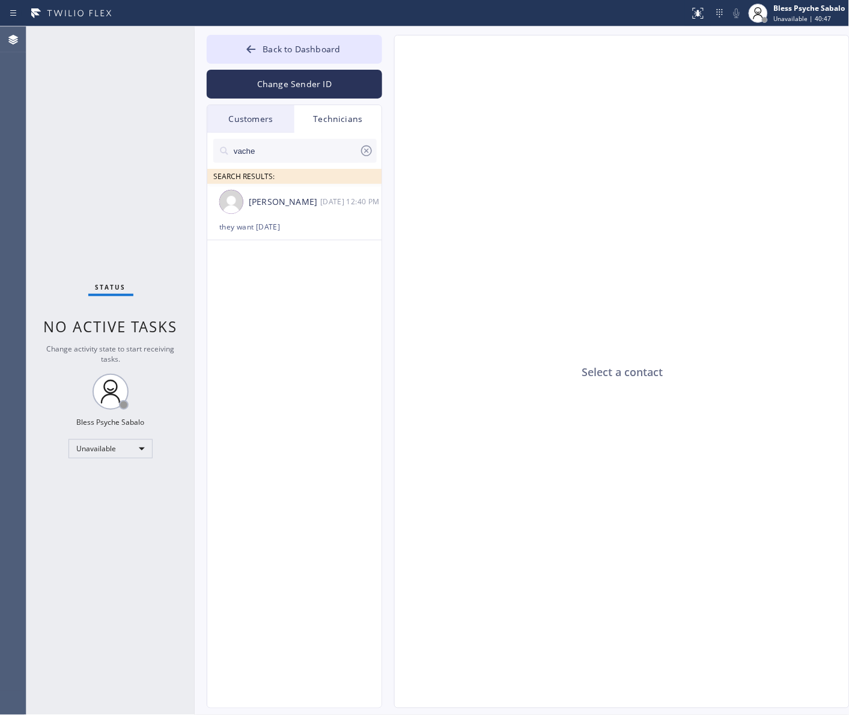
click at [371, 154] on icon at bounding box center [366, 151] width 14 height 14
click at [346, 116] on div "Technicians" at bounding box center [338, 119] width 87 height 28
drag, startPoint x: 242, startPoint y: 113, endPoint x: 308, endPoint y: 113, distance: 66.1
click at [243, 112] on div "Customers" at bounding box center [250, 119] width 87 height 28
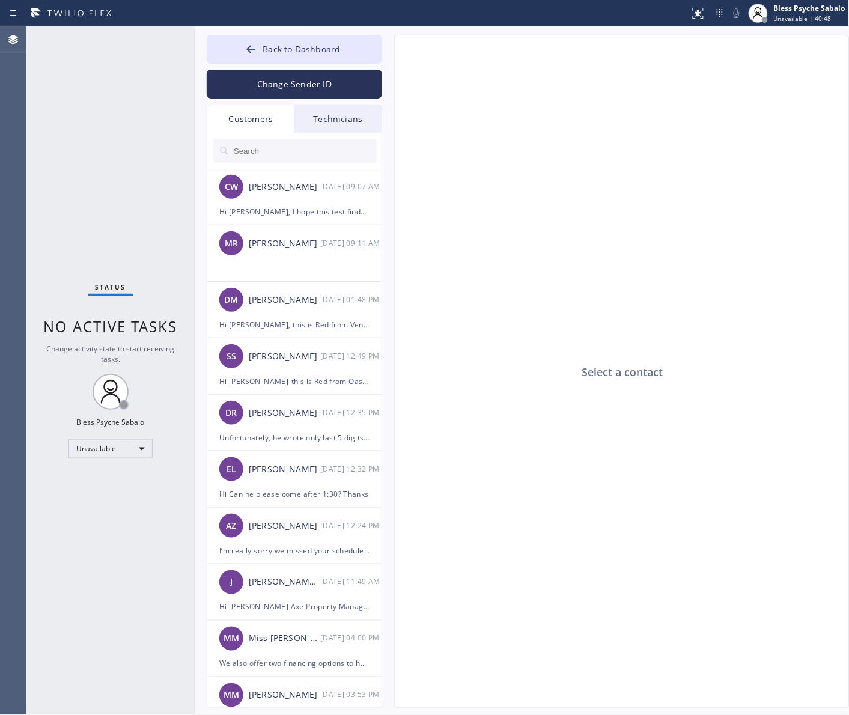
click at [340, 112] on div "Technicians" at bounding box center [338, 119] width 87 height 28
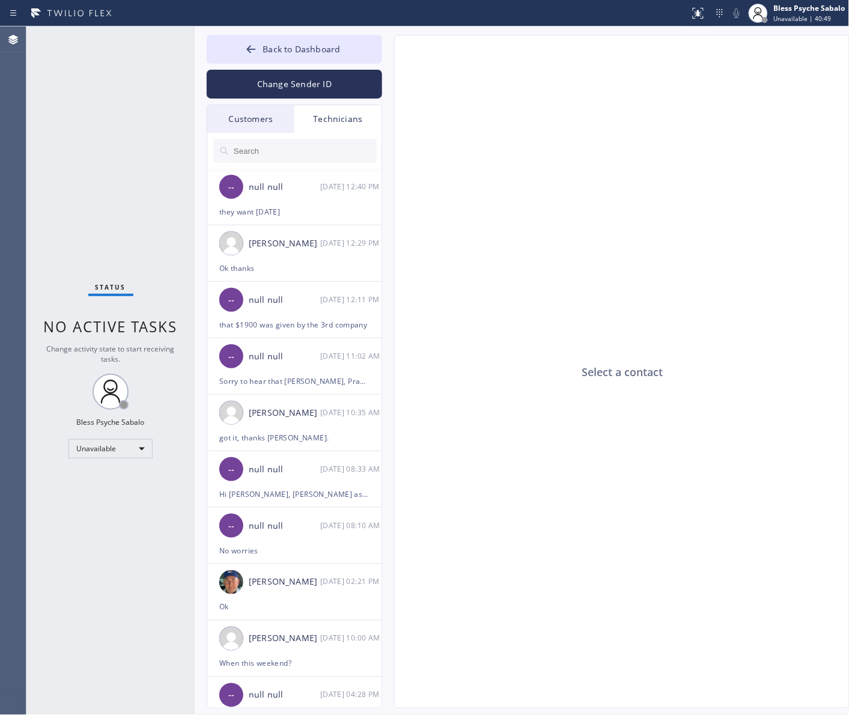
click at [320, 146] on input "text" at bounding box center [305, 151] width 144 height 24
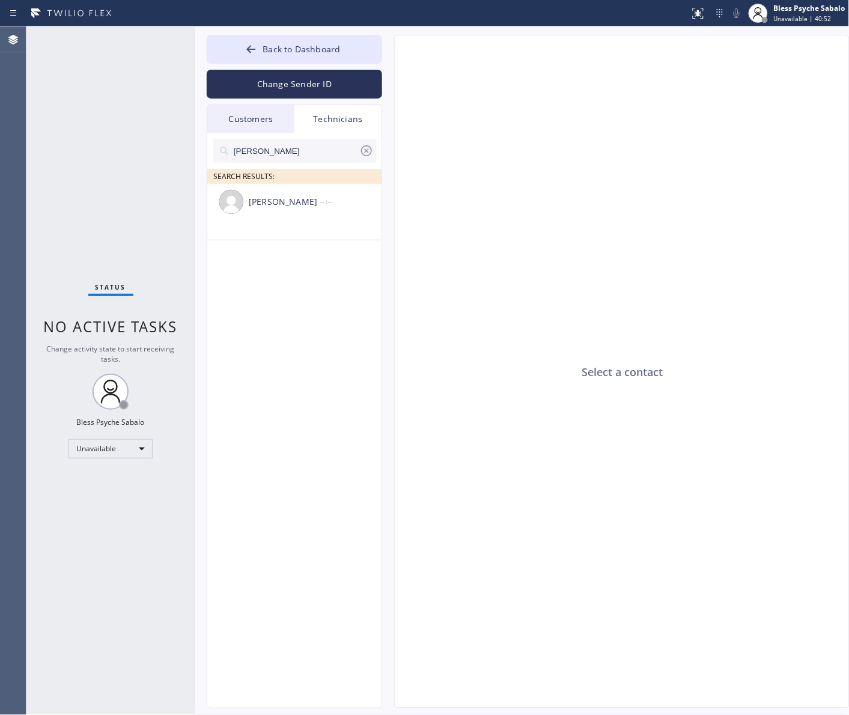
type input "[PERSON_NAME]"
click at [290, 202] on div "[PERSON_NAME]" at bounding box center [285, 202] width 72 height 14
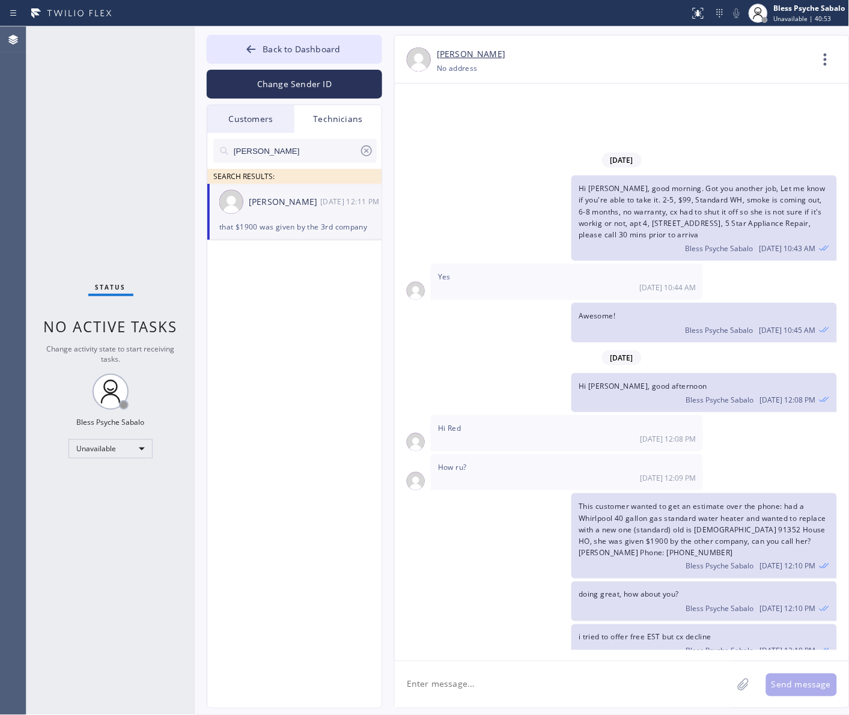
click at [579, 706] on textarea at bounding box center [564, 685] width 338 height 46
type textarea "Hi [PERSON_NAME], got you another job"
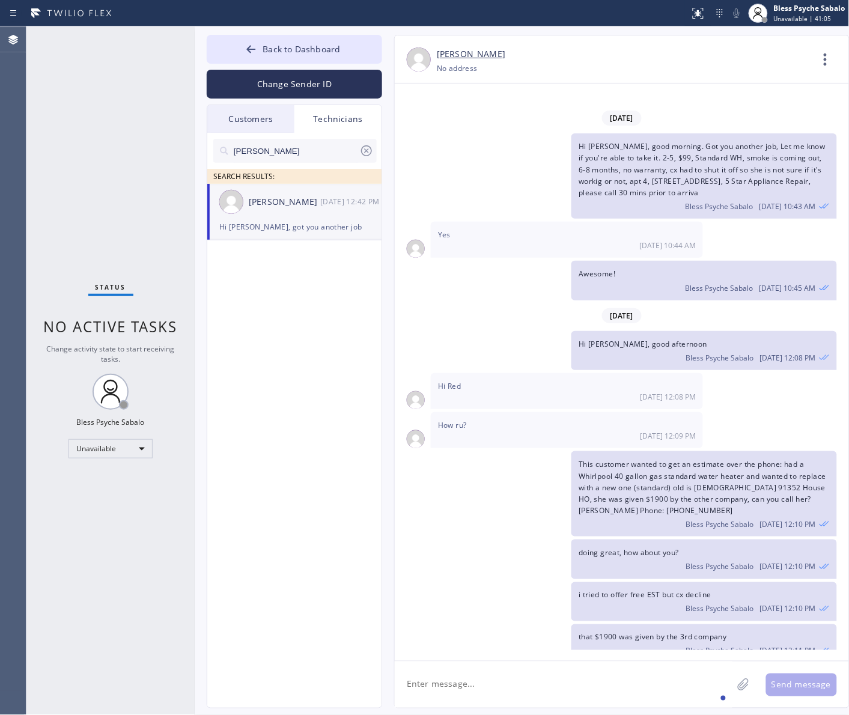
click at [597, 701] on textarea at bounding box center [564, 685] width 338 height 46
paste textarea "i have a clogged toilet/ house-ho/ [STREET_ADDRESS]"
type textarea "i have a clogged toilet/ house-ho/ [STREET_ADDRESS]"
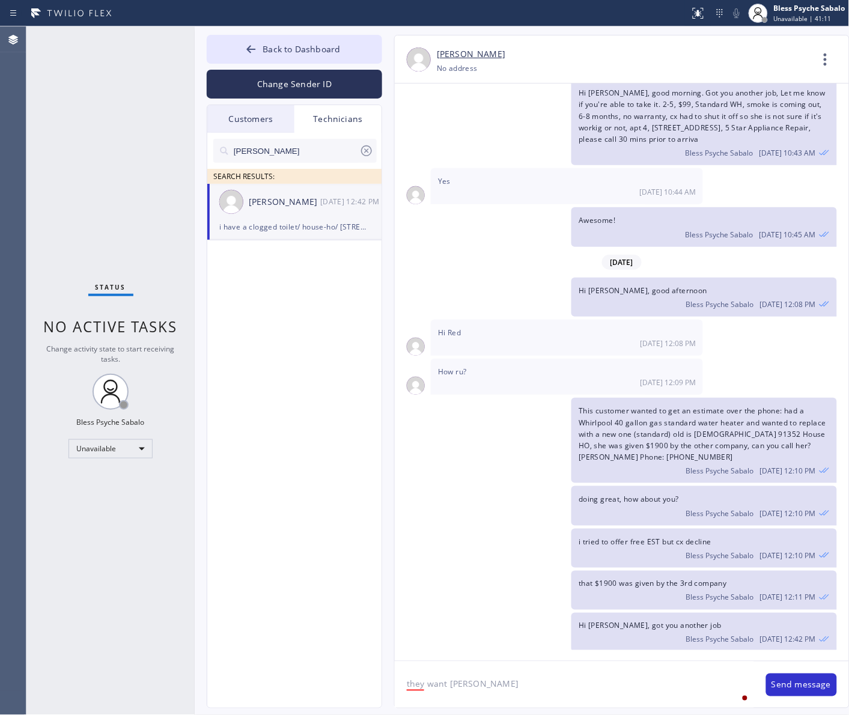
type textarea "they want [DATE]"
click at [483, 683] on textarea "they want [DATE]" at bounding box center [574, 685] width 359 height 46
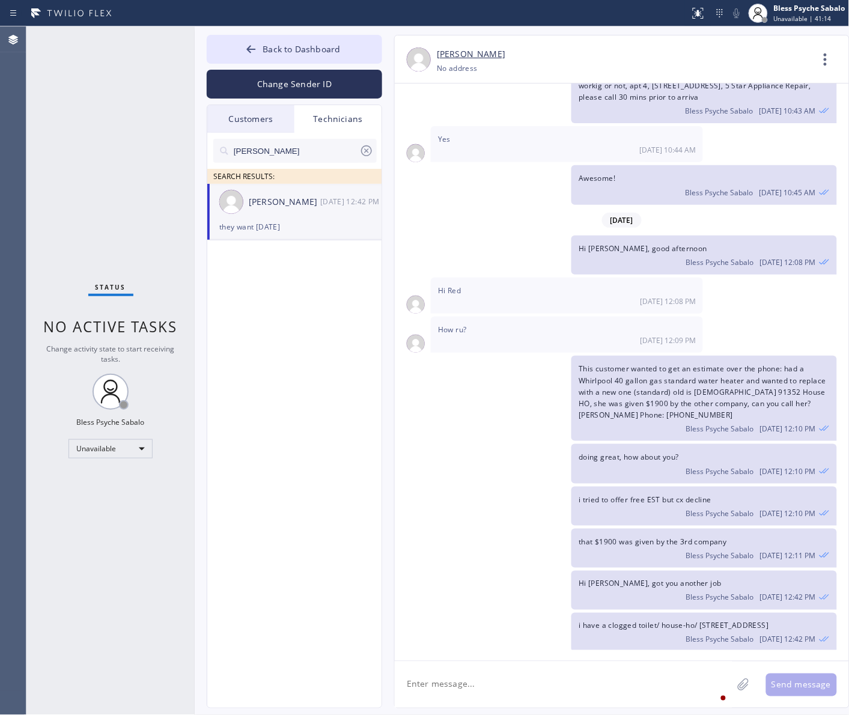
drag, startPoint x: 542, startPoint y: 583, endPoint x: 492, endPoint y: 555, distance: 57.9
click at [538, 613] on div "i have a clogged toilet/ house-ho/ [STREET_ADDRESS] Bless Psyche Sabalo [DATE] …" at bounding box center [616, 632] width 442 height 39
click at [558, 377] on div "This customer wanted to get an estimate over the phone: had a Whirlpool 40 gall…" at bounding box center [616, 398] width 442 height 85
click at [584, 487] on div "i tried to offer free EST but cx decline Bless Psyche Sabalo [DATE] 12:10 PM" at bounding box center [704, 506] width 265 height 39
click at [831, 60] on icon at bounding box center [825, 59] width 29 height 29
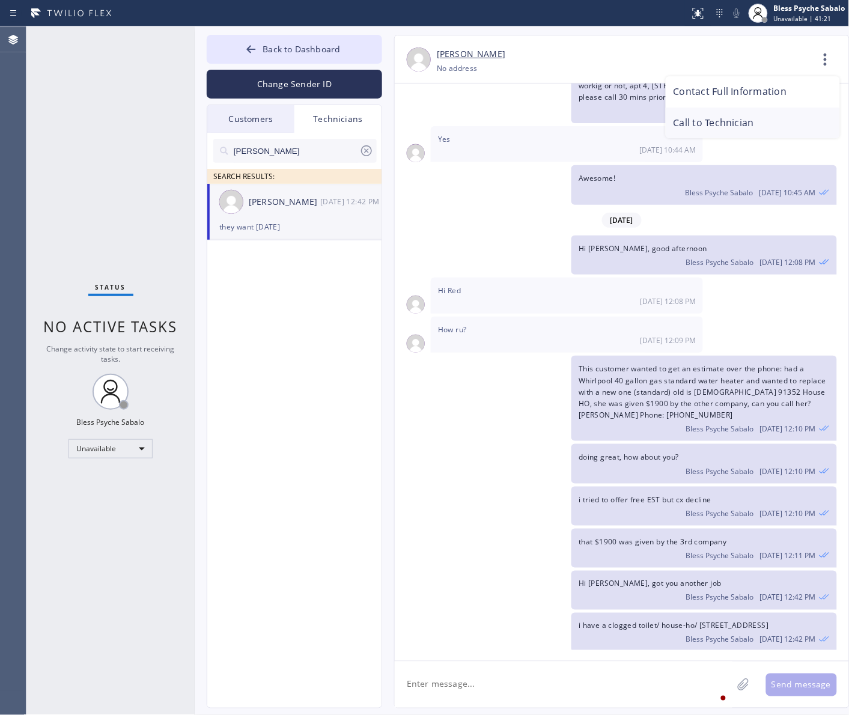
click at [744, 118] on li "Call to Technician" at bounding box center [753, 123] width 174 height 31
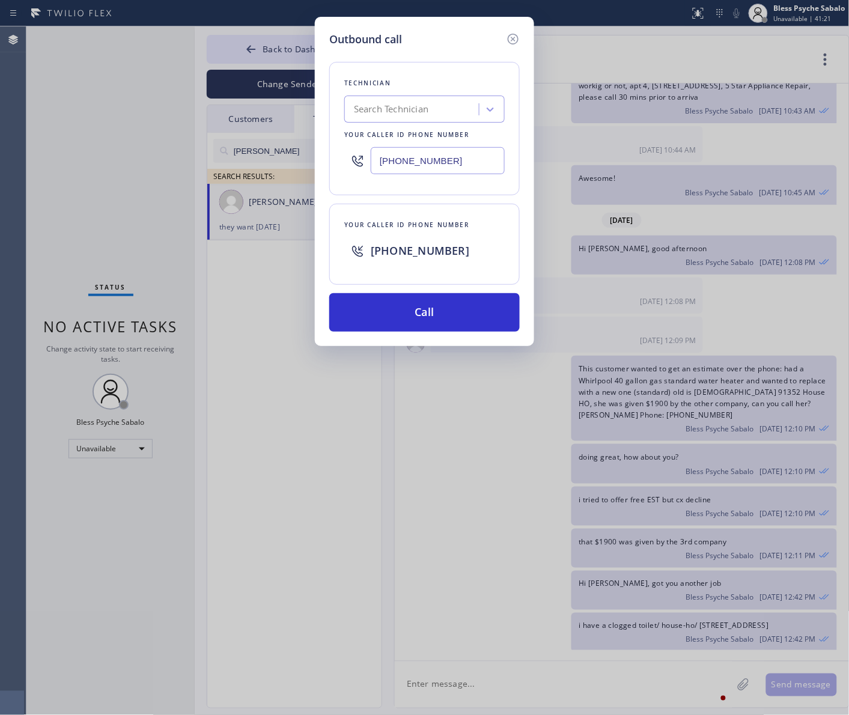
click at [590, 226] on div "Outbound call Technician Search Technician Your caller id phone number [PHONE_N…" at bounding box center [424, 357] width 849 height 715
click at [431, 320] on button "Call" at bounding box center [424, 312] width 191 height 38
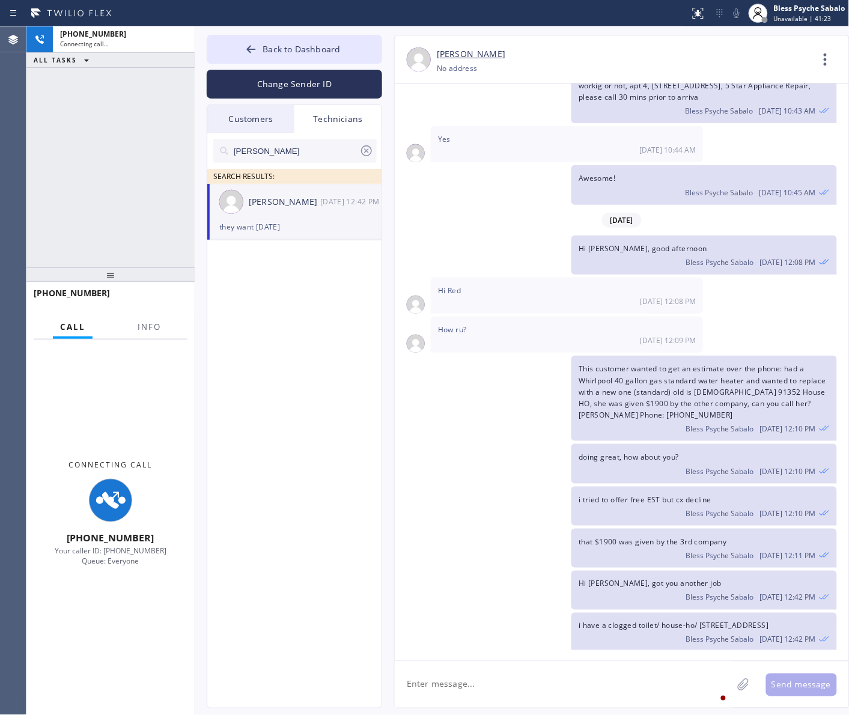
click at [450, 356] on div "This customer wanted to get an estimate over the phone: had a Whirlpool 40 gall…" at bounding box center [616, 398] width 442 height 85
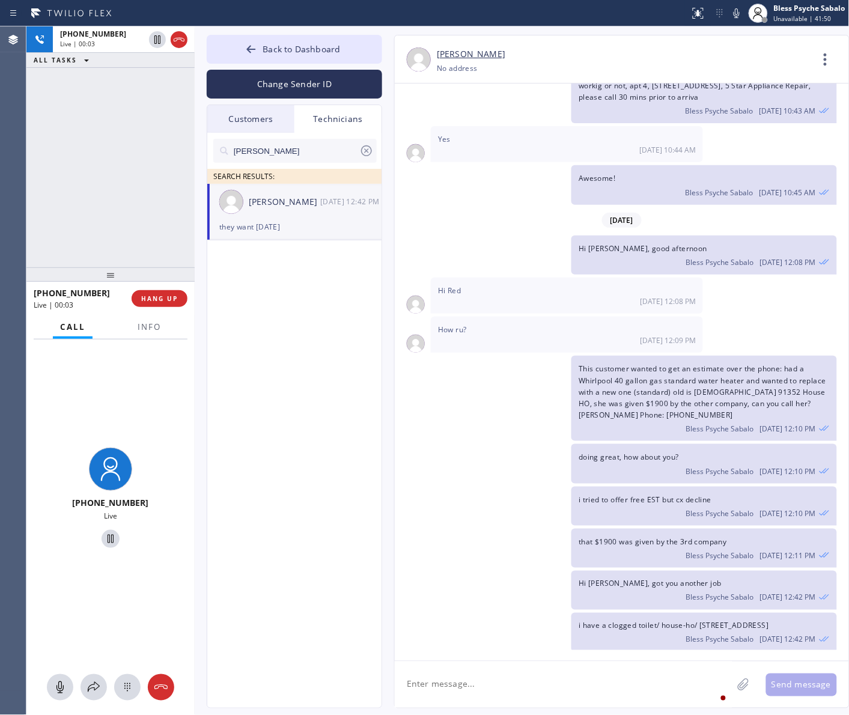
click at [305, 394] on div "[PERSON_NAME] SEARCH RESULTS: [PERSON_NAME] [DATE] 12:42 PM they want [DATE]" at bounding box center [295, 434] width 176 height 603
click at [463, 444] on div "doing great, how about you? Bless Psyche Sabalo [DATE] 12:10 PM" at bounding box center [616, 463] width 442 height 39
click at [512, 444] on div "doing great, how about you? Bless Psyche Sabalo [DATE] 12:10 PM" at bounding box center [616, 463] width 442 height 39
click at [522, 278] on div "Hi Red [DATE] 12:08 PM" at bounding box center [567, 296] width 272 height 36
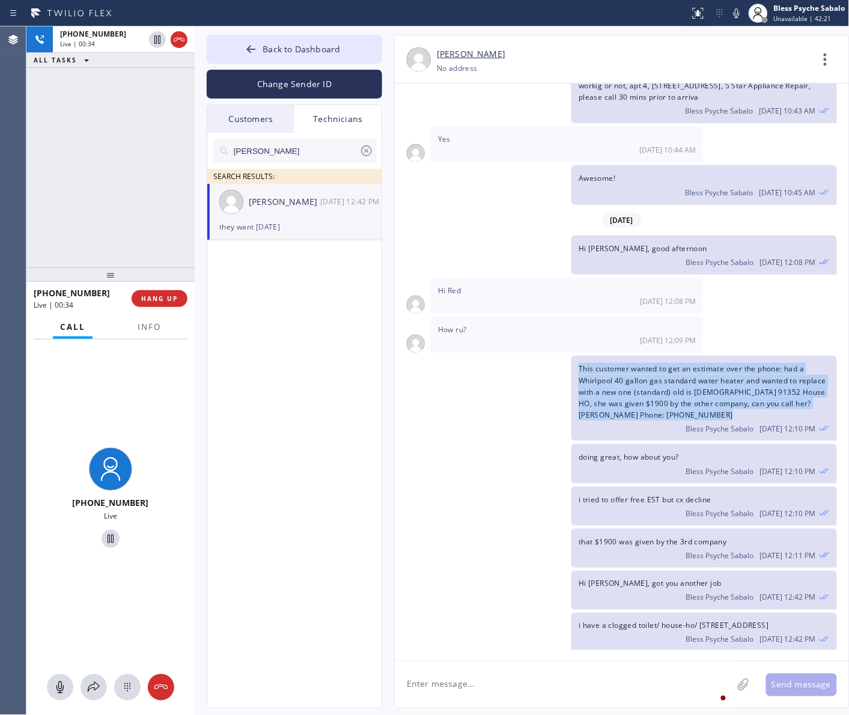
drag, startPoint x: 570, startPoint y: 308, endPoint x: 672, endPoint y: 353, distance: 111.7
click at [682, 371] on div "This customer wanted to get an estimate over the phone: had a Whirlpool 40 gall…" at bounding box center [616, 398] width 442 height 85
click at [671, 356] on div "This customer wanted to get an estimate over the phone: had a Whirlpool 40 gall…" at bounding box center [704, 398] width 265 height 85
drag, startPoint x: 662, startPoint y: 358, endPoint x: 572, endPoint y: 301, distance: 107.2
click at [572, 356] on div "This customer wanted to get an estimate over the phone: had a Whirlpool 40 gall…" at bounding box center [704, 398] width 265 height 85
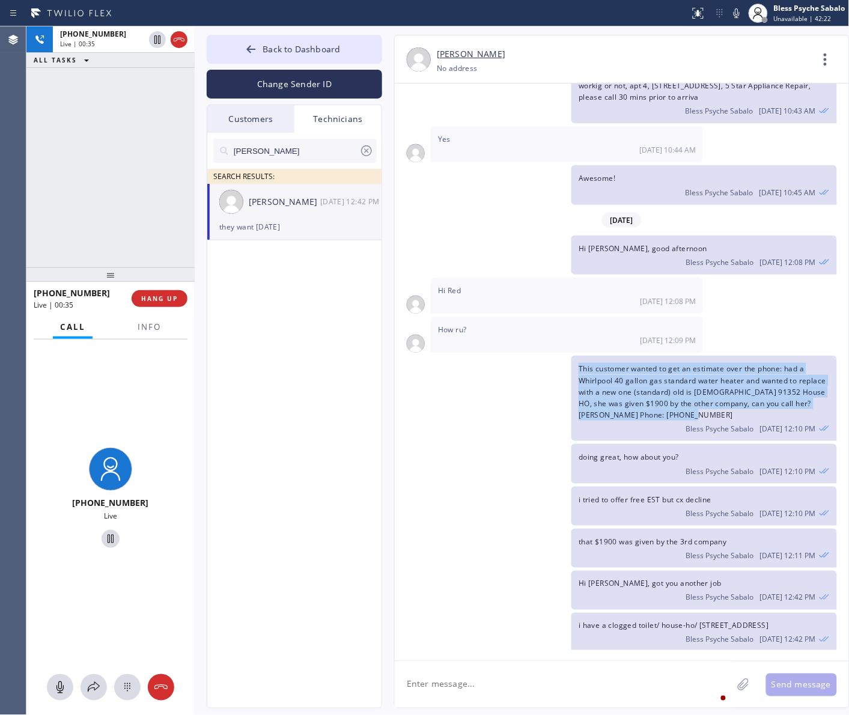
click at [575, 356] on div "This customer wanted to get an estimate over the phone: had a Whirlpool 40 gall…" at bounding box center [704, 398] width 265 height 85
drag, startPoint x: 578, startPoint y: 305, endPoint x: 672, endPoint y: 359, distance: 108.8
click at [674, 368] on div "This customer wanted to get an estimate over the phone: had a Whirlpool 40 gall…" at bounding box center [704, 398] width 265 height 85
click at [672, 359] on div "This customer wanted to get an estimate over the phone: had a Whirlpool 40 gall…" at bounding box center [704, 398] width 265 height 85
drag, startPoint x: 585, startPoint y: 310, endPoint x: 579, endPoint y: 304, distance: 8.5
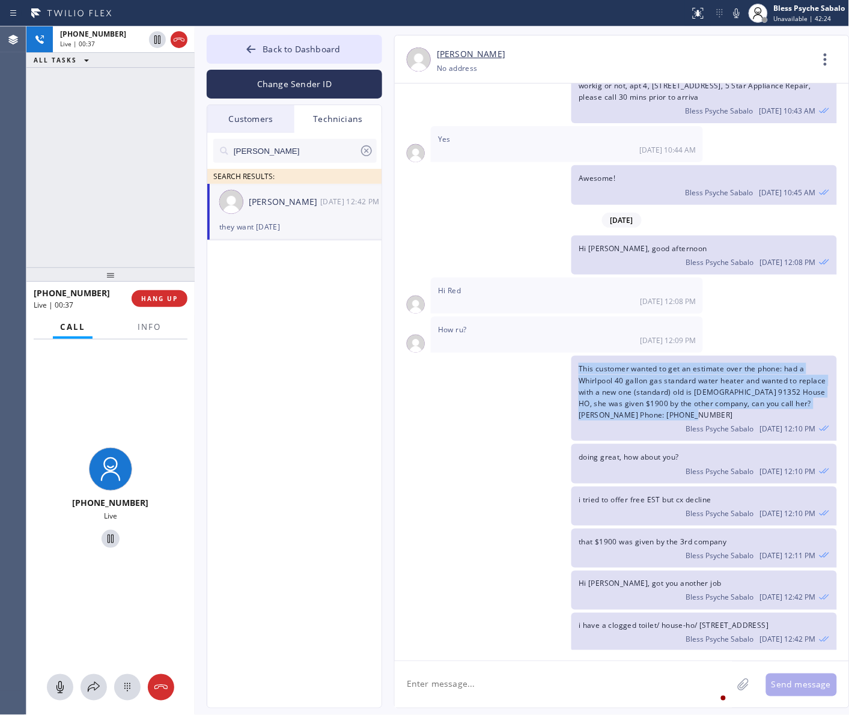
click at [579, 356] on div "This customer wanted to get an estimate over the phone: had a Whirlpool 40 gall…" at bounding box center [704, 398] width 265 height 85
click at [579, 364] on span "This customer wanted to get an estimate over the phone: had a Whirlpool 40 gall…" at bounding box center [703, 392] width 248 height 57
click at [662, 356] on div "This customer wanted to get an estimate over the phone: had a Whirlpool 40 gall…" at bounding box center [704, 398] width 265 height 85
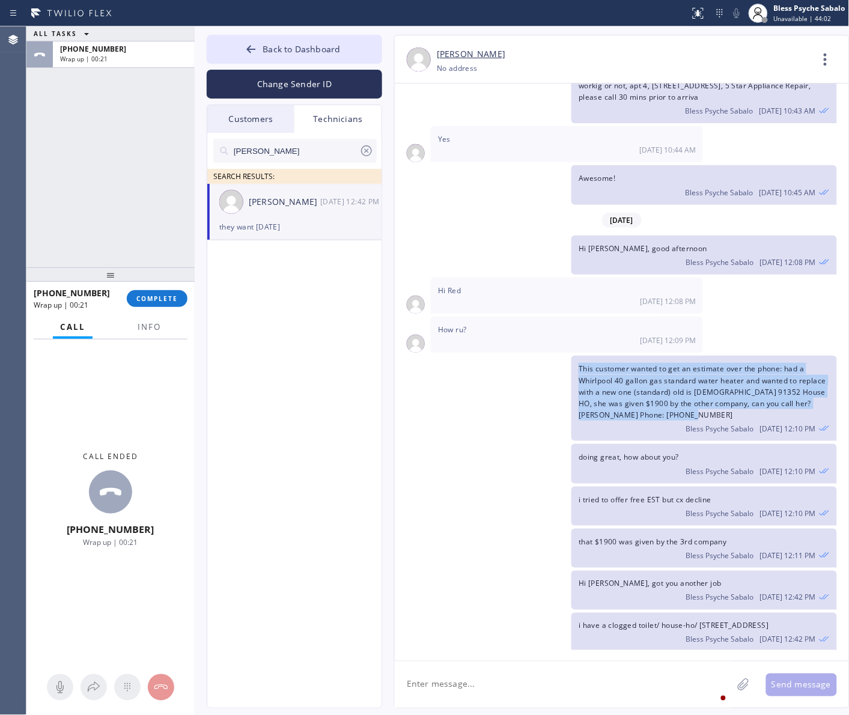
drag, startPoint x: 153, startPoint y: 298, endPoint x: 183, endPoint y: 320, distance: 37.7
click at [153, 299] on span "COMPLETE" at bounding box center [156, 299] width 41 height 8
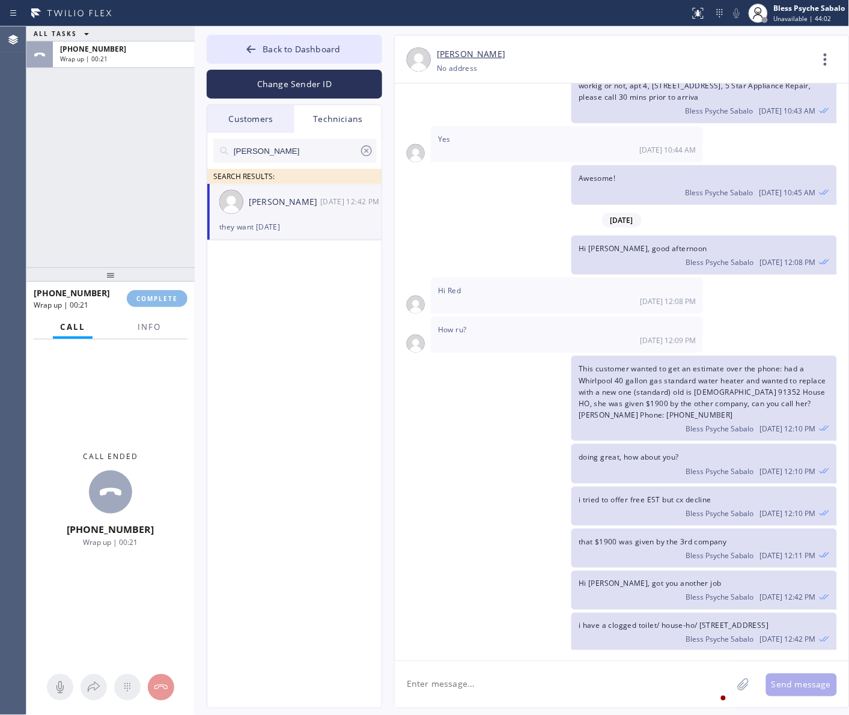
click at [220, 343] on div "[PERSON_NAME] SEARCH RESULTS: [PERSON_NAME] [DATE] 12:42 PM they want [DATE]" at bounding box center [295, 434] width 176 height 603
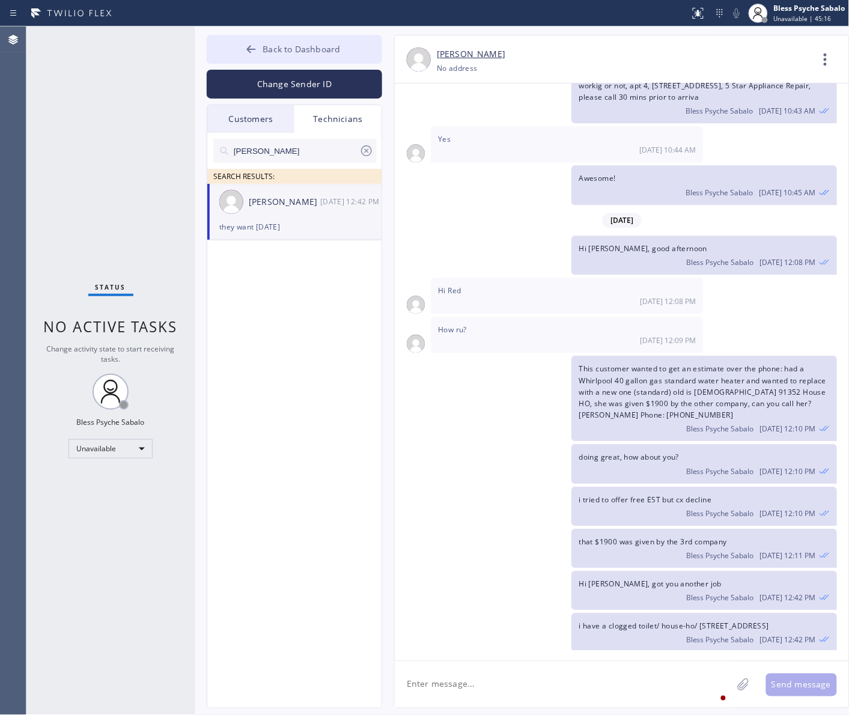
click at [349, 43] on button "Back to Dashboard" at bounding box center [295, 49] width 176 height 29
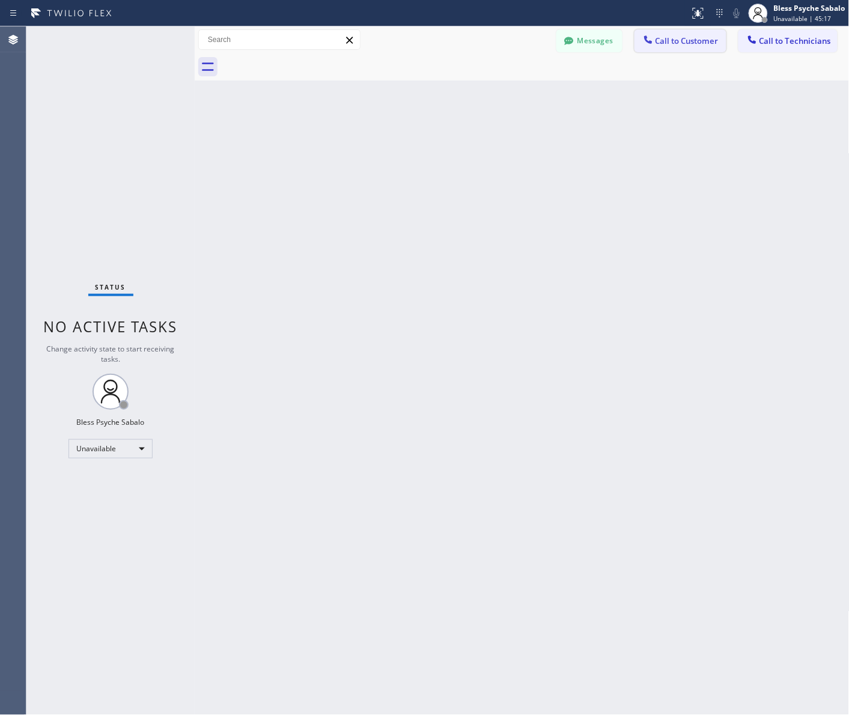
click at [701, 47] on button "Call to Customer" at bounding box center [681, 40] width 92 height 23
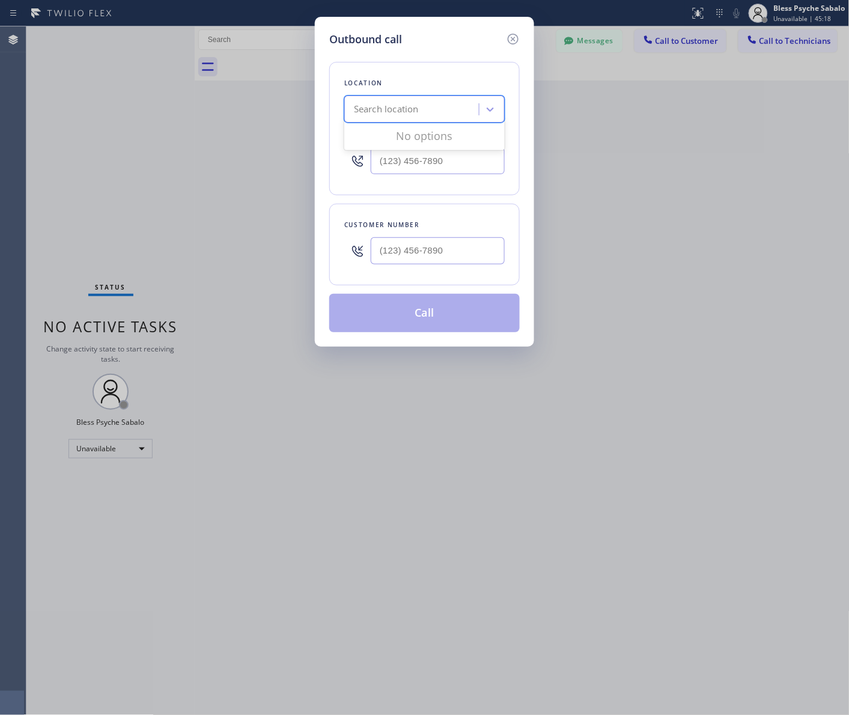
click at [395, 99] on div "Search location" at bounding box center [413, 109] width 131 height 21
click at [509, 32] on icon at bounding box center [513, 39] width 14 height 14
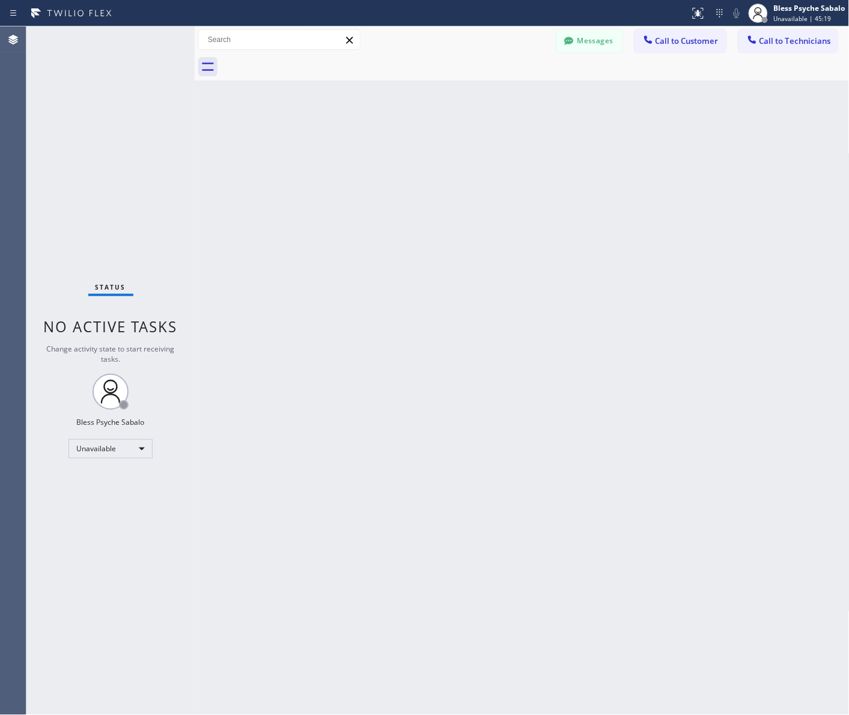
drag, startPoint x: 606, startPoint y: 107, endPoint x: 629, endPoint y: 101, distance: 24.2
click at [618, 105] on div "Back to Dashboard Change Sender ID Customers Technicians CW [PERSON_NAME] [DATE…" at bounding box center [522, 370] width 655 height 689
click at [791, 37] on span "Call to Technicians" at bounding box center [796, 40] width 72 height 11
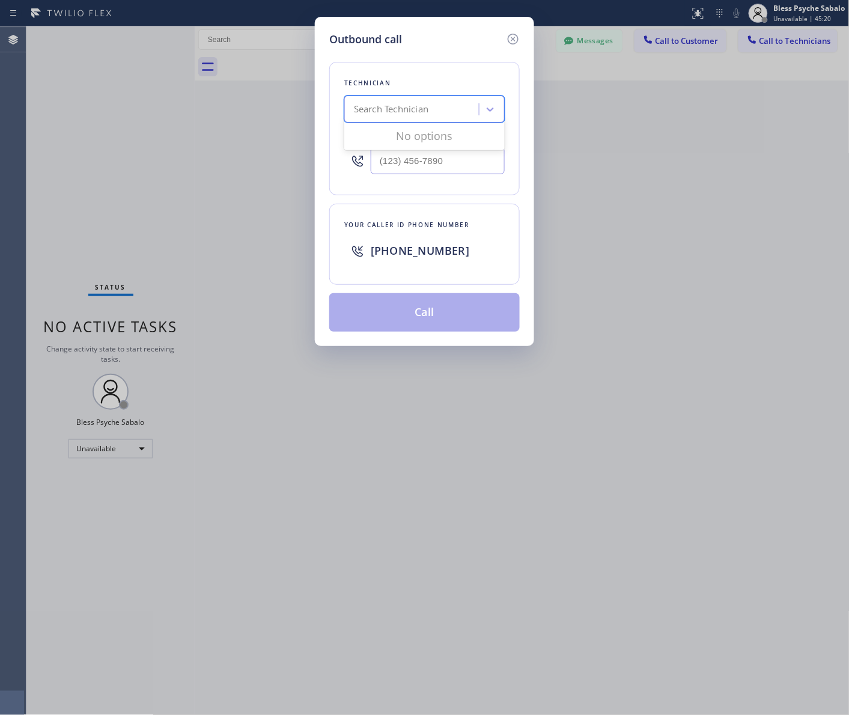
click at [435, 112] on div "Search Technician" at bounding box center [413, 109] width 131 height 21
type input "n"
type input "[PERSON_NAME]"
click at [421, 136] on div "[PERSON_NAME]" at bounding box center [424, 135] width 160 height 22
type input "[PHONE_NUMBER]"
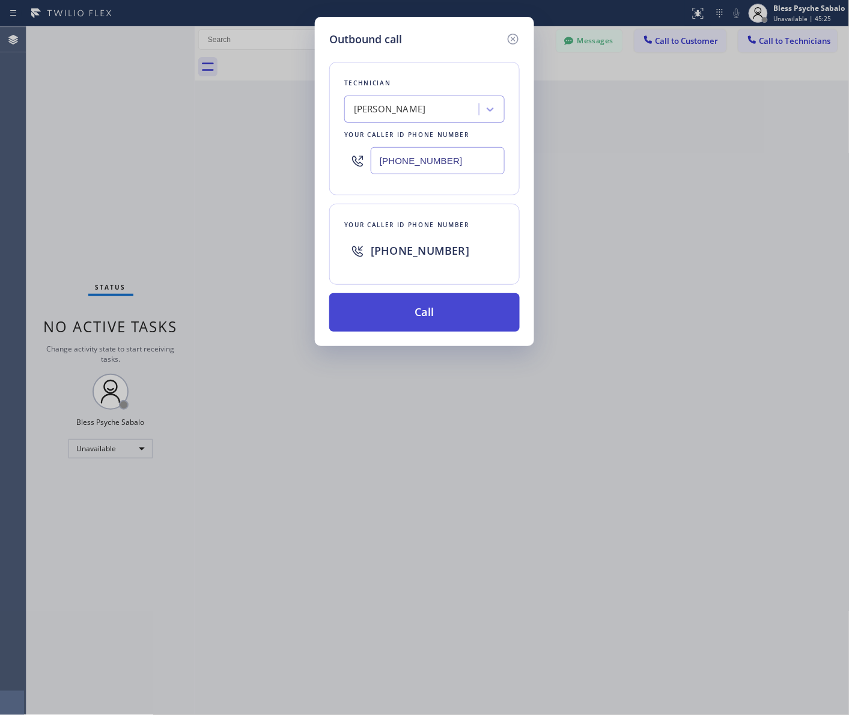
click at [427, 308] on button "Call" at bounding box center [424, 312] width 191 height 38
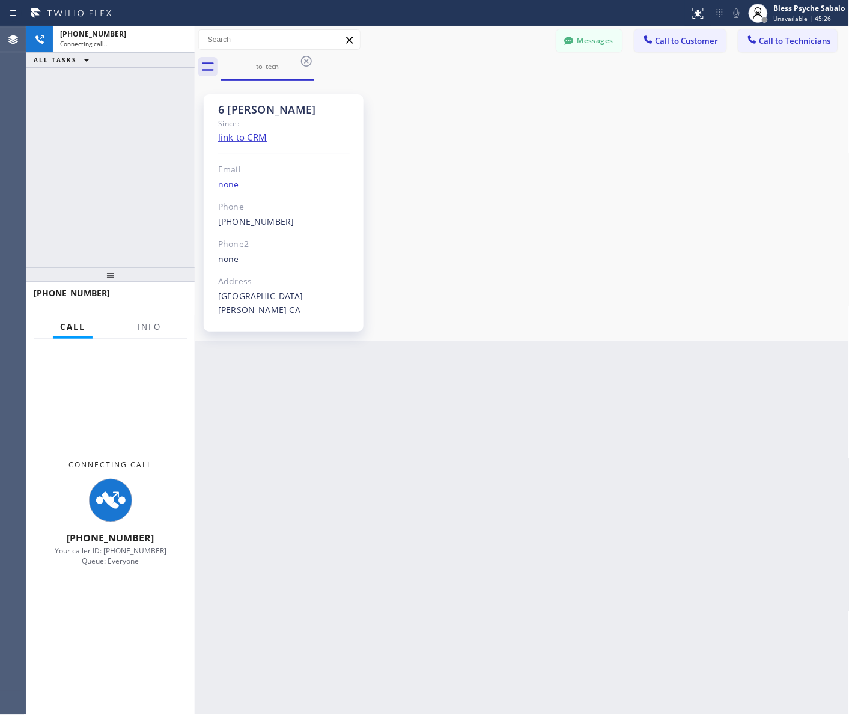
scroll to position [8320, 0]
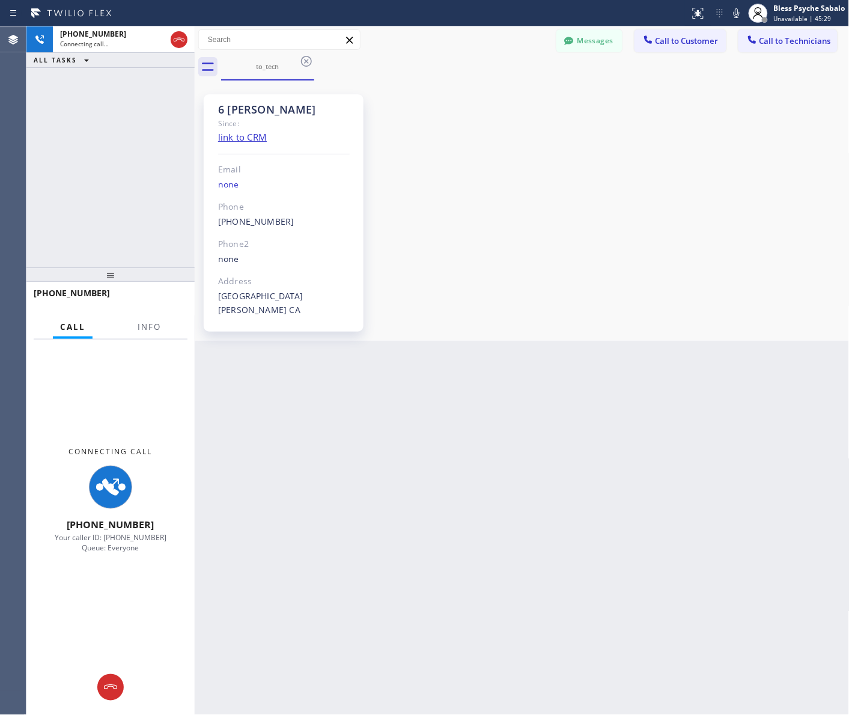
click at [554, 304] on div "6 Nick Since: link to CRM Email none Phone [PHONE_NUMBER] Outbound call Technic…" at bounding box center [522, 211] width 649 height 254
click at [582, 43] on button "Messages" at bounding box center [590, 40] width 66 height 23
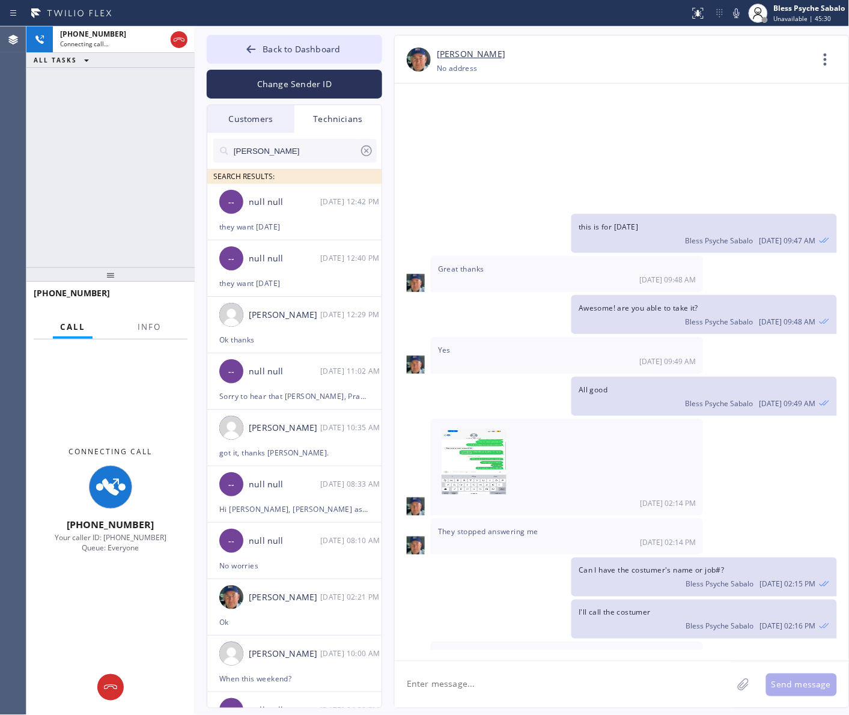
click at [606, 275] on div "[DATE] 09:48 AM" at bounding box center [567, 280] width 258 height 10
click at [343, 115] on div "Technicians" at bounding box center [338, 119] width 87 height 28
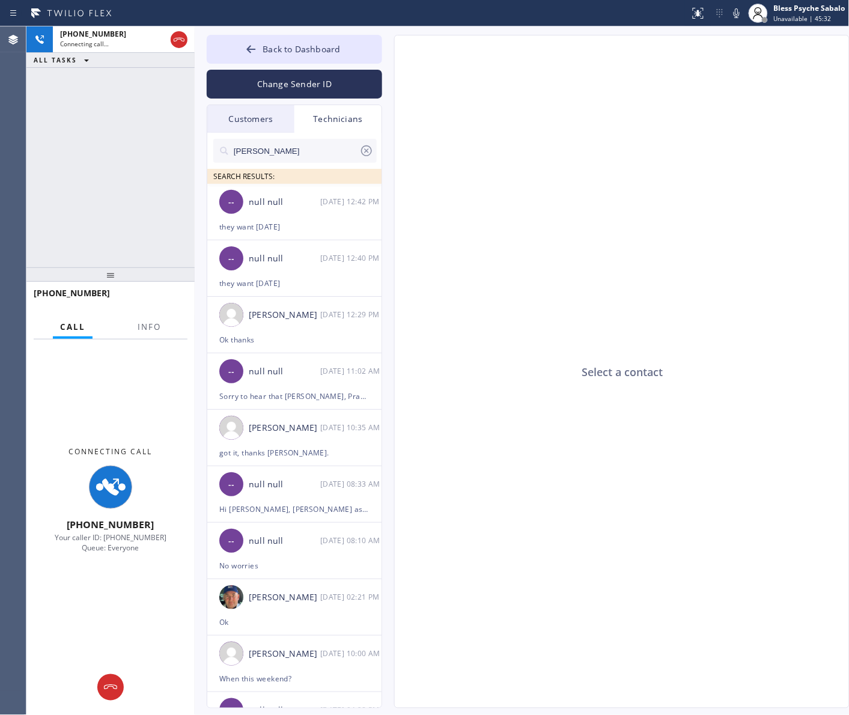
click at [329, 119] on div "Technicians" at bounding box center [338, 119] width 87 height 28
click at [365, 147] on icon at bounding box center [366, 151] width 14 height 14
click at [340, 153] on input "text" at bounding box center [305, 151] width 144 height 24
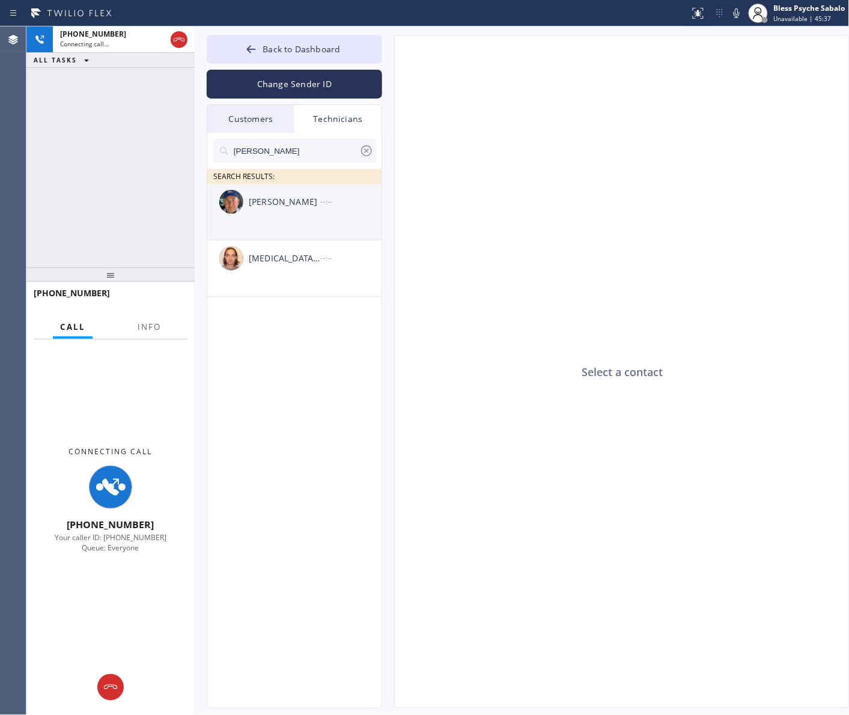
type input "[PERSON_NAME]"
click at [293, 212] on div "[PERSON_NAME] --:--" at bounding box center [295, 202] width 176 height 36
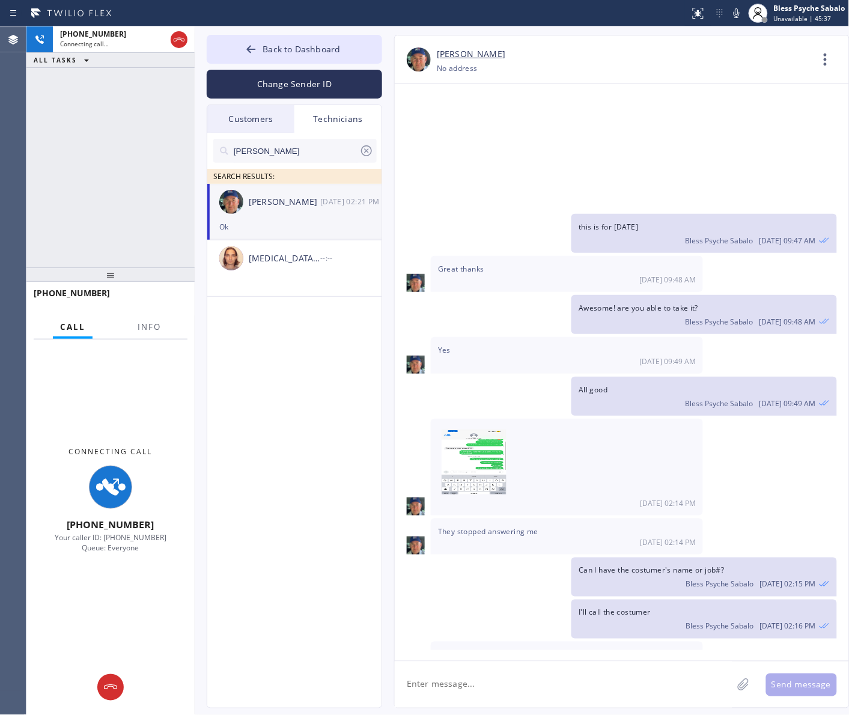
click at [529, 673] on textarea at bounding box center [564, 685] width 338 height 46
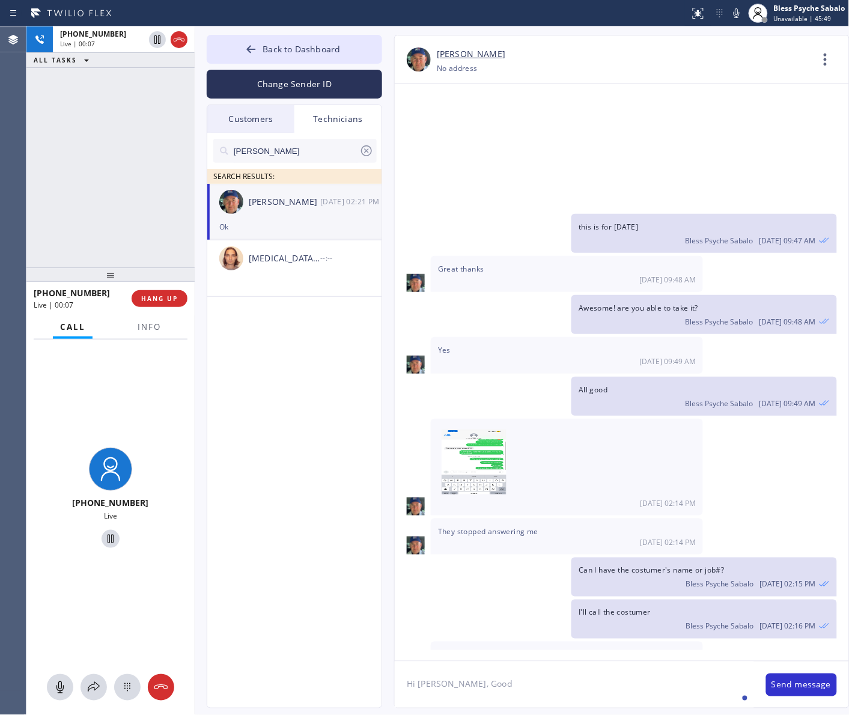
click at [512, 698] on textarea "Hi [PERSON_NAME], Good" at bounding box center [574, 685] width 359 height 46
drag, startPoint x: 412, startPoint y: 684, endPoint x: 433, endPoint y: 678, distance: 21.3
click at [359, 678] on div "Back to Dashboard Change Sender ID Customers Technicians CW [PERSON_NAME] [DATE…" at bounding box center [522, 370] width 655 height 689
paste textarea "i have a clogged toilet/ house-ho/ [STREET_ADDRESS]"
click at [406, 686] on textarea "i have a clogged toilet/ house-ho/ [STREET_ADDRESS]" at bounding box center [574, 685] width 359 height 46
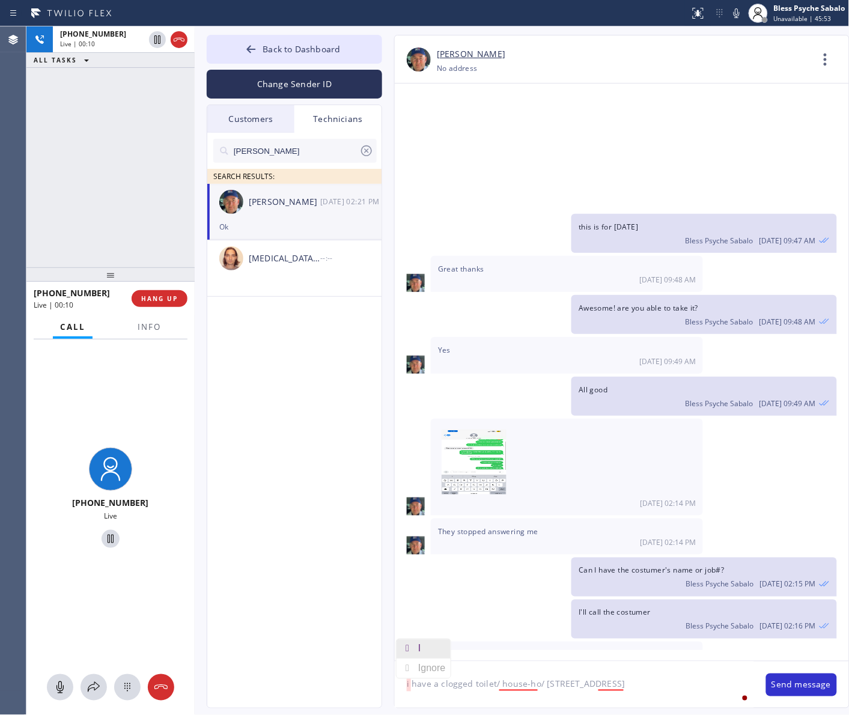
click at [420, 653] on div "I" at bounding box center [421, 649] width 7 height 19
type textarea "I have a clogged toilet/ house-ho/ [STREET_ADDRESS]"
click at [710, 689] on textarea "I have a clogged toilet/ house-ho/ [STREET_ADDRESS]" at bounding box center [574, 685] width 359 height 46
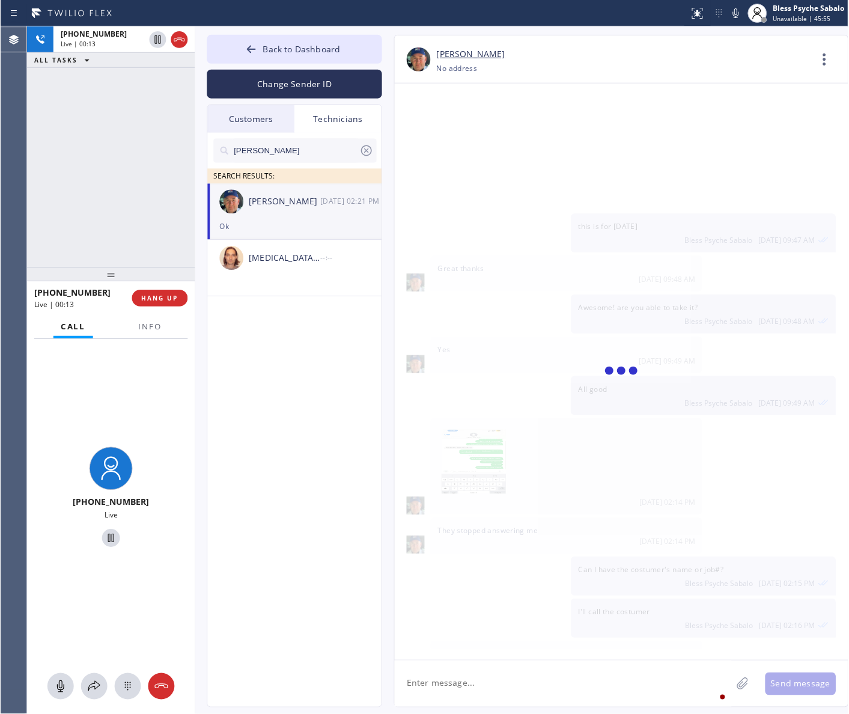
scroll to position [8401, 0]
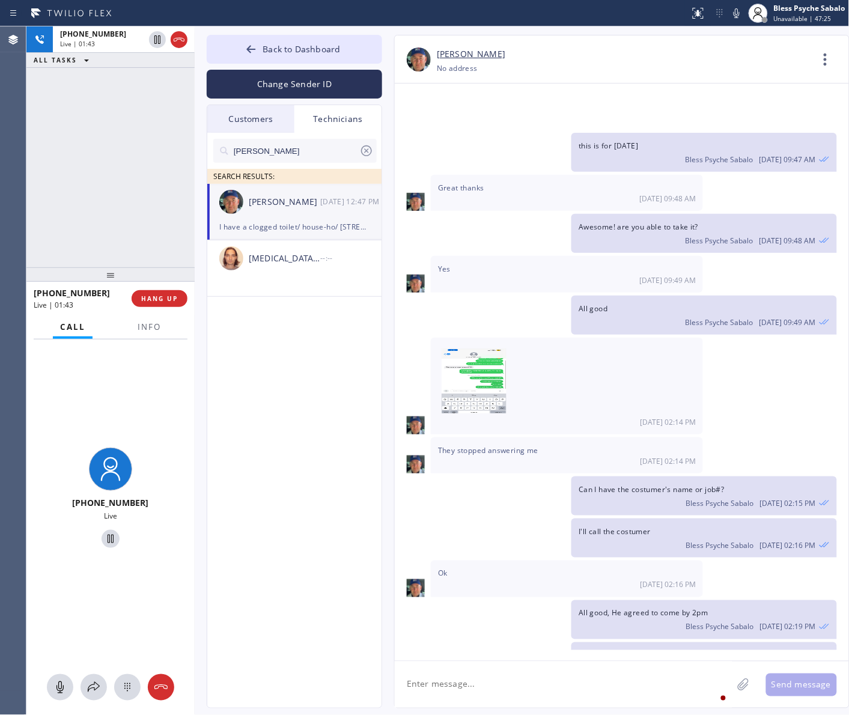
click at [584, 345] on span at bounding box center [567, 381] width 258 height 72
drag, startPoint x: 592, startPoint y: 147, endPoint x: 579, endPoint y: 150, distance: 13.6
click at [579, 296] on div "All good Bless Psyche Sabalo [DATE] 09:49 AM" at bounding box center [704, 315] width 265 height 39
click at [579, 314] on div "Bless Psyche Sabalo [DATE] 09:49 AM" at bounding box center [704, 320] width 251 height 13
drag, startPoint x: 631, startPoint y: 151, endPoint x: 652, endPoint y: 156, distance: 21.6
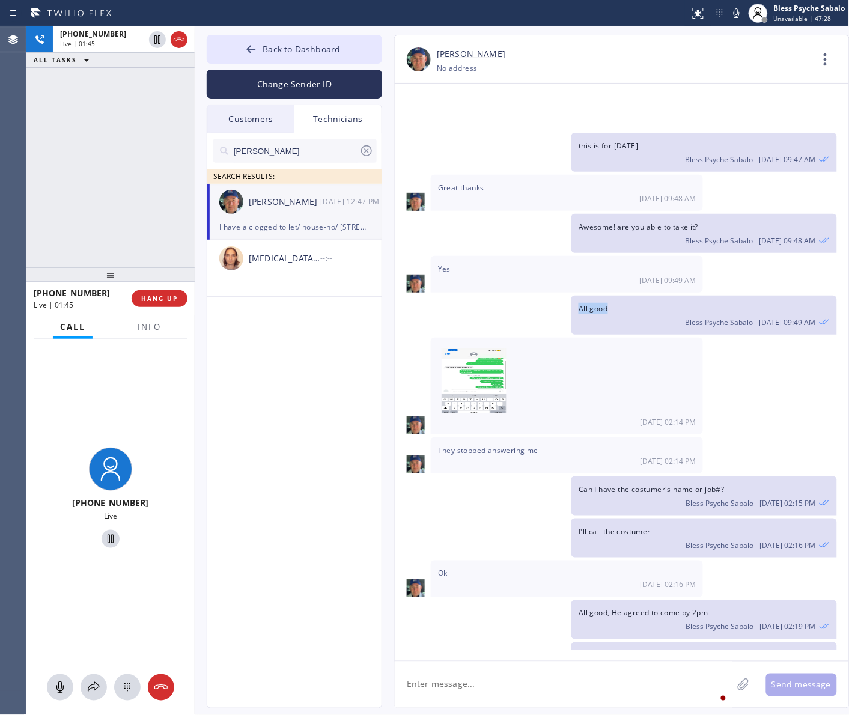
click at [652, 296] on div "All good Bless Psyche Sabalo [DATE] 09:49 AM" at bounding box center [704, 315] width 265 height 39
click at [647, 314] on div "Bless Psyche Sabalo [DATE] 09:49 AM" at bounding box center [704, 320] width 251 height 13
drag, startPoint x: 631, startPoint y: 148, endPoint x: 576, endPoint y: 151, distance: 55.4
click at [576, 296] on div "All good Bless Psyche Sabalo [DATE] 09:49 AM" at bounding box center [704, 315] width 265 height 39
click at [522, 600] on div "All good, He agreed to come by 2pm Bless Psyche Sabalo [DATE] 02:19 PM" at bounding box center [616, 619] width 442 height 39
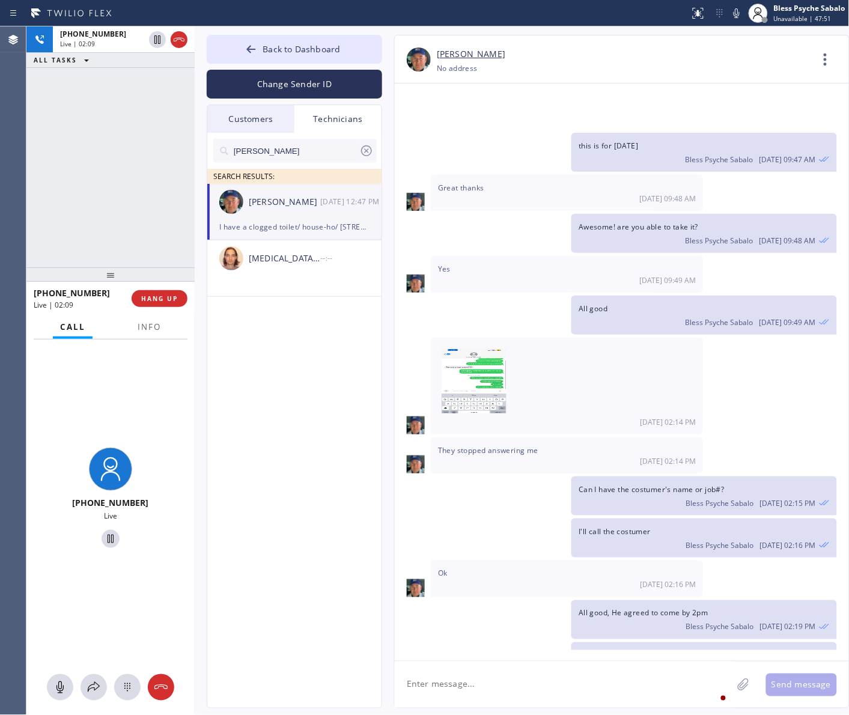
click at [147, 314] on div "[PHONE_NUMBER] Live | 02:09 HANG UP" at bounding box center [110, 299] width 168 height 34
click at [148, 302] on span "HANG UP" at bounding box center [159, 299] width 37 height 8
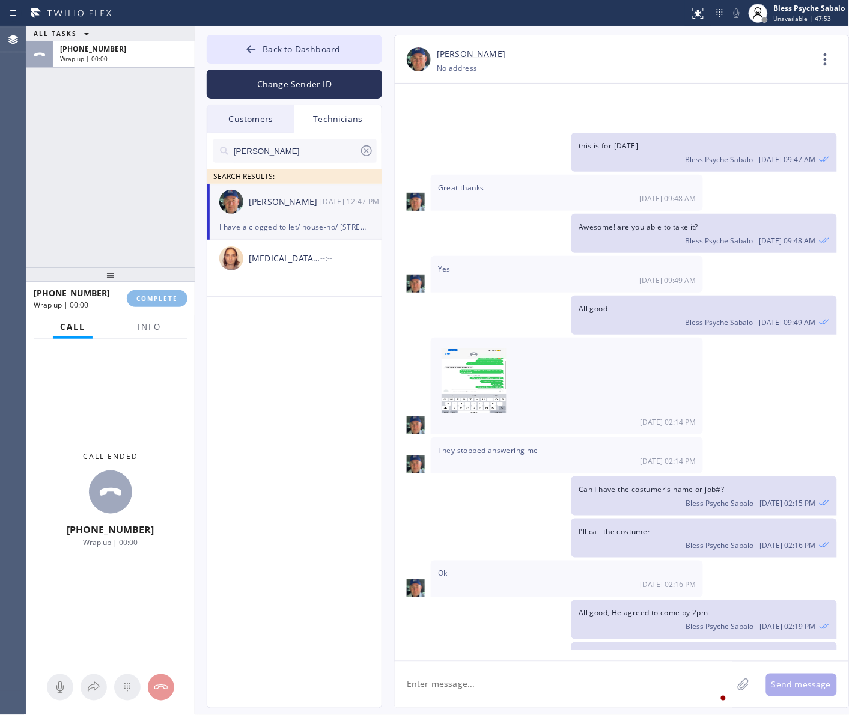
click at [142, 254] on div "ALL TASKS ALL TASKS ACTIVE TASKS TASKS IN WRAP UP [PHONE_NUMBER] Wrap up | 00:00" at bounding box center [110, 146] width 168 height 241
click at [171, 299] on span "COMPLETE" at bounding box center [156, 299] width 41 height 8
click at [109, 197] on div "ALL TASKS ALL TASKS ACTIVE TASKS TASKS IN WRAP UP [PHONE_NUMBER] Wrap up | 00:02" at bounding box center [110, 146] width 168 height 241
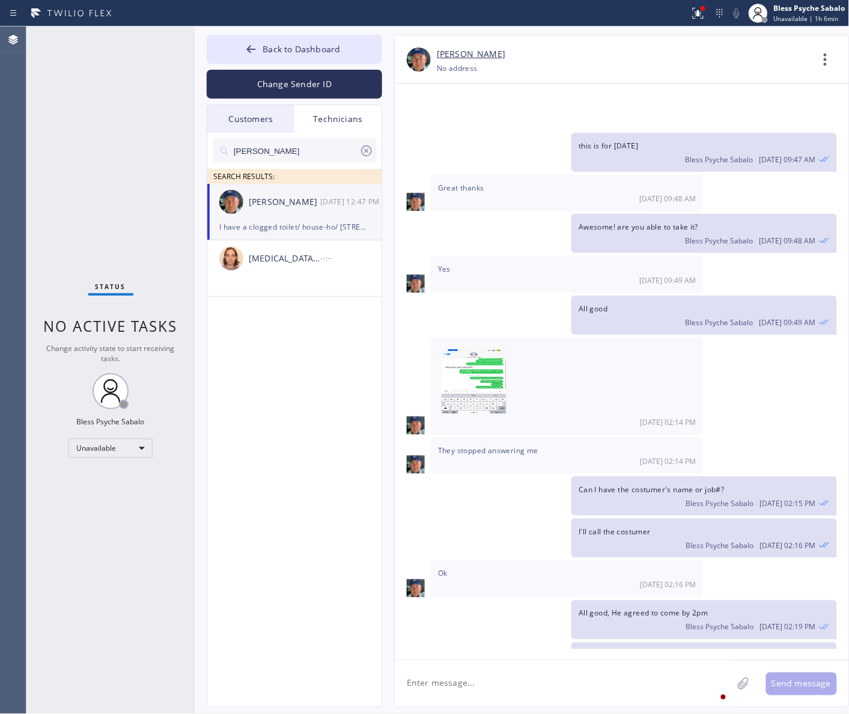
click at [371, 153] on icon at bounding box center [366, 150] width 11 height 11
click at [340, 128] on div "Technicians" at bounding box center [338, 119] width 87 height 28
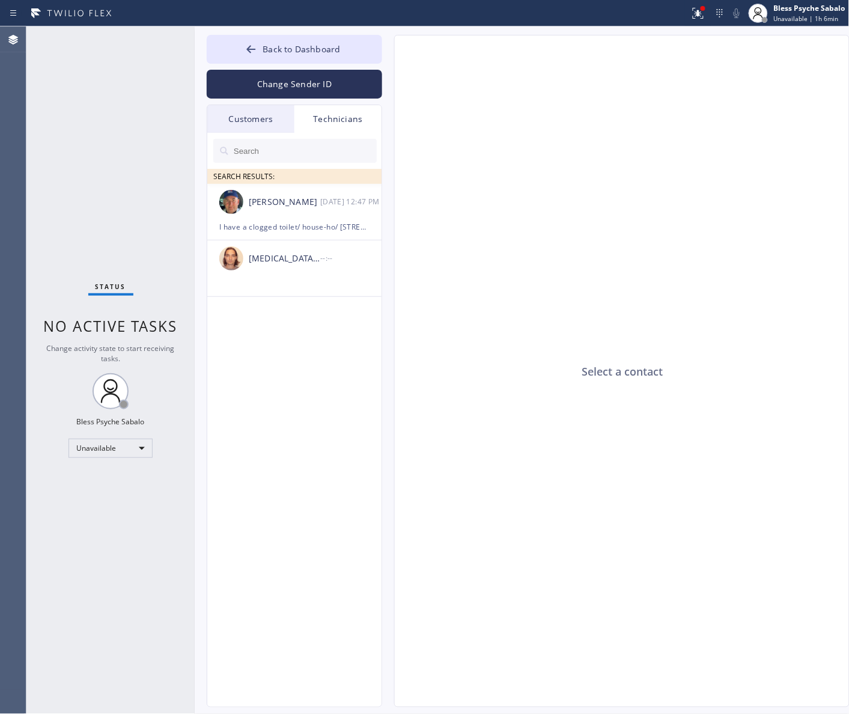
click at [328, 123] on div "Technicians" at bounding box center [338, 119] width 87 height 28
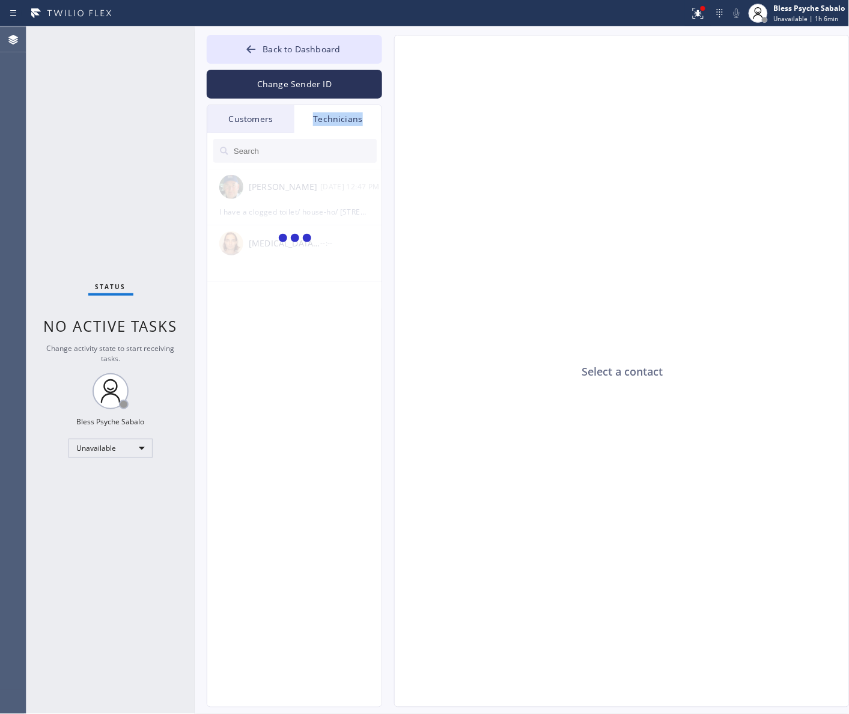
click at [328, 123] on div "Technicians" at bounding box center [338, 119] width 87 height 28
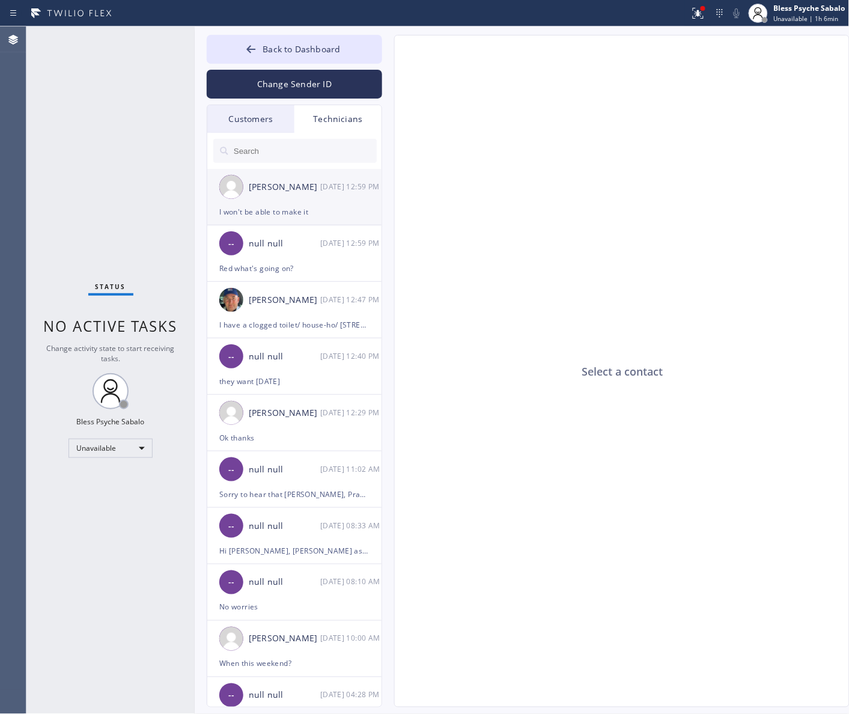
click at [310, 214] on div "I won't be able to make it" at bounding box center [294, 212] width 150 height 14
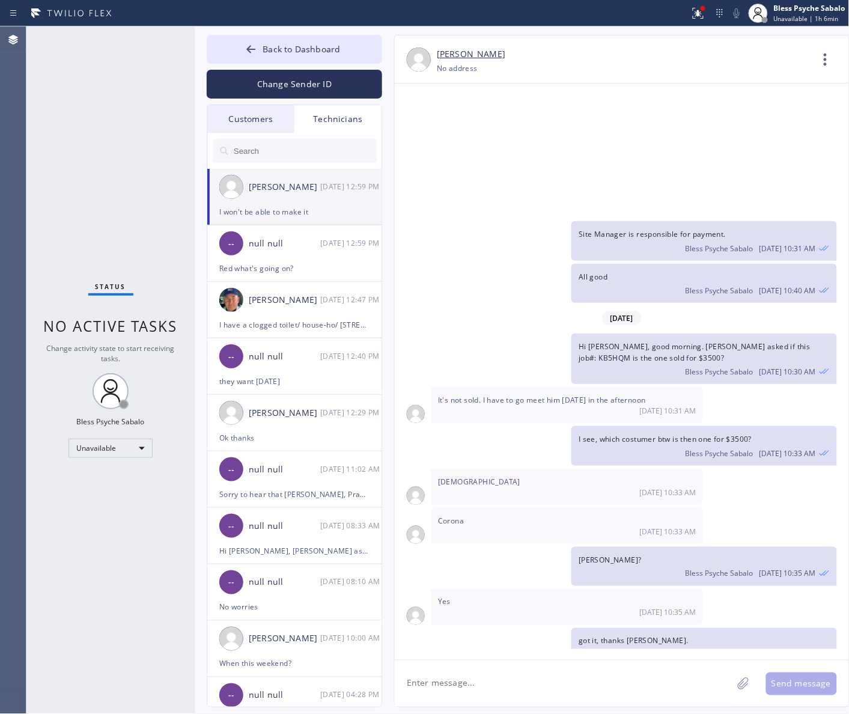
click at [692, 671] on div "Hey red, I tried reaching out to [PERSON_NAME] that call that he put for me on …" at bounding box center [567, 712] width 272 height 82
drag, startPoint x: 573, startPoint y: 593, endPoint x: 457, endPoint y: 547, distance: 124.7
click at [440, 671] on div "Hey red, I tried reaching out to [PERSON_NAME] that call that he put for me on …" at bounding box center [567, 712] width 272 height 82
click at [497, 679] on span "Hey red, I tried reaching out to [PERSON_NAME] that call that he put for me on …" at bounding box center [565, 707] width 255 height 57
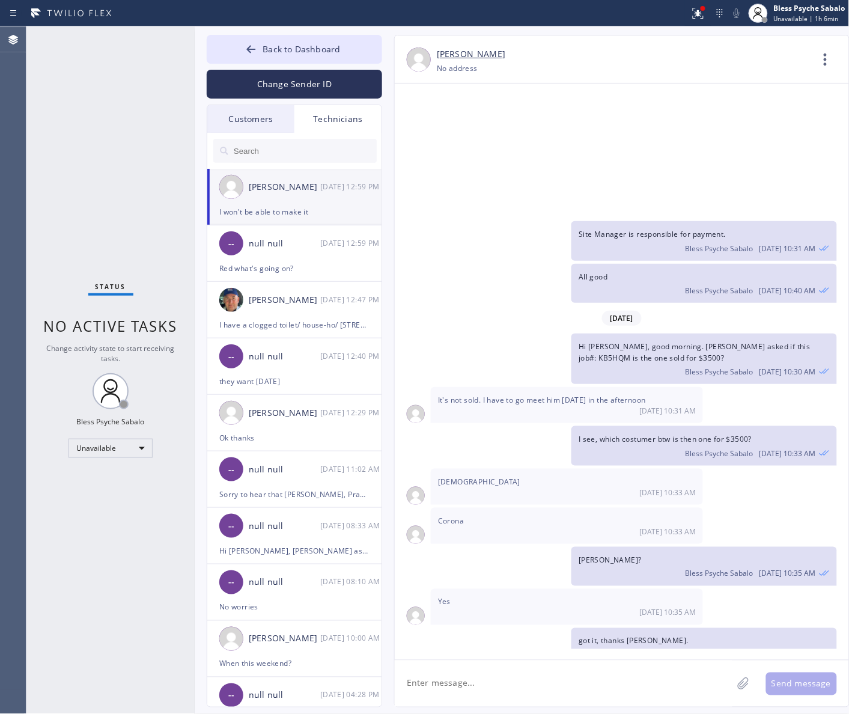
drag, startPoint x: 469, startPoint y: 623, endPoint x: 400, endPoint y: 620, distance: 68.6
drag, startPoint x: 506, startPoint y: 582, endPoint x: 441, endPoint y: 542, distance: 76.4
click at [441, 671] on div "Hey red, I tried reaching out to [PERSON_NAME] that call that he put for me on …" at bounding box center [567, 712] width 272 height 82
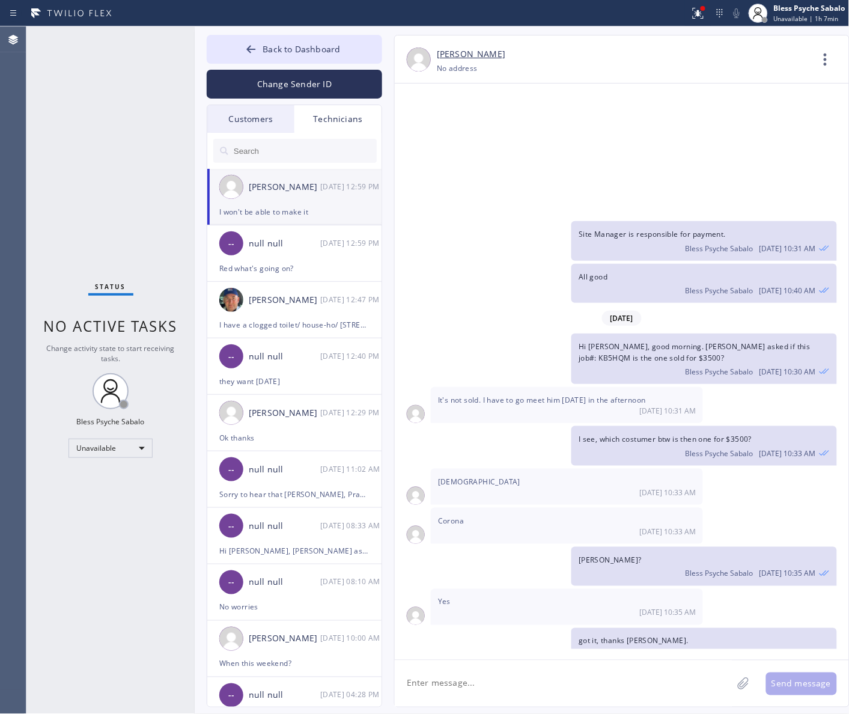
click at [499, 679] on span "Hey red, I tried reaching out to [PERSON_NAME] that call that he put for me on …" at bounding box center [565, 707] width 255 height 57
click at [415, 426] on div "I see, which costumer btw is then one for $3500? Bless Psyche Sabalo [DATE] 10:…" at bounding box center [616, 445] width 442 height 39
click at [477, 680] on textarea at bounding box center [564, 684] width 338 height 46
click at [460, 650] on div "no" at bounding box center [446, 648] width 53 height 19
click at [522, 686] on textarea "I see, no worries I'll inform [PERSON_NAME] about it," at bounding box center [574, 684] width 359 height 46
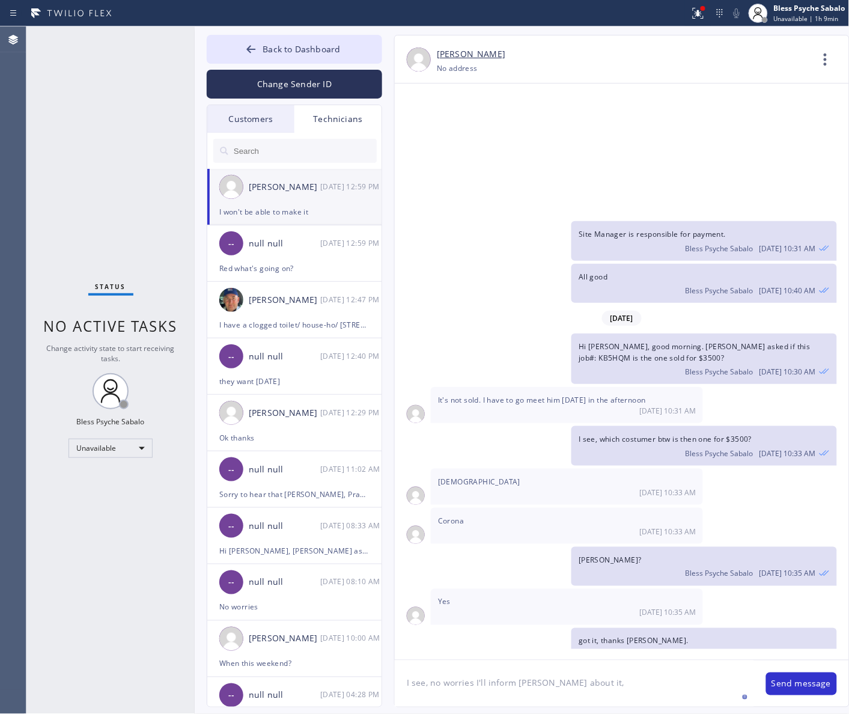
click at [599, 690] on textarea "I see, no worries I'll inform [PERSON_NAME] about it," at bounding box center [574, 684] width 359 height 46
type textarea "I see, no worries I'll inform [PERSON_NAME] about it. he's on lunch that's prob…"
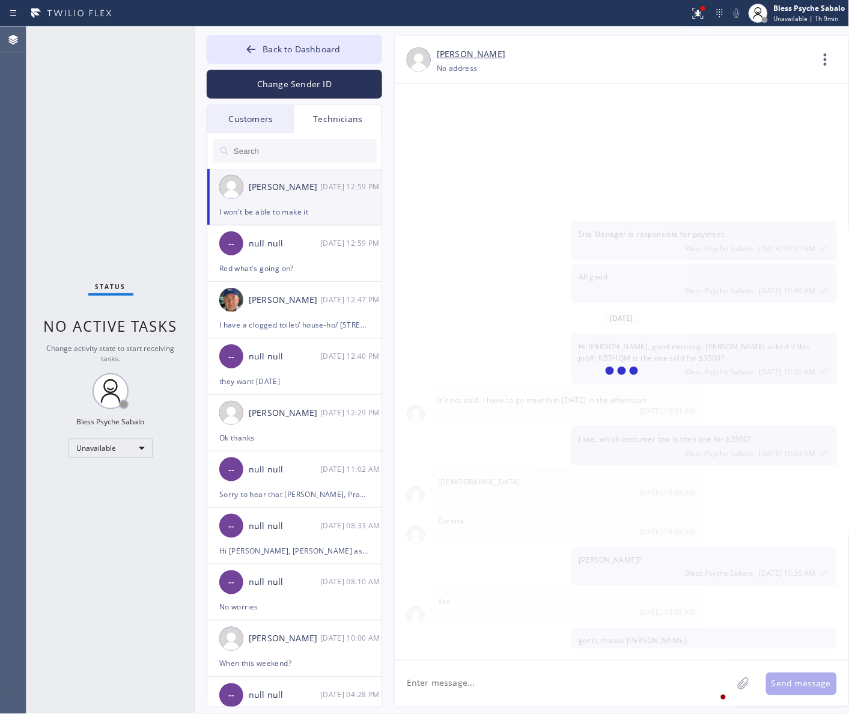
scroll to position [13619, 0]
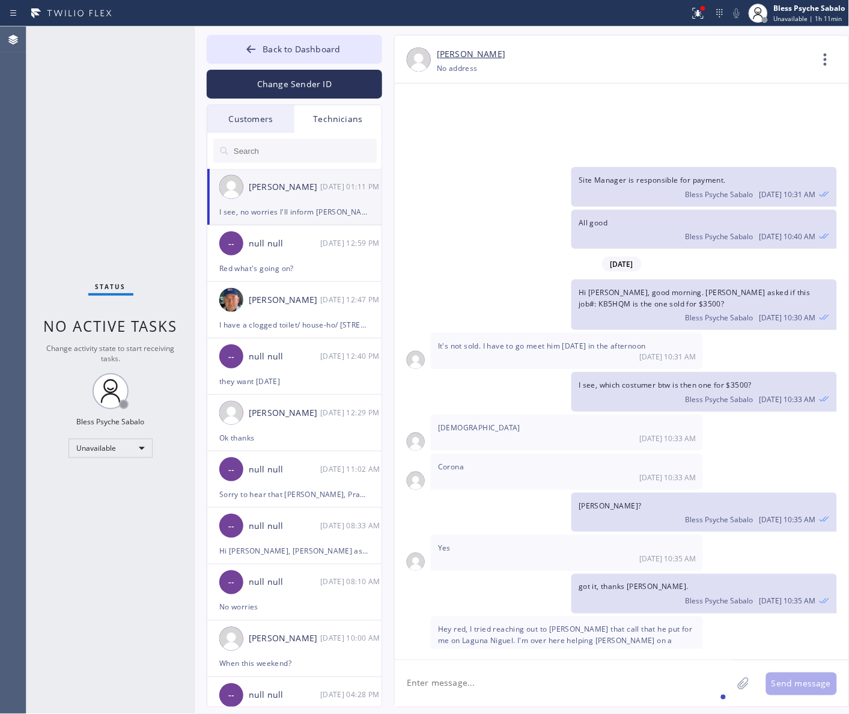
click at [550, 677] on textarea at bounding box center [564, 684] width 338 height 46
click at [281, 55] on button "Back to Dashboard" at bounding box center [295, 49] width 176 height 29
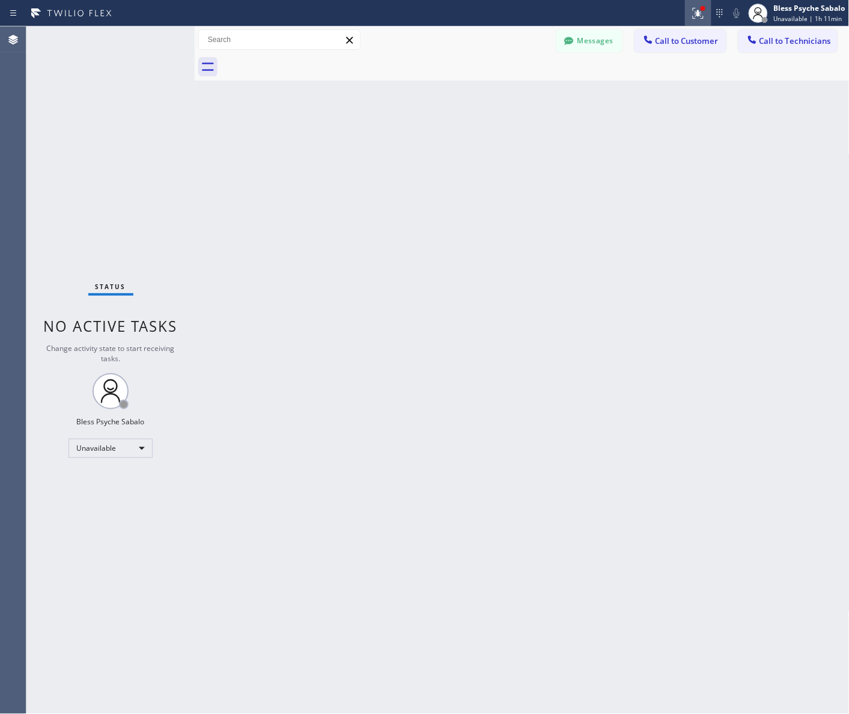
click at [698, 16] on icon at bounding box center [698, 13] width 14 height 14
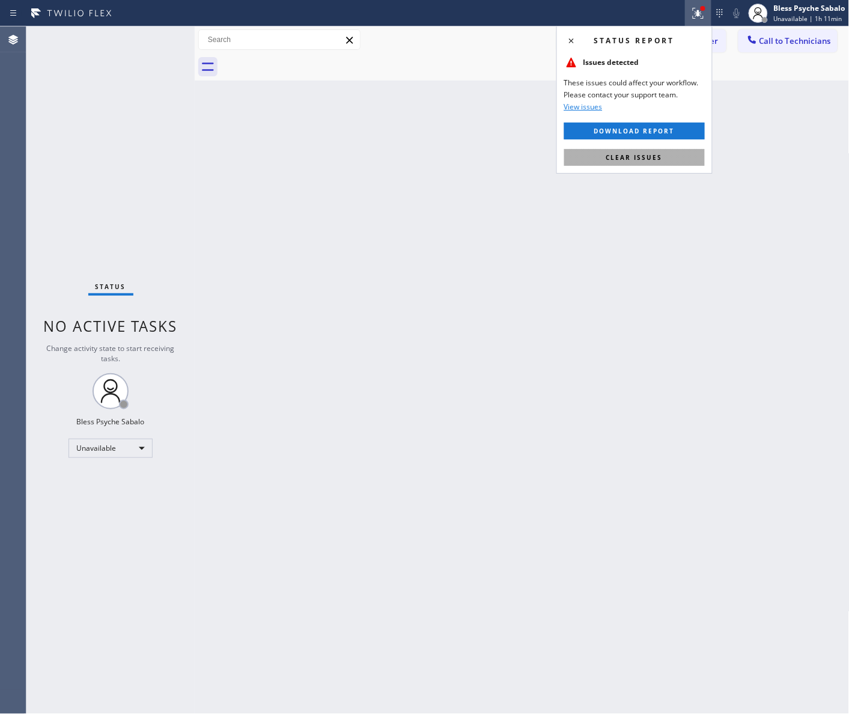
click at [637, 160] on span "Clear issues" at bounding box center [635, 157] width 57 height 8
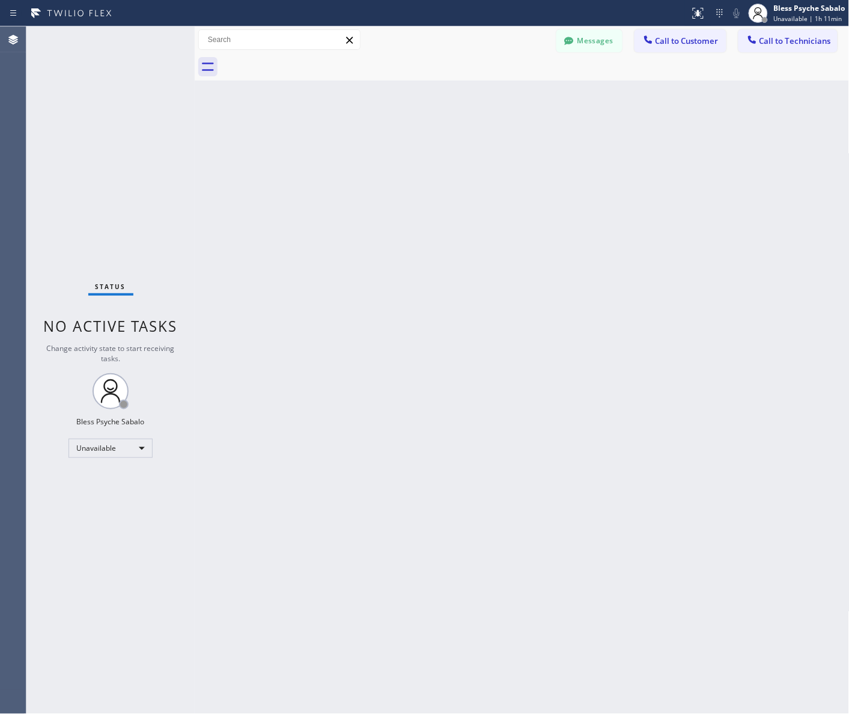
drag, startPoint x: 601, startPoint y: 211, endPoint x: 693, endPoint y: 183, distance: 96.0
click at [605, 212] on div "Back to Dashboard Change Sender ID Customers Technicians CW [PERSON_NAME] [DATE…" at bounding box center [522, 370] width 655 height 688
click at [393, 277] on div "Back to Dashboard Change Sender ID Customers Technicians CW [PERSON_NAME] [DATE…" at bounding box center [522, 370] width 655 height 688
click at [493, 242] on div "Back to Dashboard Change Sender ID Customers Technicians CW [PERSON_NAME] [DATE…" at bounding box center [522, 370] width 655 height 688
click at [250, 89] on div "Back to Dashboard Change Sender ID Customers Technicians CW [PERSON_NAME] [DATE…" at bounding box center [522, 370] width 655 height 688
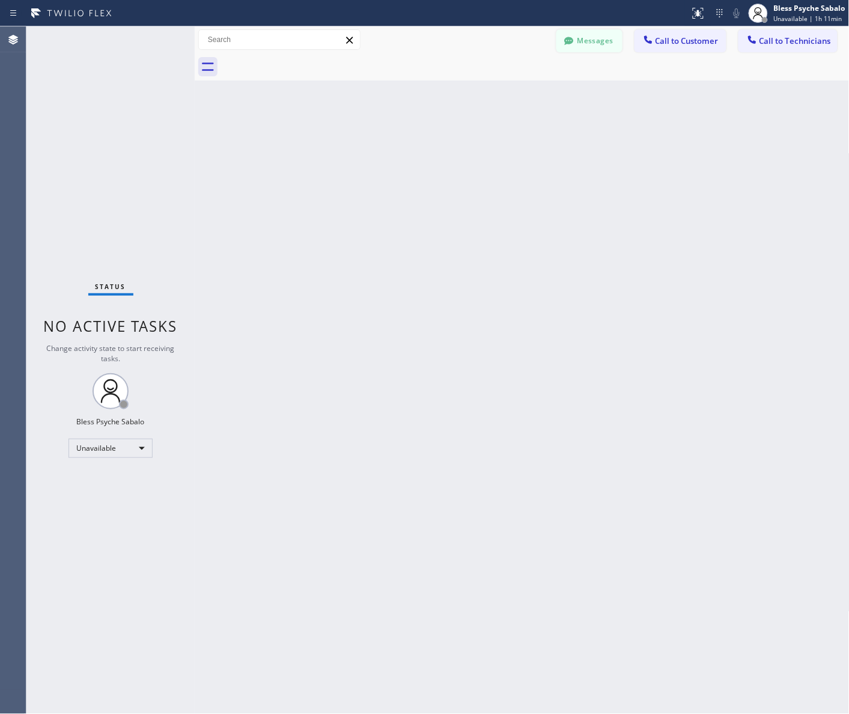
click at [569, 42] on icon at bounding box center [568, 41] width 9 height 8
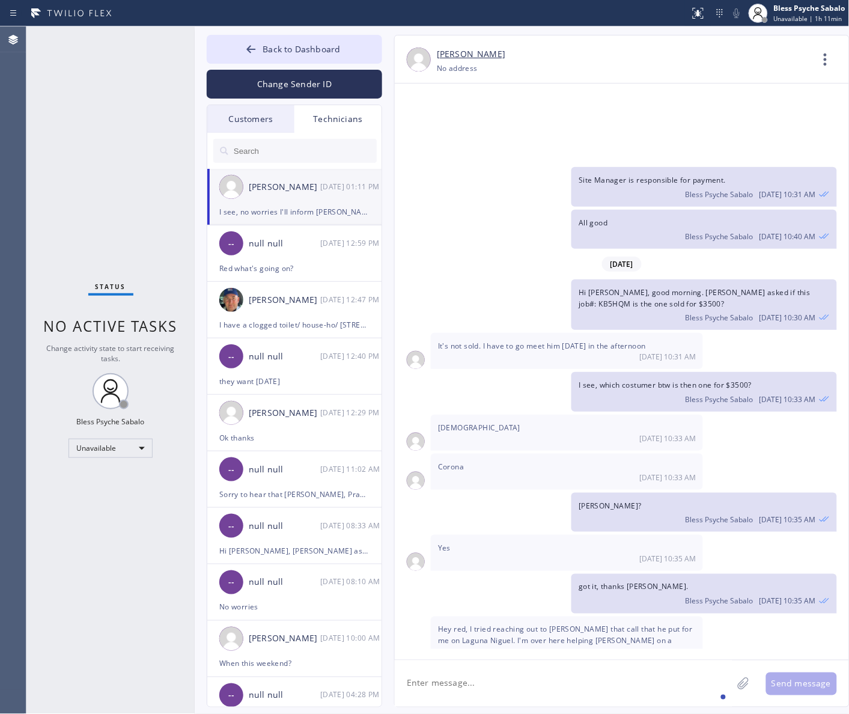
click at [598, 688] on textarea at bounding box center [564, 684] width 338 height 46
click at [301, 234] on div "-- null null [DATE] 12:59 PM" at bounding box center [295, 243] width 176 height 36
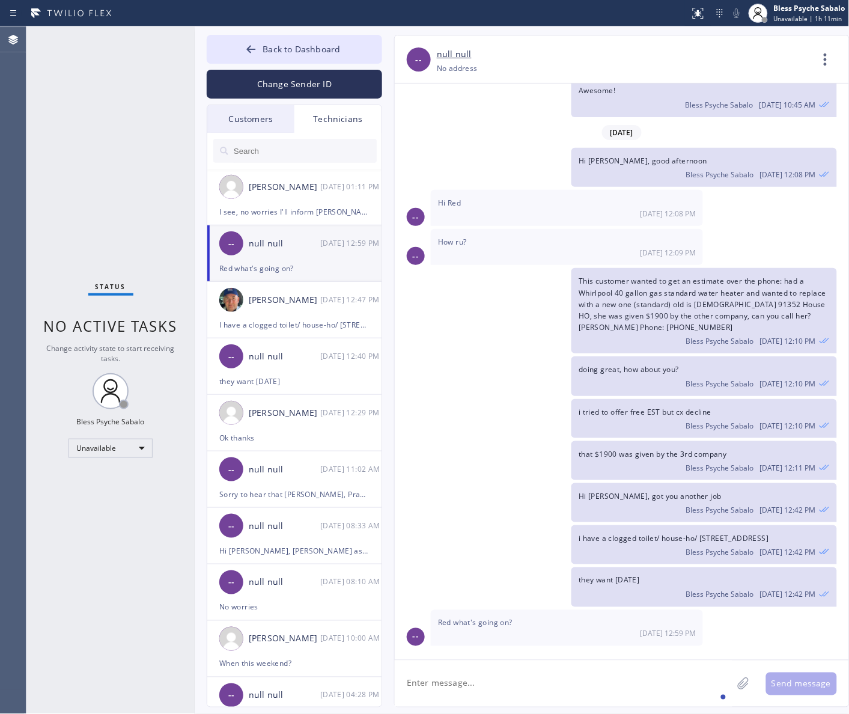
scroll to position [10980, 0]
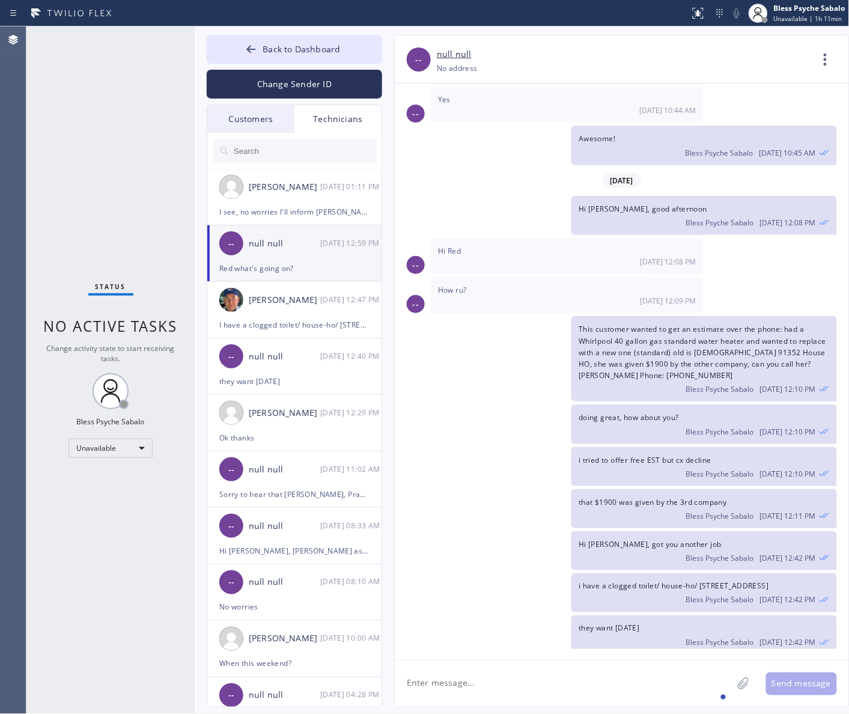
click at [505, 666] on span "Red what's going on?" at bounding box center [475, 671] width 75 height 10
click at [570, 691] on textarea at bounding box center [564, 684] width 338 height 46
drag, startPoint x: 625, startPoint y: 404, endPoint x: 691, endPoint y: 399, distance: 66.3
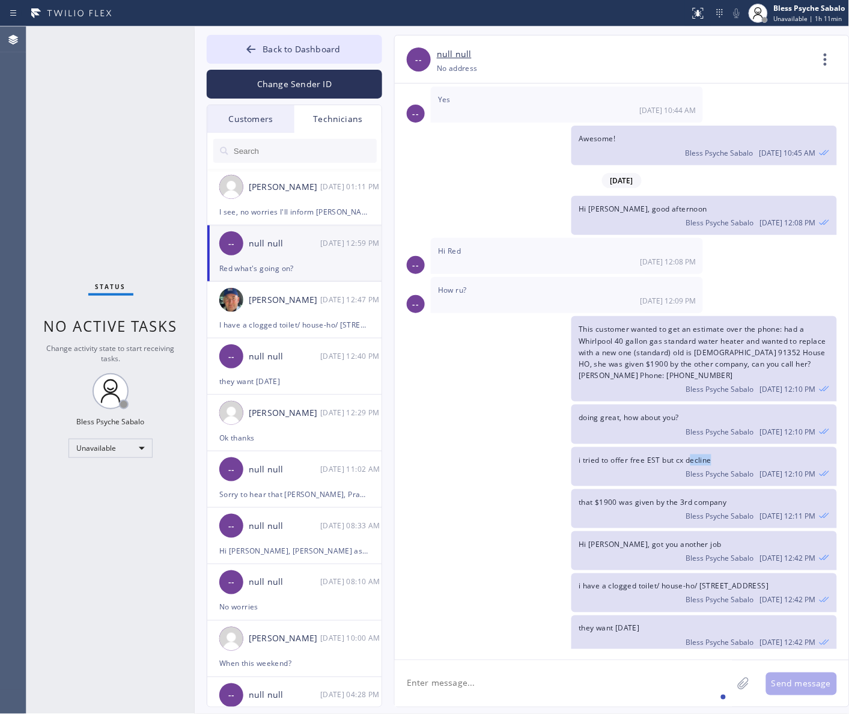
click at [691, 447] on div "i tried to offer free EST but cx decline Bless Psyche Sabalo [DATE] 12:10 PM" at bounding box center [704, 466] width 265 height 39
click at [674, 447] on div "i tried to offer free EST but cx decline Bless Psyche Sabalo [DATE] 12:10 PM" at bounding box center [704, 466] width 265 height 39
drag, startPoint x: 596, startPoint y: 298, endPoint x: 639, endPoint y: 295, distance: 42.8
click at [639, 324] on span "This customer wanted to get an estimate over the phone: had a Whirlpool 40 gall…" at bounding box center [703, 352] width 248 height 57
click at [533, 677] on textarea at bounding box center [564, 684] width 338 height 46
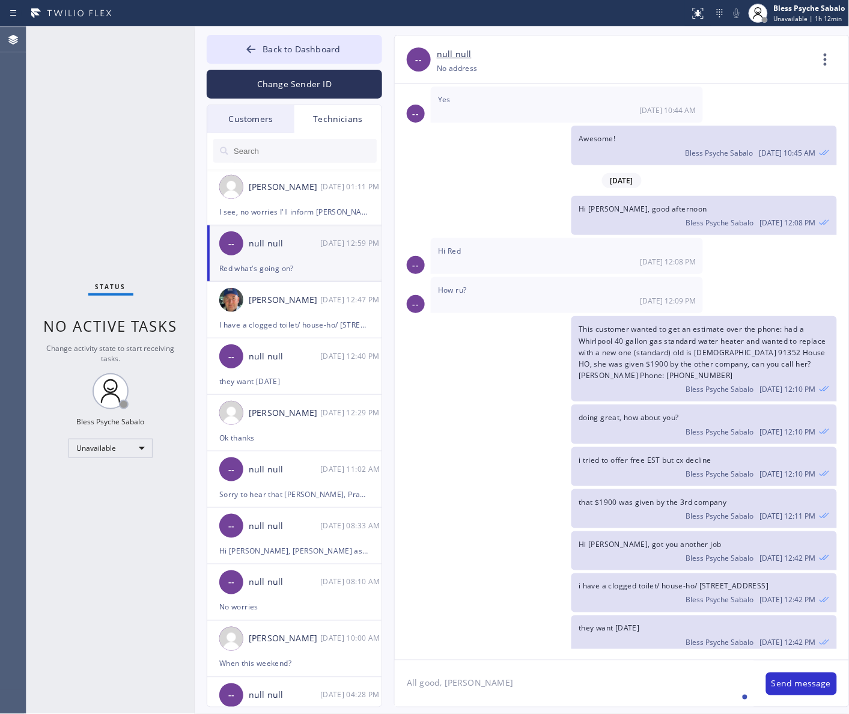
click at [448, 677] on textarea "All good, [PERSON_NAME]" at bounding box center [574, 684] width 359 height 46
type textarea "All good, [GEOGRAPHIC_DATA]"
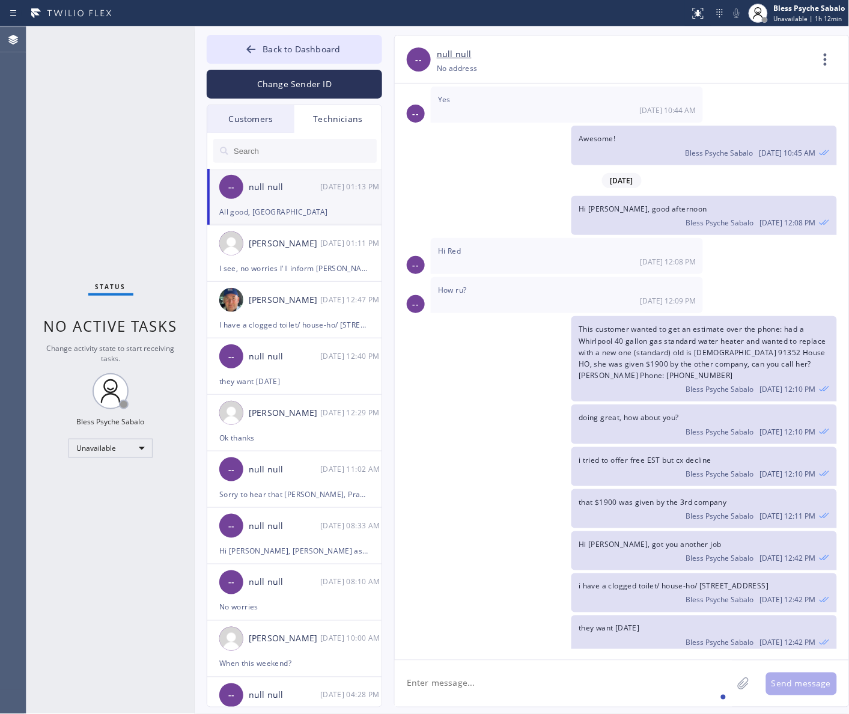
scroll to position [11022, 0]
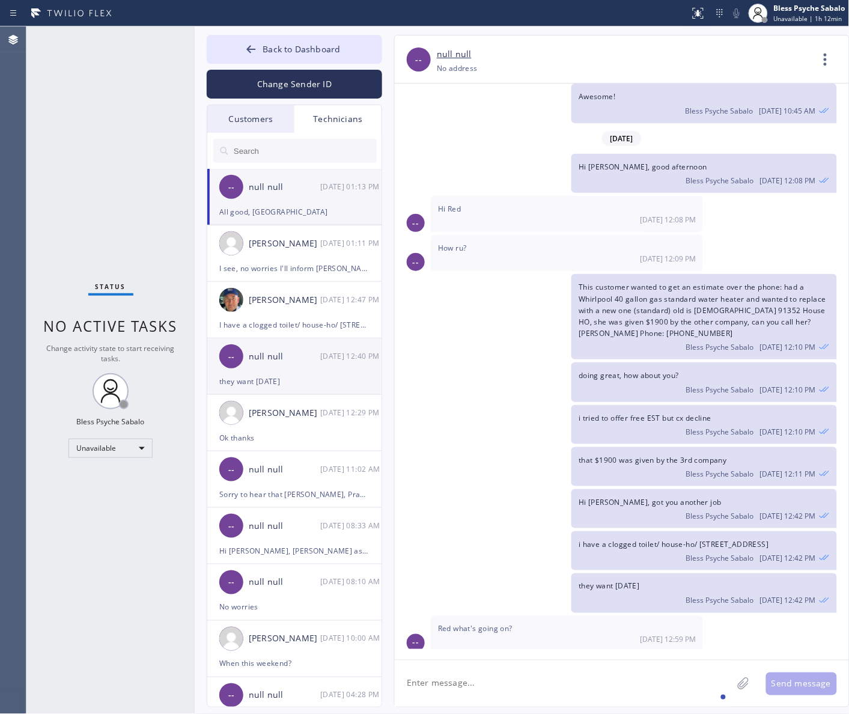
click at [287, 373] on div "-- null null [DATE] 12:40 PM" at bounding box center [295, 356] width 176 height 36
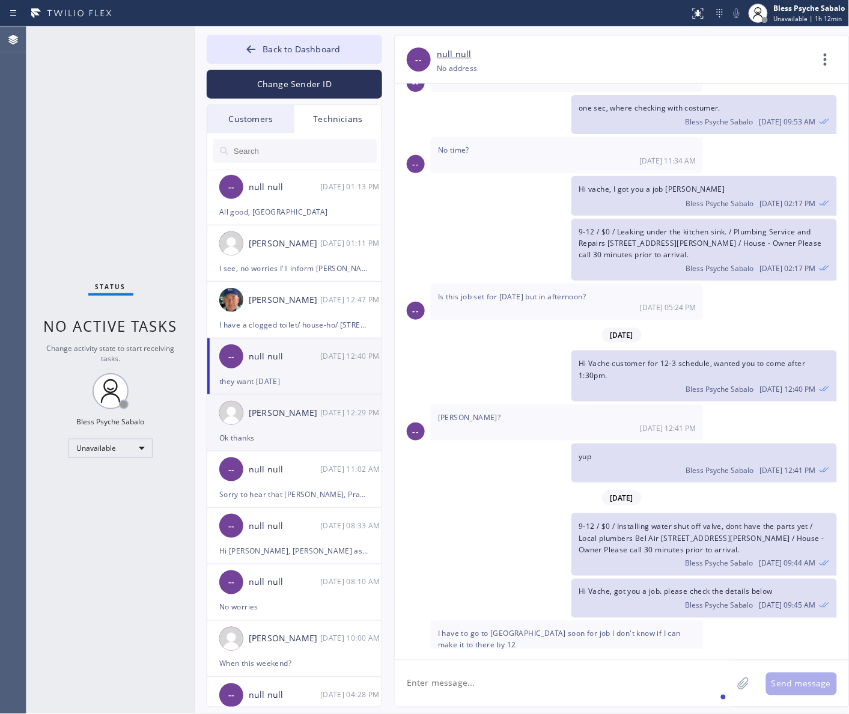
scroll to position [11317, 0]
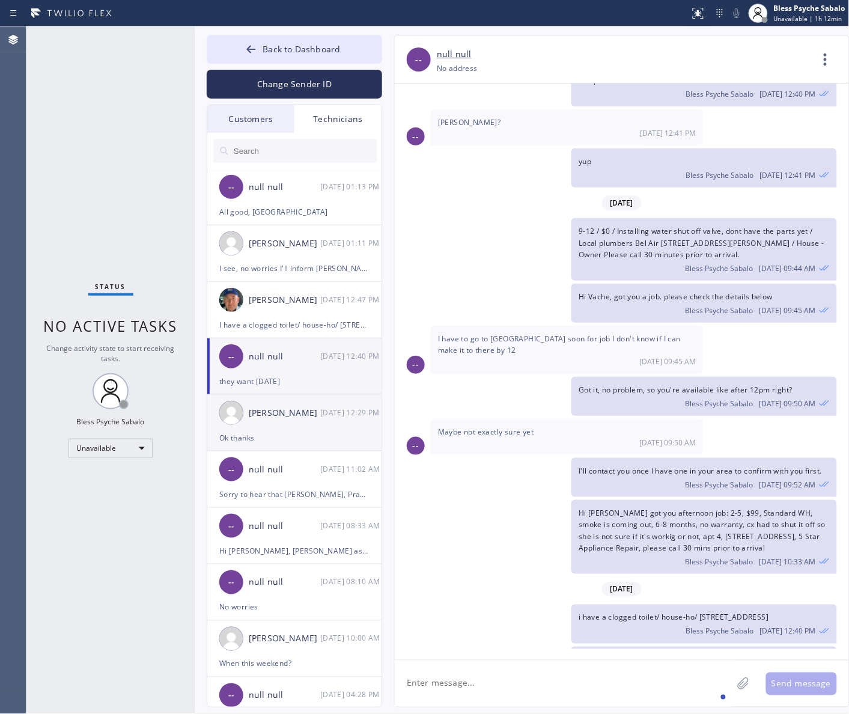
click at [261, 442] on div "Ok thanks" at bounding box center [294, 438] width 150 height 14
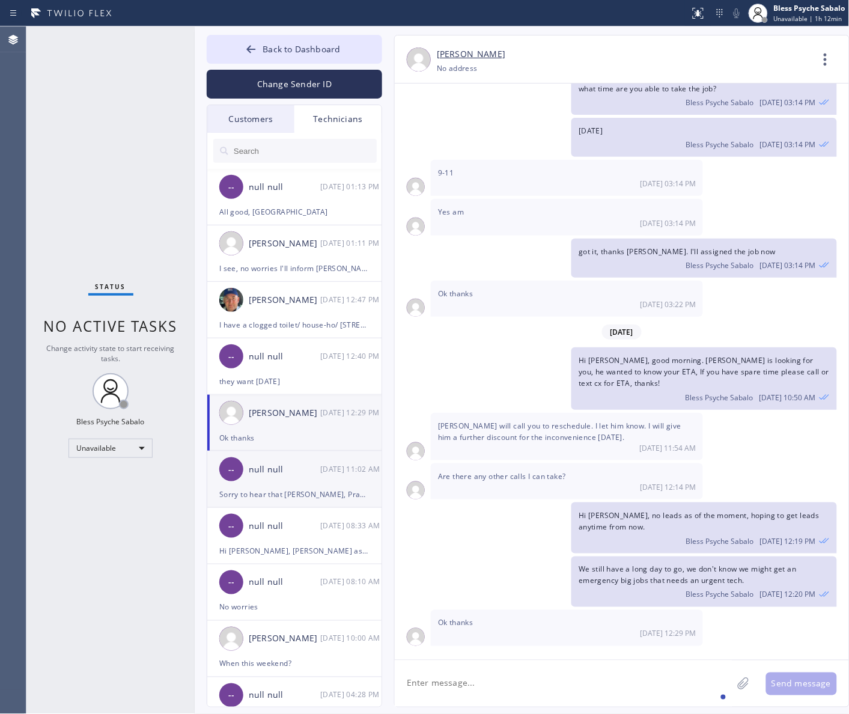
scroll to position [4312, 0]
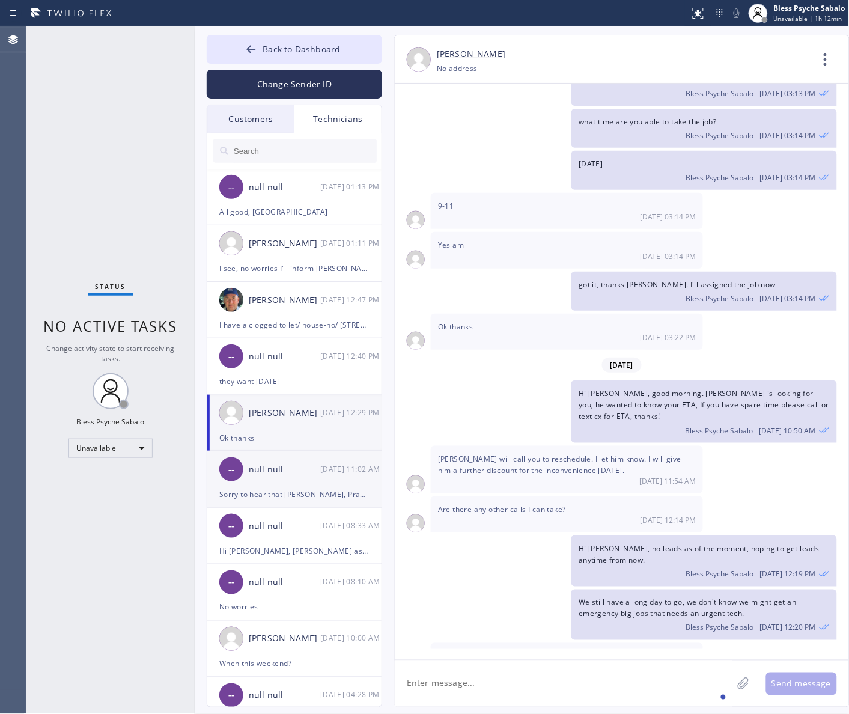
click at [278, 484] on div "-- null null [DATE] 11:02 AM" at bounding box center [295, 469] width 176 height 36
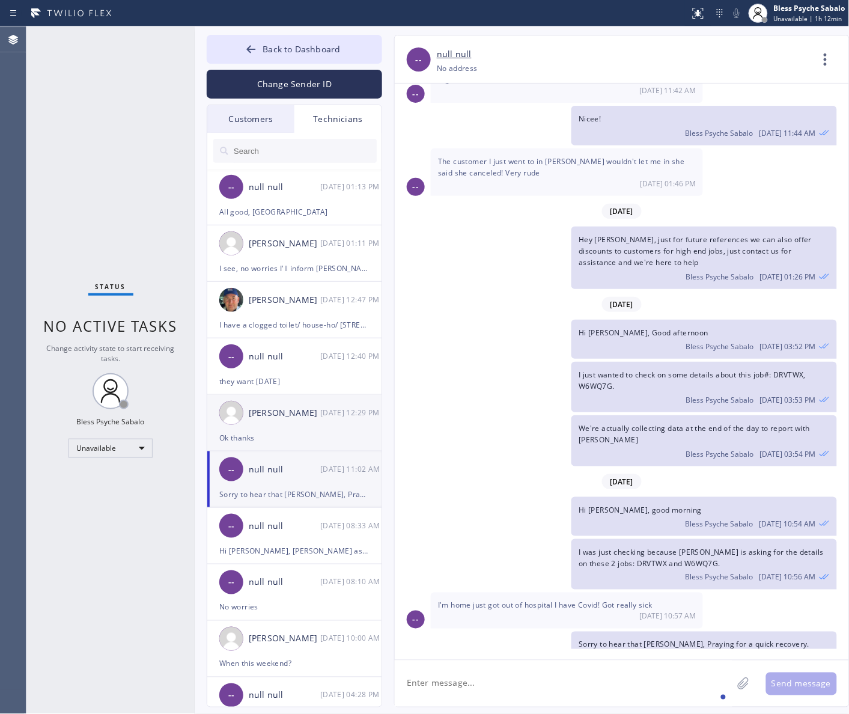
click at [281, 423] on div "[PERSON_NAME] [DATE] 12:29 PM" at bounding box center [295, 413] width 176 height 36
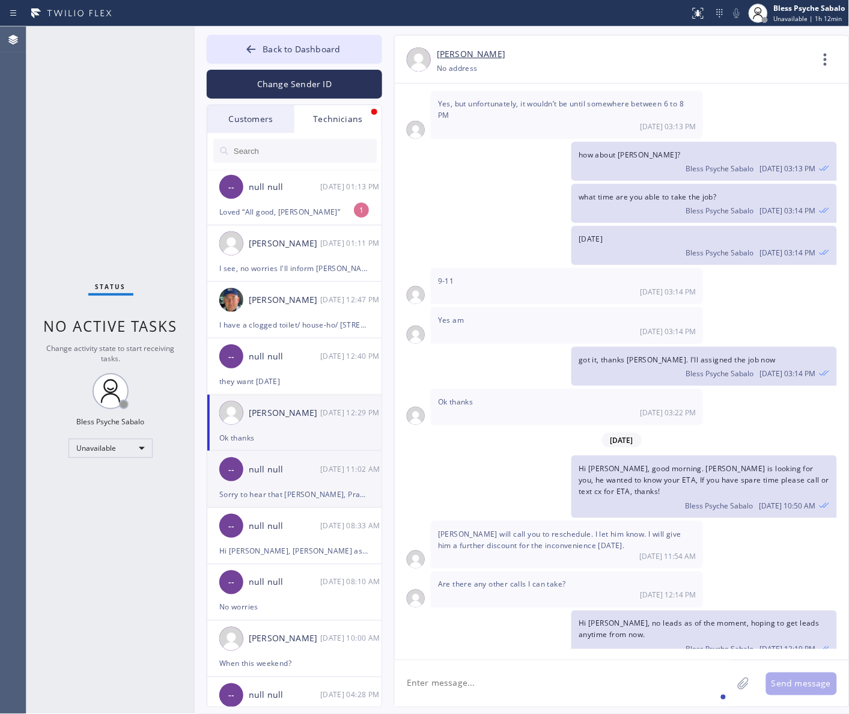
scroll to position [75, 0]
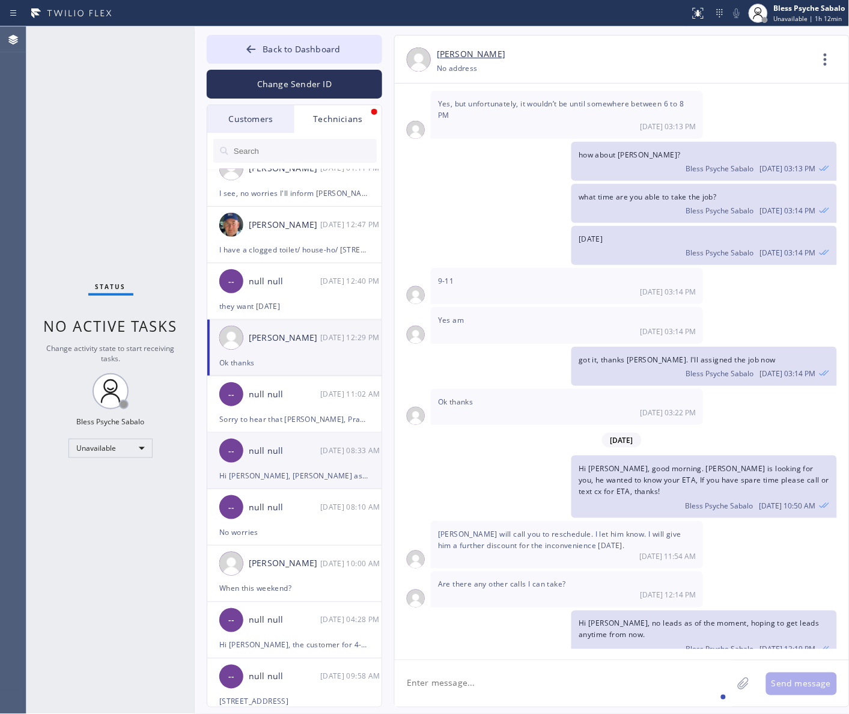
click at [320, 465] on div "-- null null [DATE] 08:33 AM" at bounding box center [295, 451] width 176 height 36
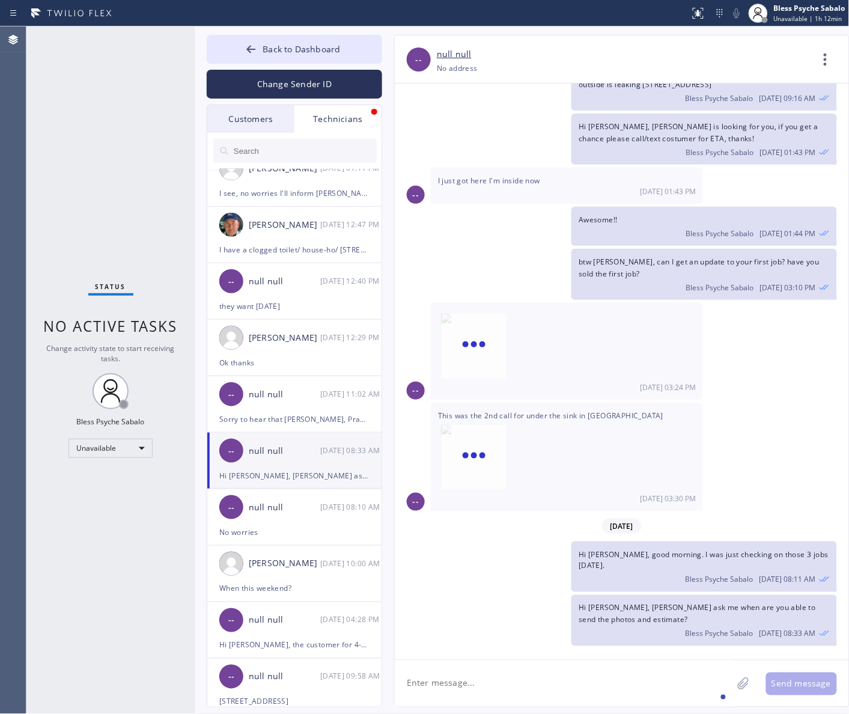
scroll to position [1211, 0]
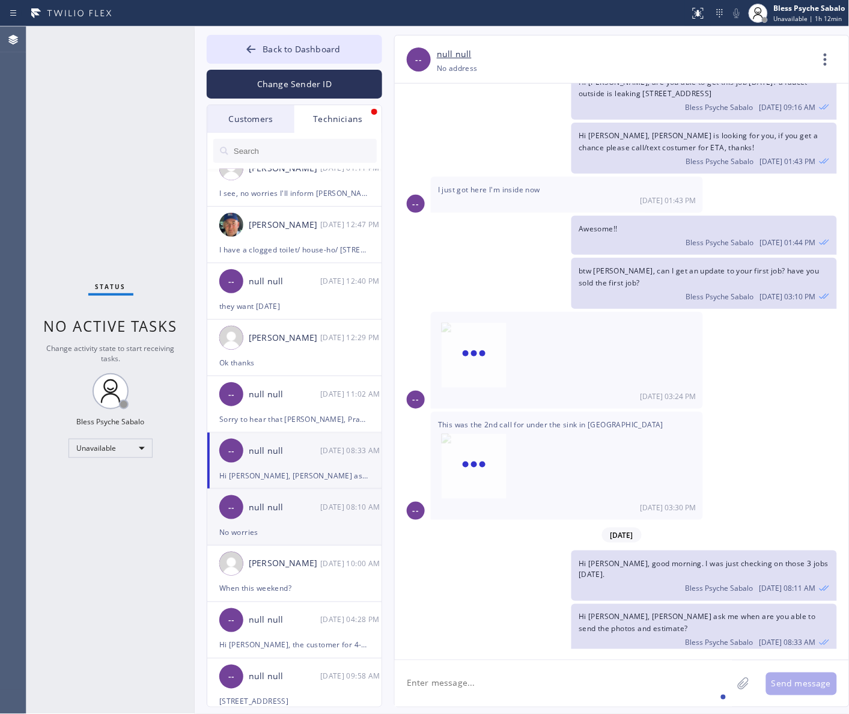
click at [280, 511] on div "null null" at bounding box center [285, 508] width 72 height 14
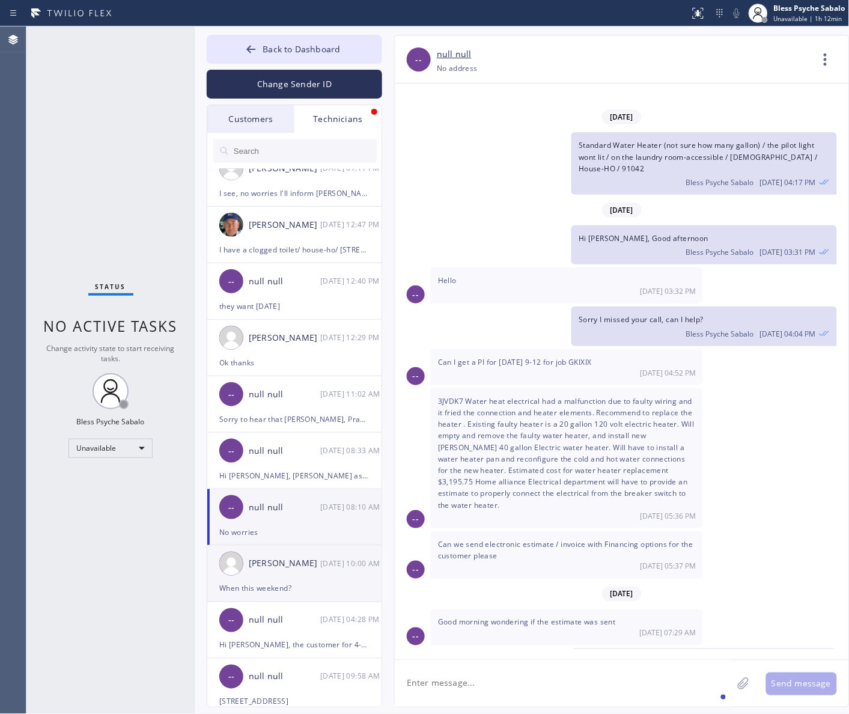
click at [289, 572] on div "[PERSON_NAME] [DATE] 10:00 AM" at bounding box center [295, 564] width 176 height 36
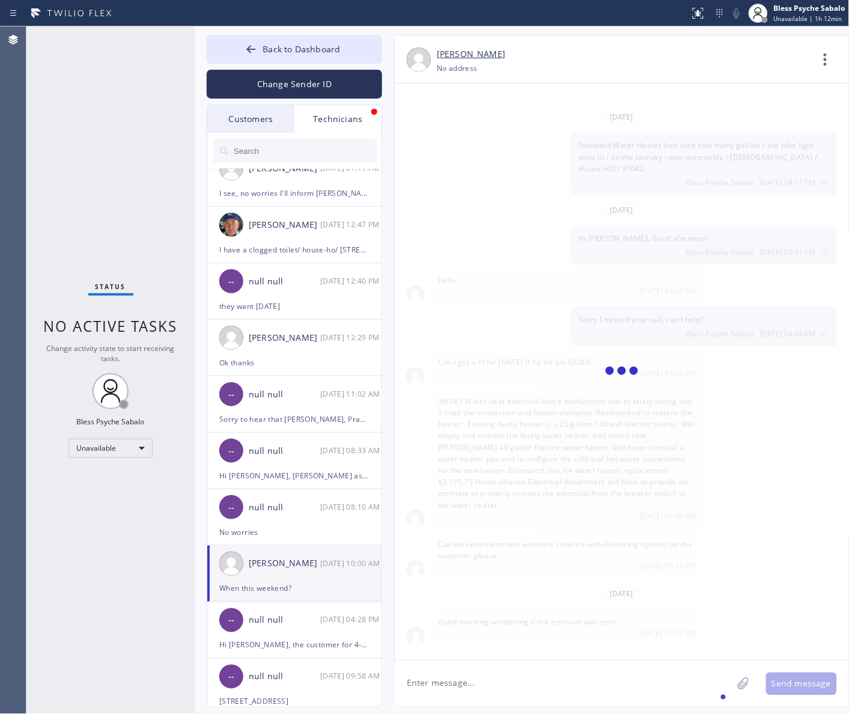
scroll to position [5748, 0]
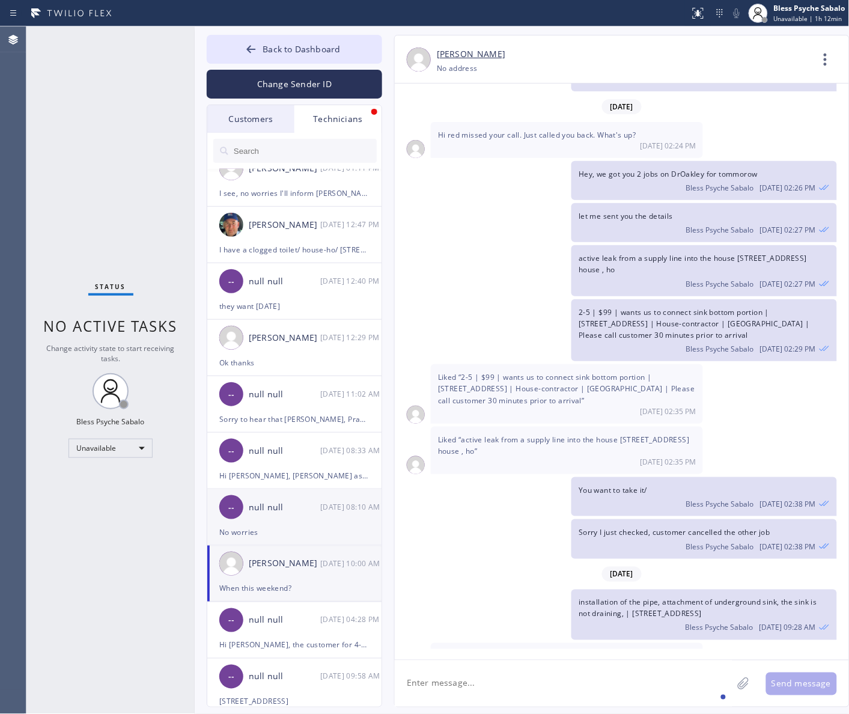
click at [325, 532] on div "No worries" at bounding box center [294, 532] width 150 height 14
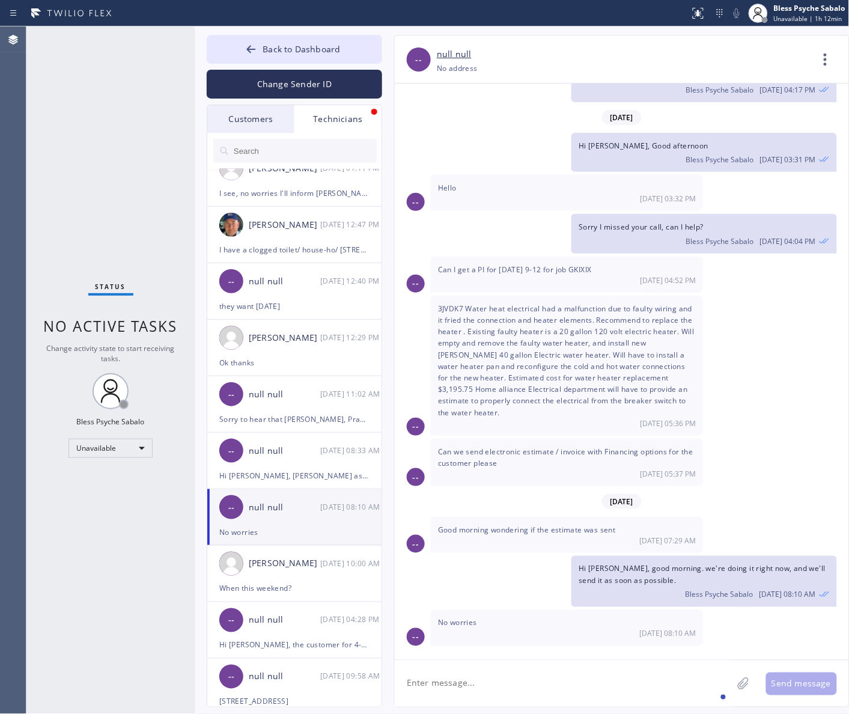
scroll to position [4621, 0]
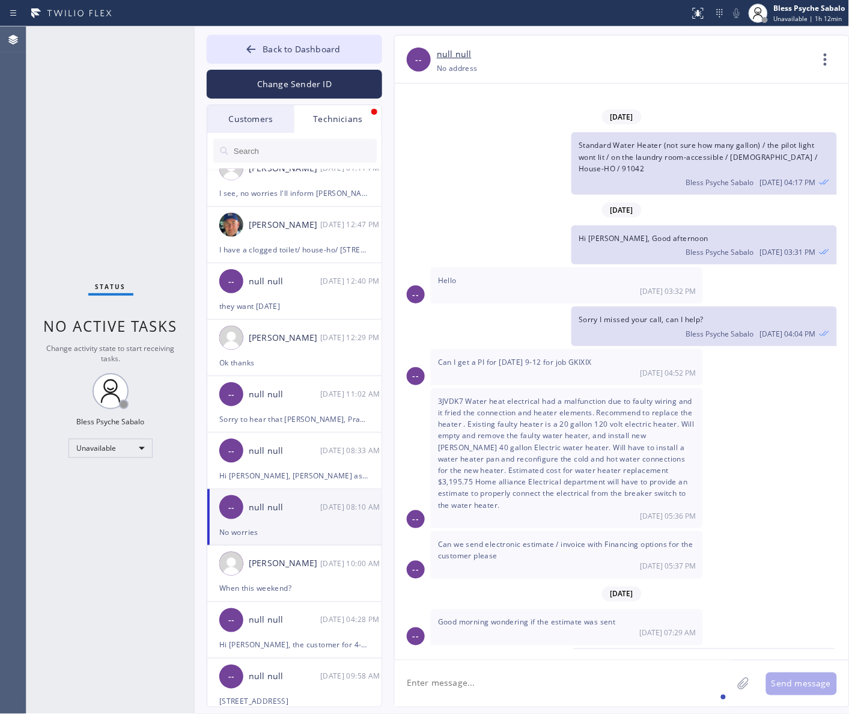
click at [481, 703] on div "No worries [DATE] 08:10 AM" at bounding box center [567, 721] width 272 height 36
click at [332, 118] on div "Technicians" at bounding box center [338, 119] width 87 height 28
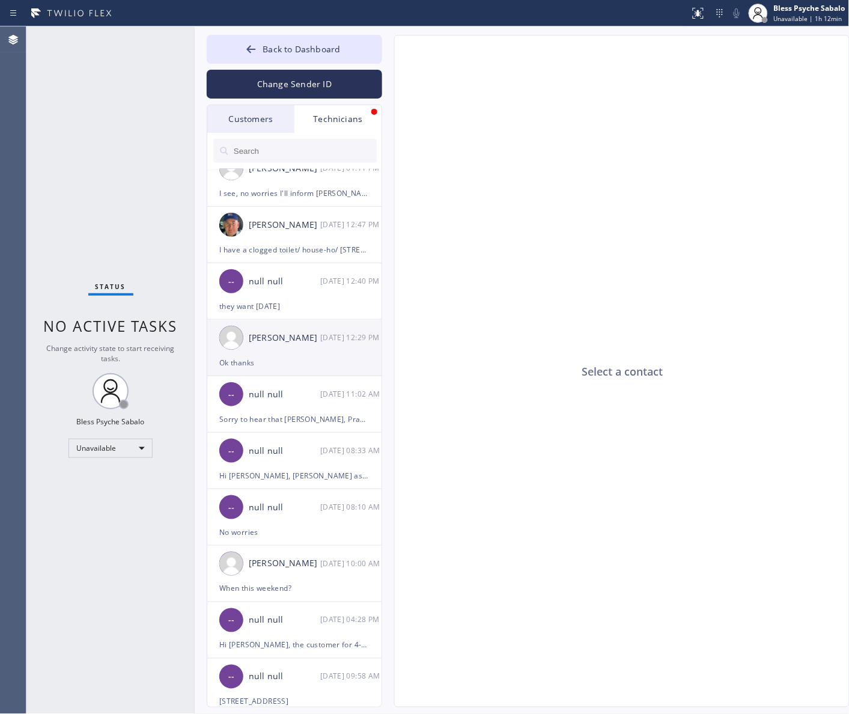
scroll to position [0, 0]
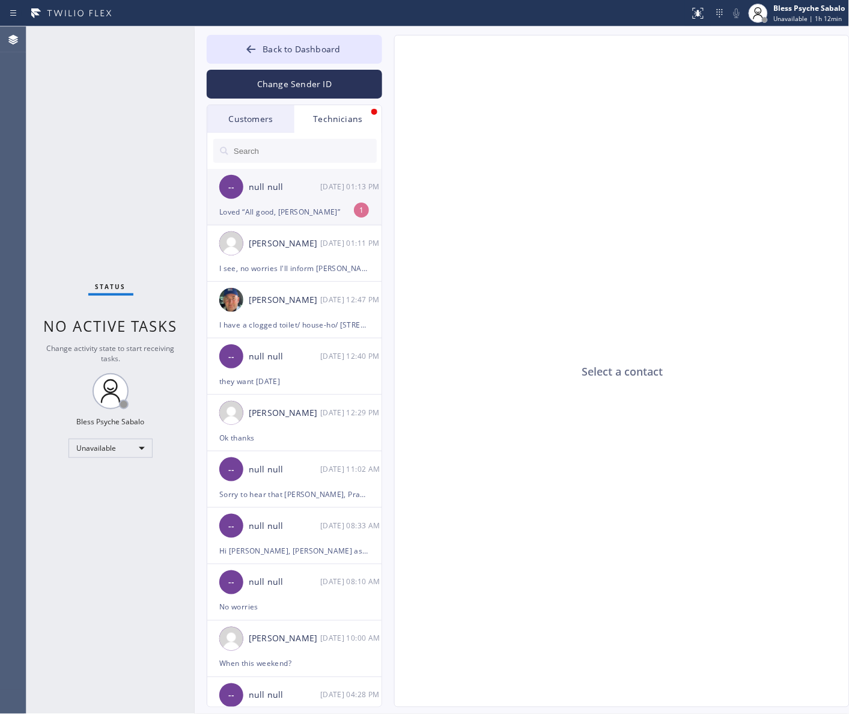
drag, startPoint x: 341, startPoint y: 187, endPoint x: 335, endPoint y: 192, distance: 7.7
click at [341, 188] on div "[DATE] 01:13 PM" at bounding box center [351, 187] width 63 height 14
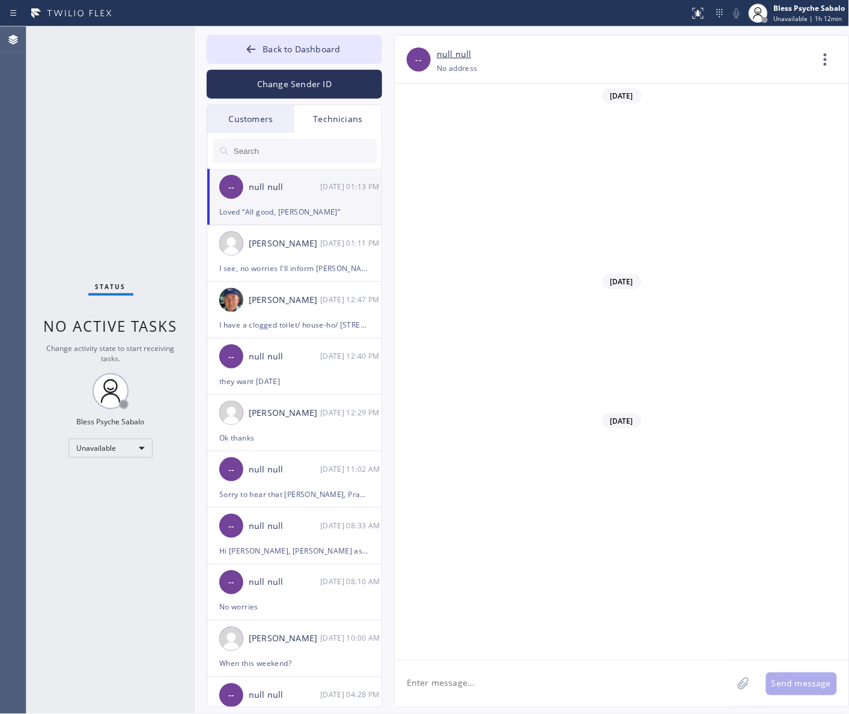
scroll to position [11061, 0]
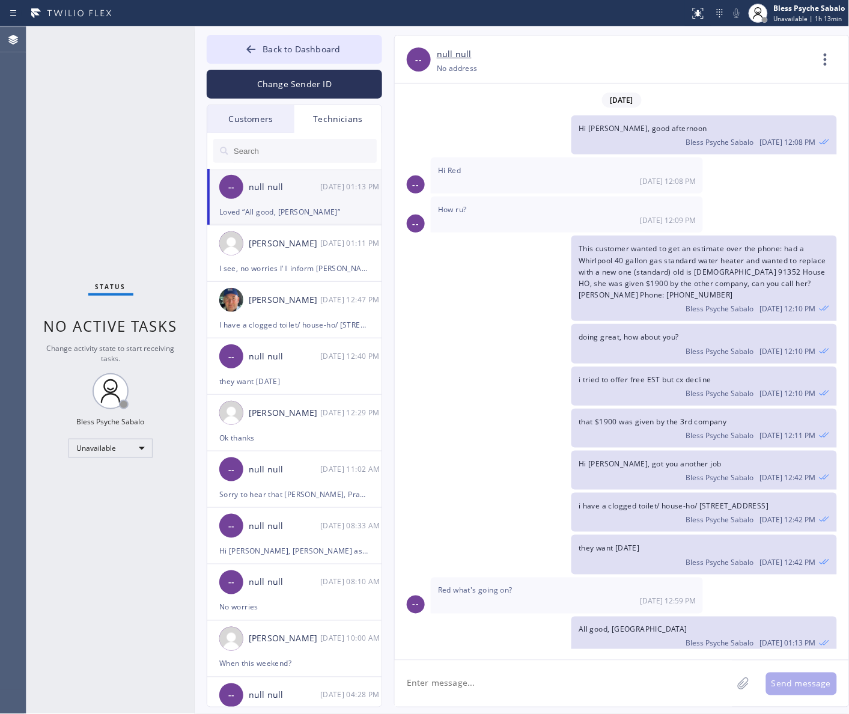
click at [710, 324] on div "doing great, how about you? Bless Psyche Sabalo [DATE] 12:10 PM" at bounding box center [704, 343] width 265 height 39
click at [445, 451] on div "Hi [PERSON_NAME], got you another job Bless Psyche Sabalo [DATE] 12:42 PM" at bounding box center [616, 470] width 442 height 39
click at [347, 121] on div "Technicians" at bounding box center [338, 119] width 87 height 28
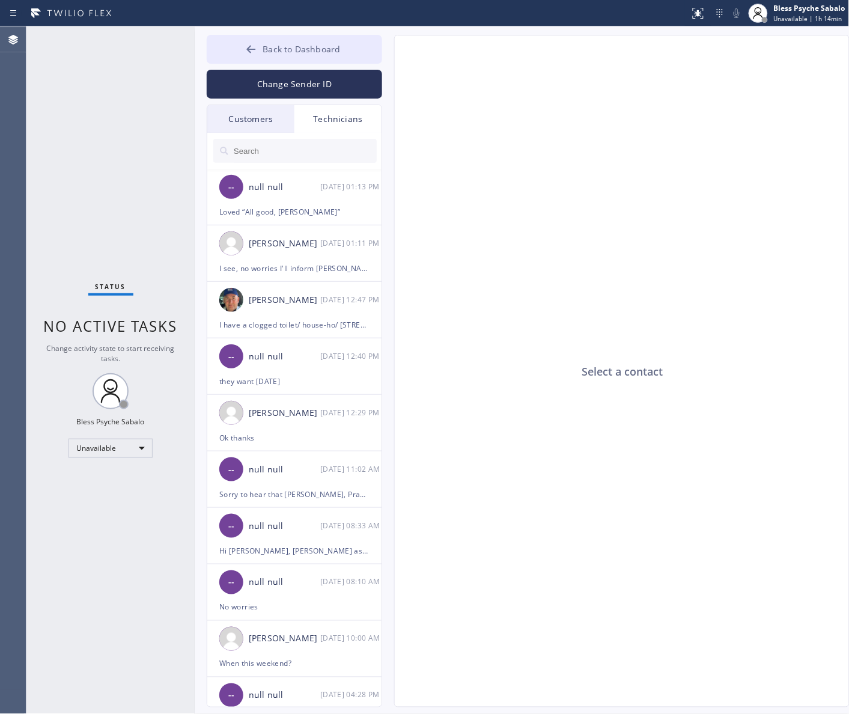
drag, startPoint x: 304, startPoint y: 49, endPoint x: 302, endPoint y: 43, distance: 6.5
click at [304, 49] on span "Back to Dashboard" at bounding box center [302, 48] width 78 height 11
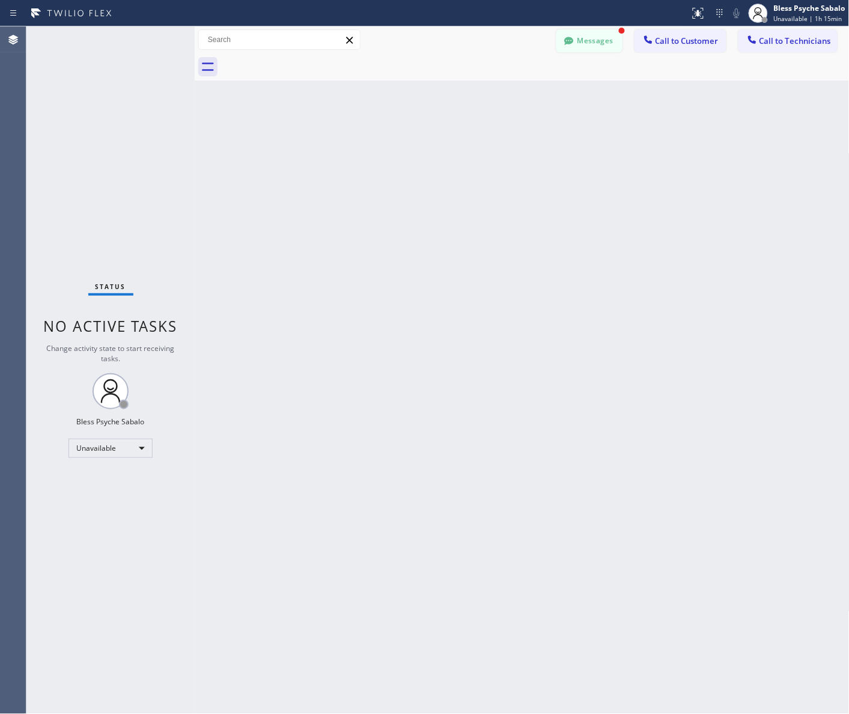
click at [598, 45] on button "Messages" at bounding box center [590, 40] width 66 height 23
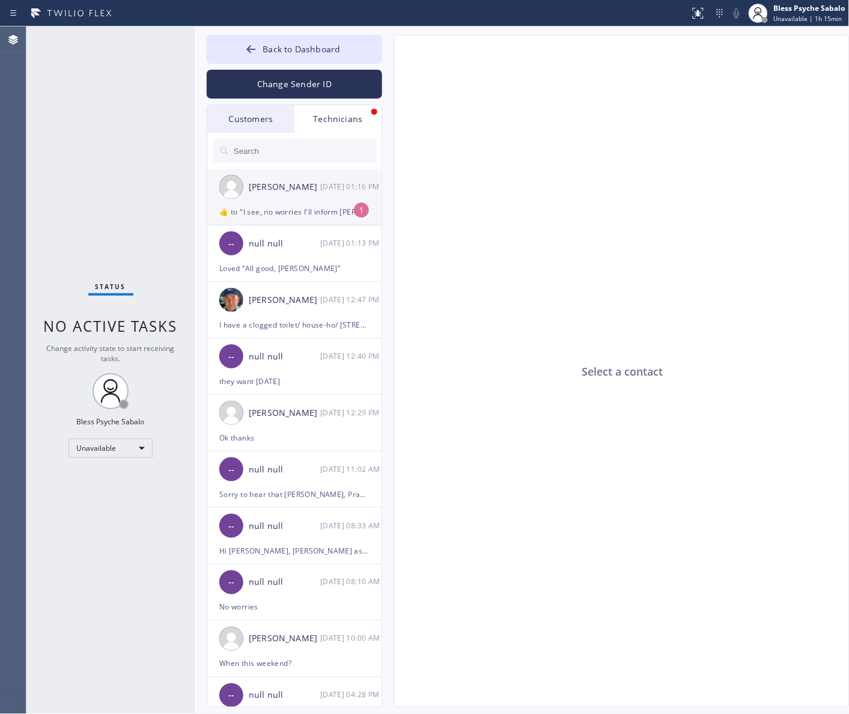
click at [271, 212] on div "​👍​ to “ I see, no worries I'll inform [PERSON_NAME] about it. he's on lunch th…" at bounding box center [294, 212] width 150 height 14
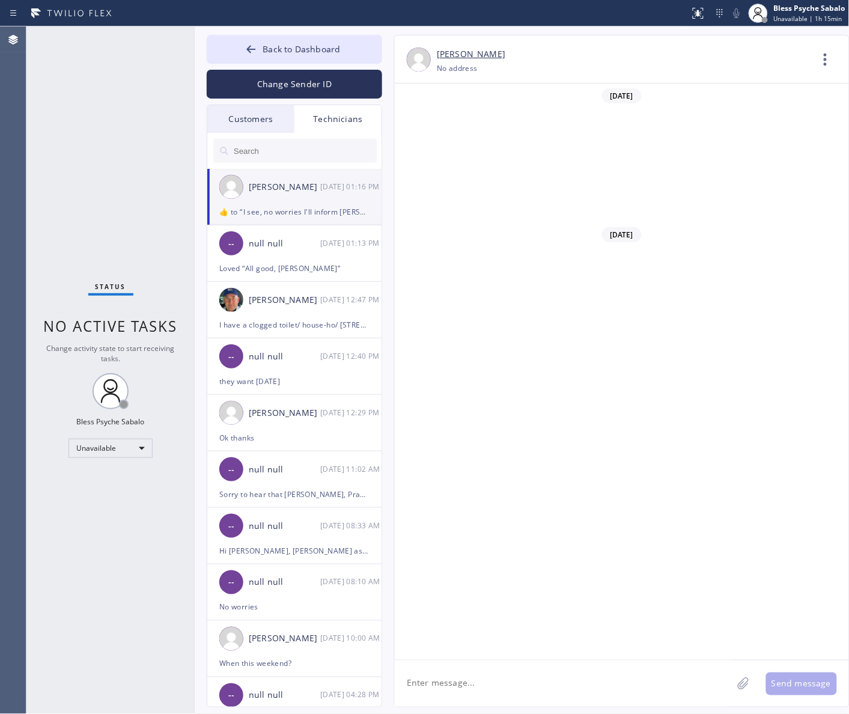
scroll to position [13669, 0]
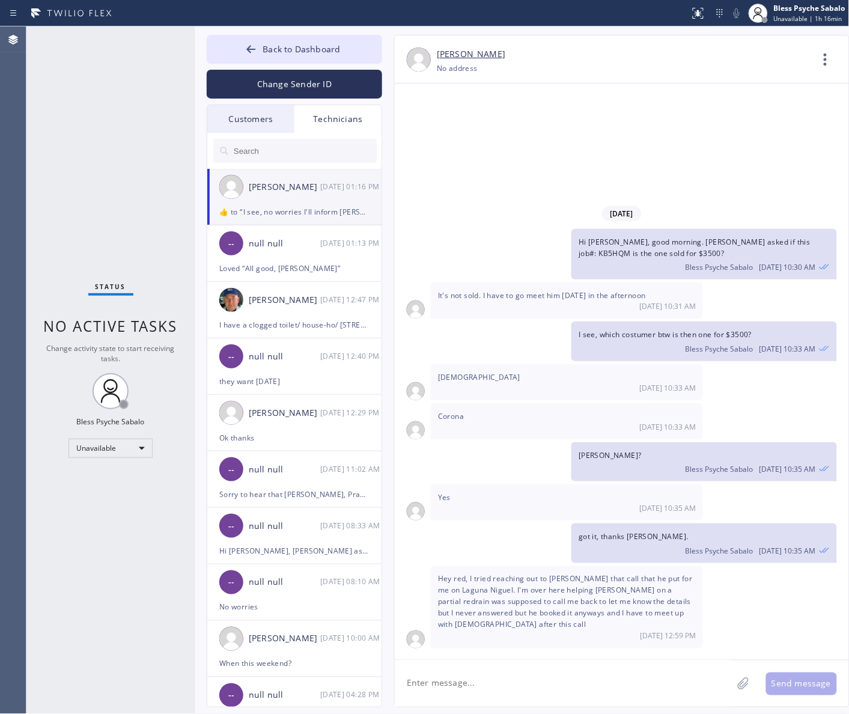
click at [305, 31] on div "Back to Dashboard Change Sender ID Customers Technicians CW [PERSON_NAME] [DATE…" at bounding box center [522, 370] width 655 height 688
click at [299, 49] on span "Back to Dashboard" at bounding box center [302, 48] width 78 height 11
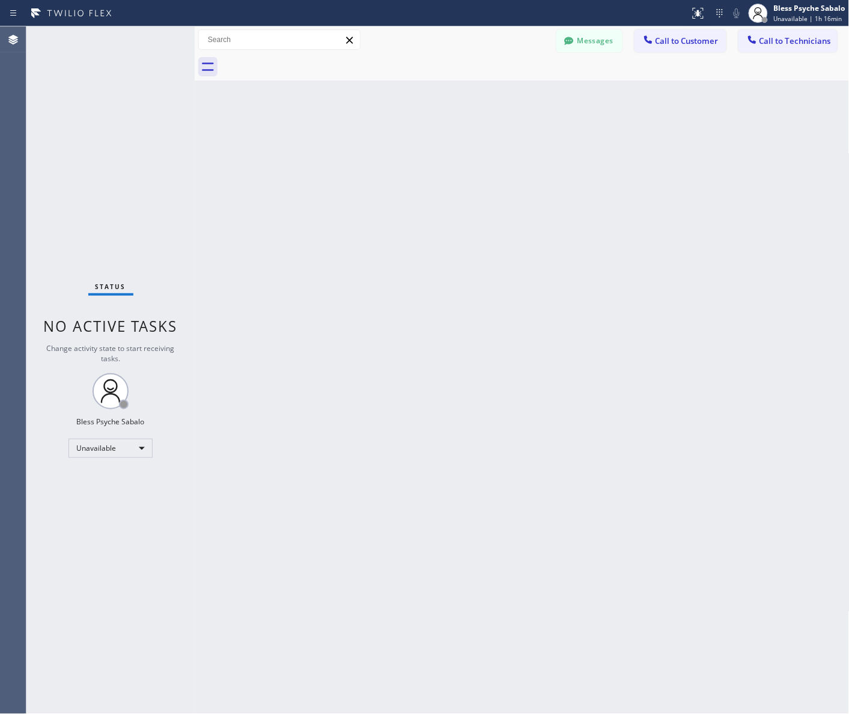
click at [533, 136] on div "Back to Dashboard Change Sender ID Customers Technicians CW [PERSON_NAME] [DATE…" at bounding box center [522, 370] width 655 height 688
click at [674, 61] on div at bounding box center [535, 66] width 629 height 27
click at [675, 49] on button "Call to Customer" at bounding box center [681, 40] width 92 height 23
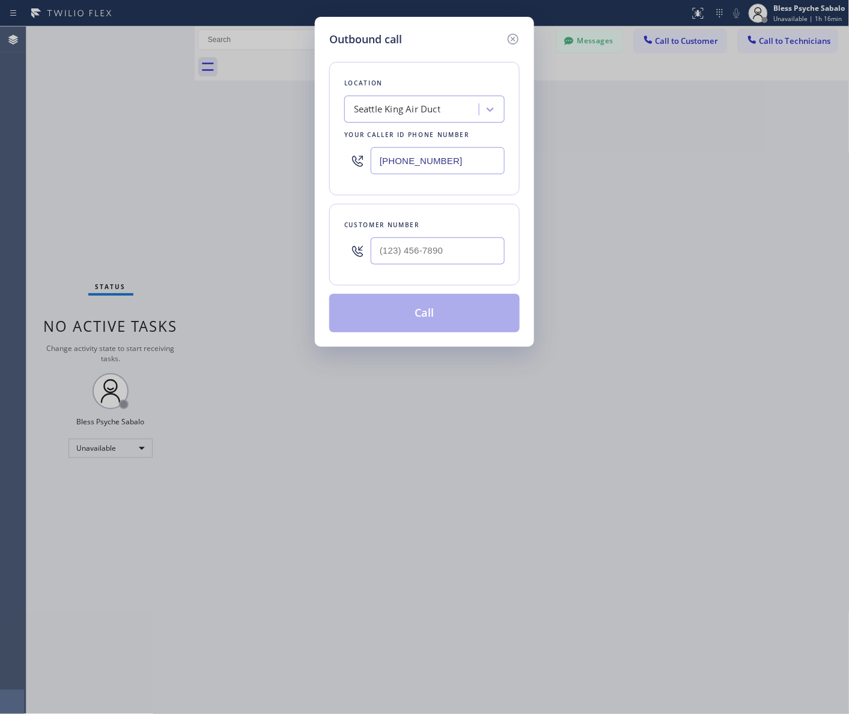
click at [415, 100] on div "Seattle King Air Duct" at bounding box center [413, 109] width 131 height 21
paste input "Subzero Repair Professionals"
type input "Subzero Repair Professionals"
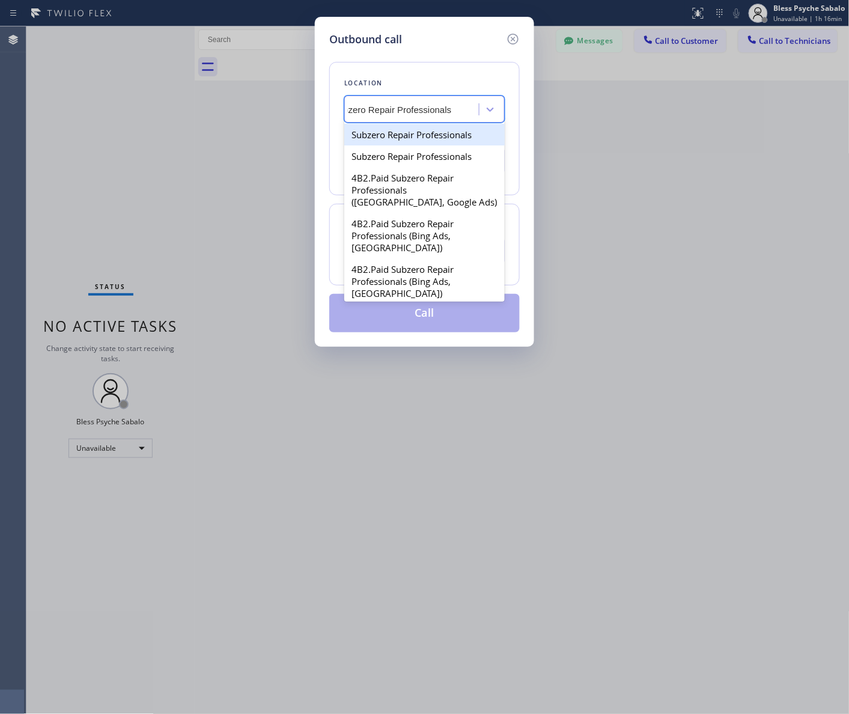
click at [409, 139] on div "Subzero Repair Professionals" at bounding box center [424, 135] width 160 height 22
type input "[PHONE_NUMBER]"
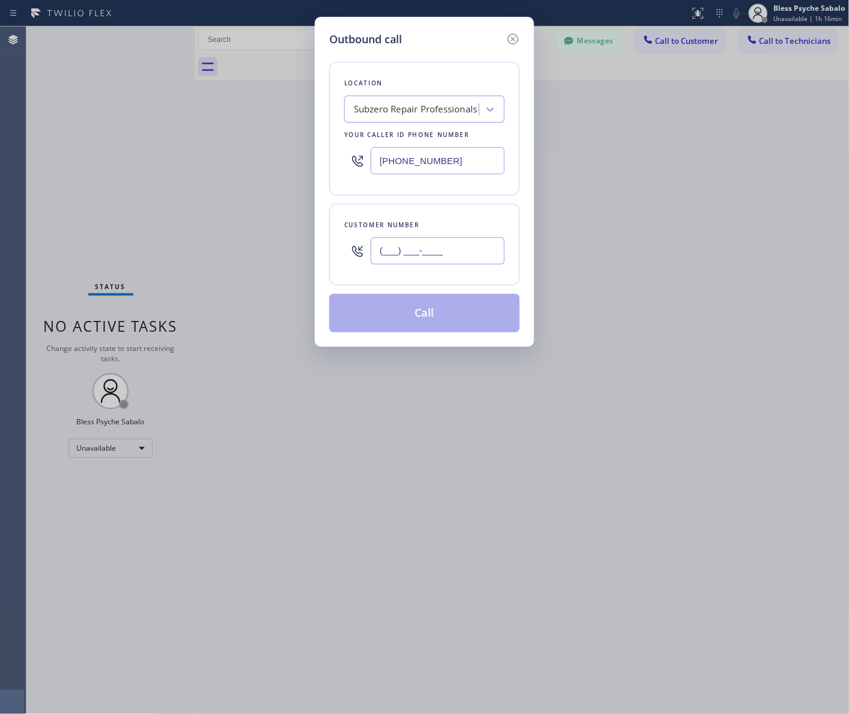
click at [377, 257] on input "(___) ___-____" at bounding box center [438, 250] width 134 height 27
paste input "408) 759-1973"
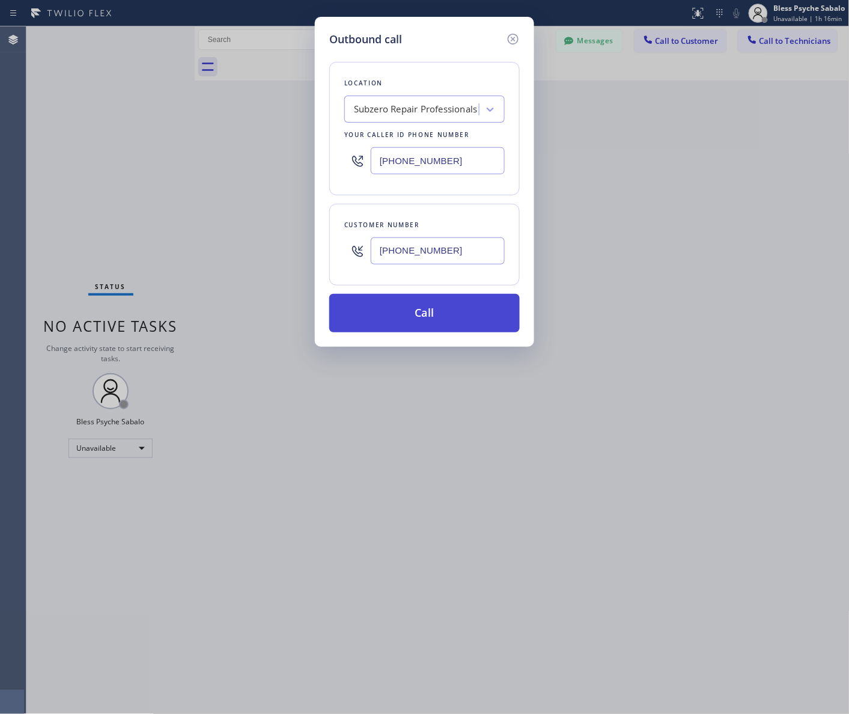
type input "[PHONE_NUMBER]"
click at [420, 325] on button "Call" at bounding box center [424, 313] width 191 height 38
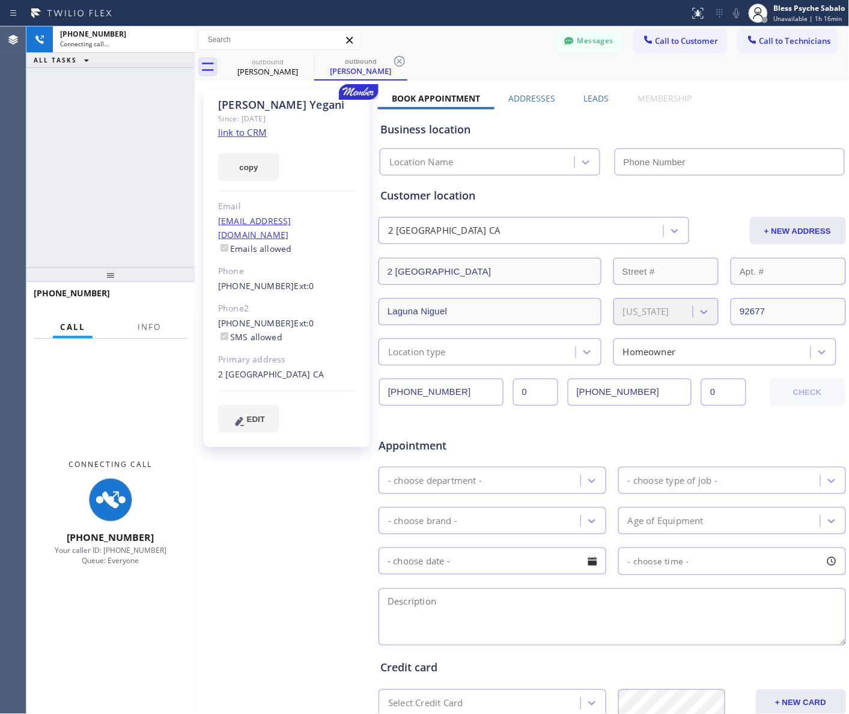
type input "[PHONE_NUMBER]"
click at [460, 456] on div "Appointment Appliance Repair High End - choose type of job - - choose brand - A…" at bounding box center [612, 535] width 464 height 225
click at [389, 502] on div "Appointment Appliance Repair High End - choose type of job - - choose brand - A…" at bounding box center [612, 535] width 464 height 225
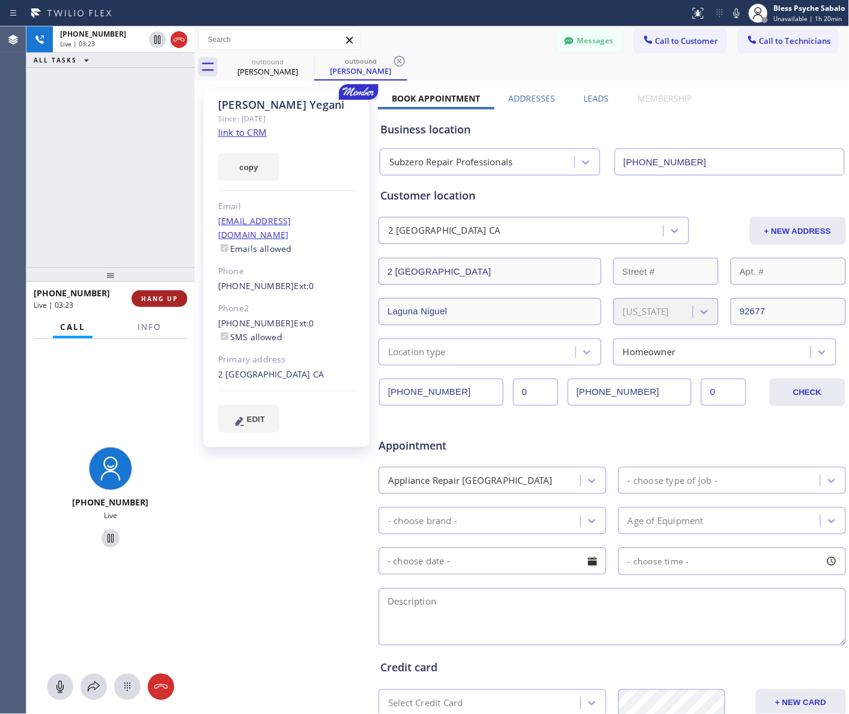
click at [157, 296] on span "HANG UP" at bounding box center [159, 299] width 37 height 8
click at [146, 250] on div "[PHONE_NUMBER] Live | 03:24 ALL TASKS ALL TASKS ACTIVE TASKS TASKS IN WRAP UP" at bounding box center [110, 146] width 168 height 241
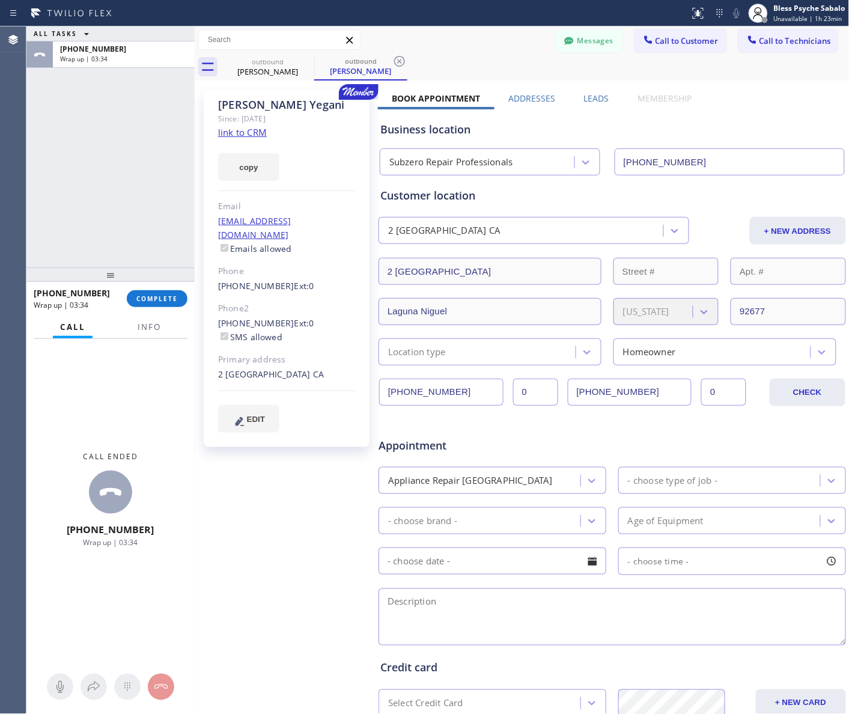
scroll to position [75, 0]
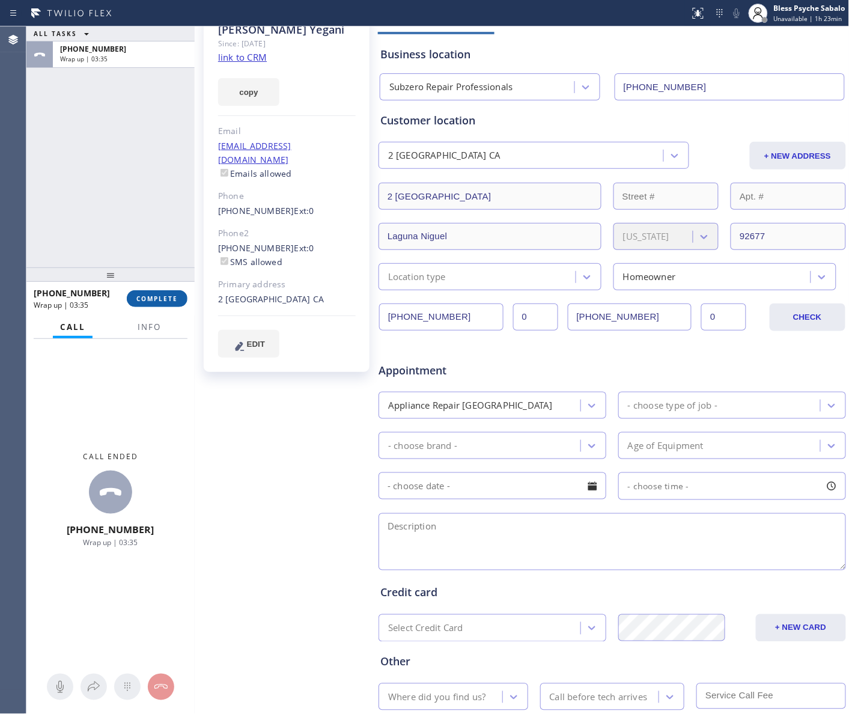
click at [151, 298] on span "COMPLETE" at bounding box center [156, 299] width 41 height 8
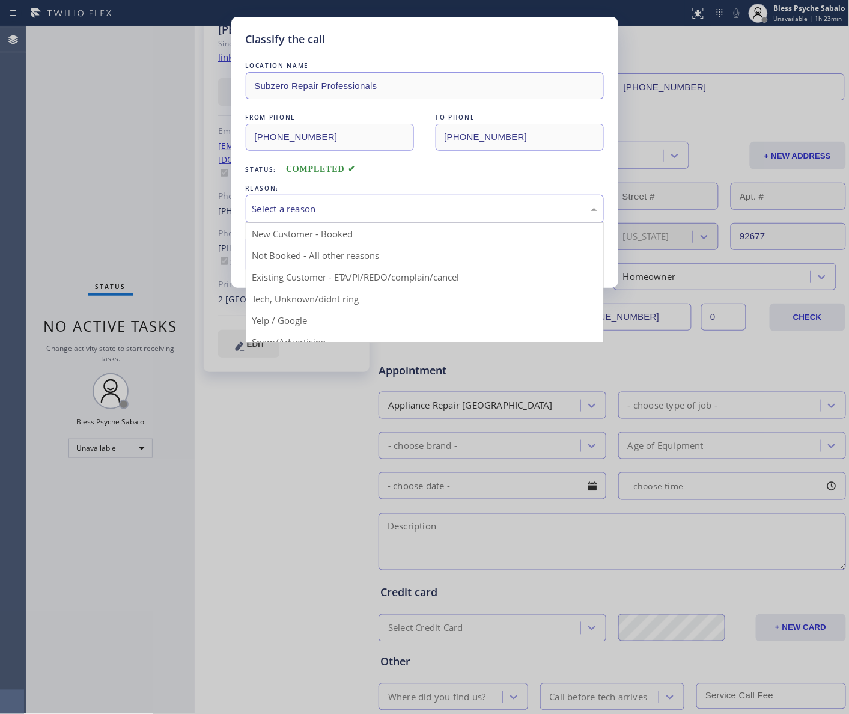
click at [326, 215] on div "Select a reason" at bounding box center [424, 209] width 345 height 14
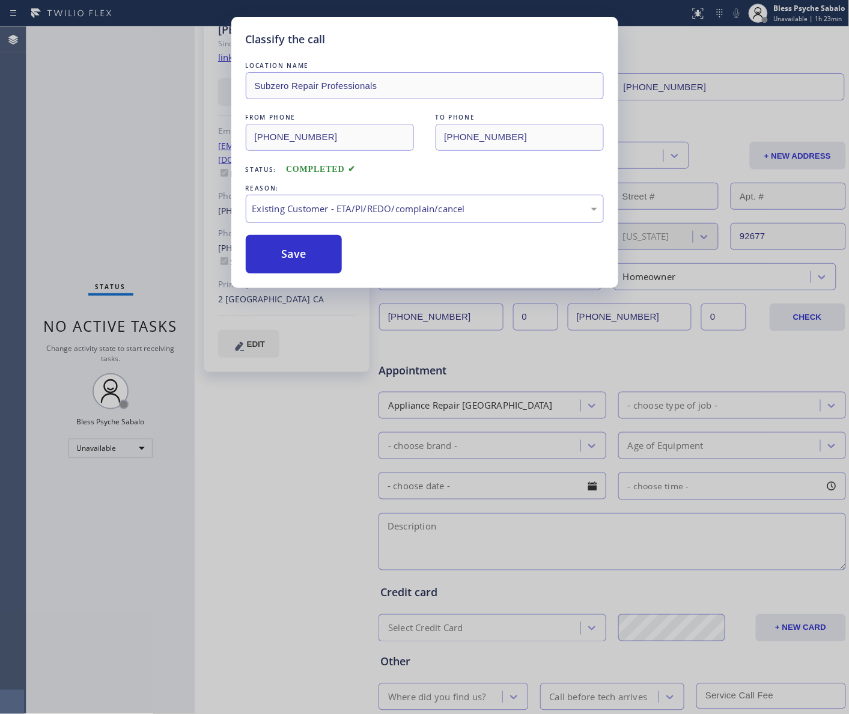
drag, startPoint x: 334, startPoint y: 281, endPoint x: 329, endPoint y: 275, distance: 7.7
click at [304, 261] on button "Save" at bounding box center [294, 254] width 97 height 38
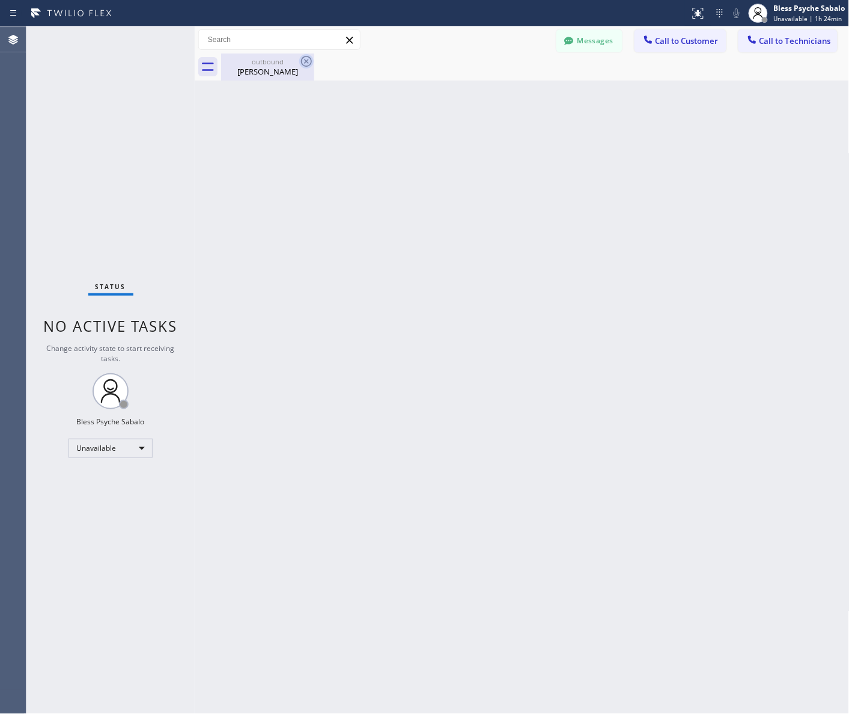
click at [304, 60] on icon at bounding box center [306, 61] width 14 height 14
drag, startPoint x: 365, startPoint y: 151, endPoint x: 404, endPoint y: 125, distance: 46.7
click at [371, 153] on div "Back to Dashboard Change Sender ID Customers Technicians CW [PERSON_NAME] [DATE…" at bounding box center [522, 370] width 655 height 688
click at [605, 41] on button "Messages" at bounding box center [590, 40] width 66 height 23
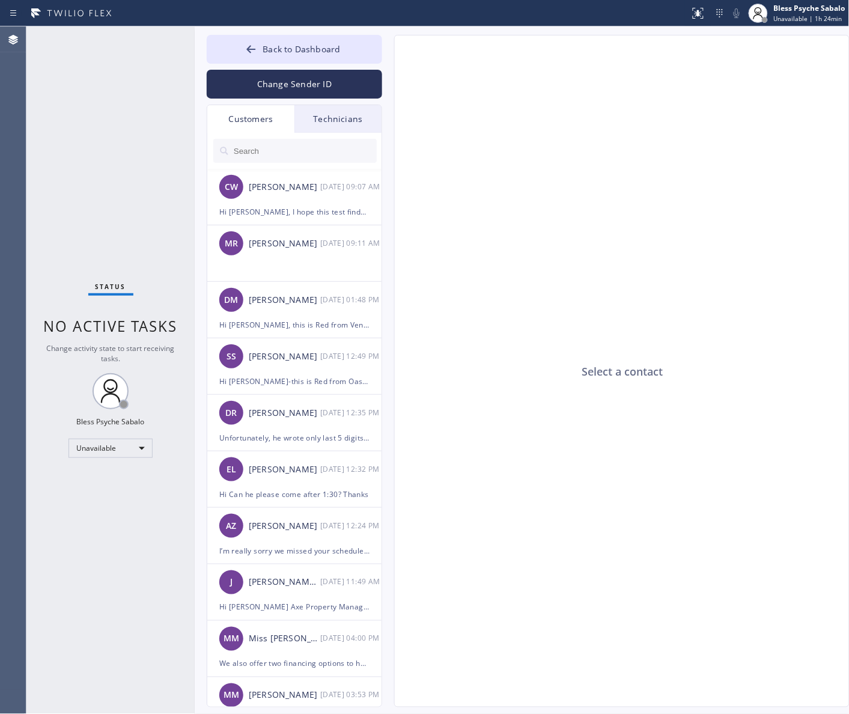
click at [334, 127] on div "Technicians" at bounding box center [338, 119] width 87 height 28
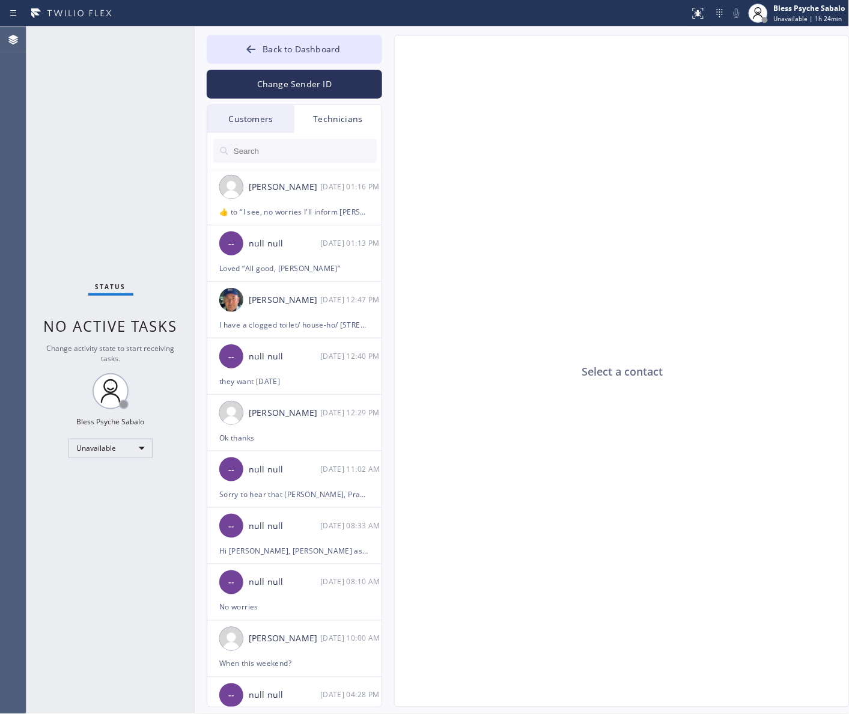
click at [246, 125] on div "Customers" at bounding box center [250, 119] width 87 height 28
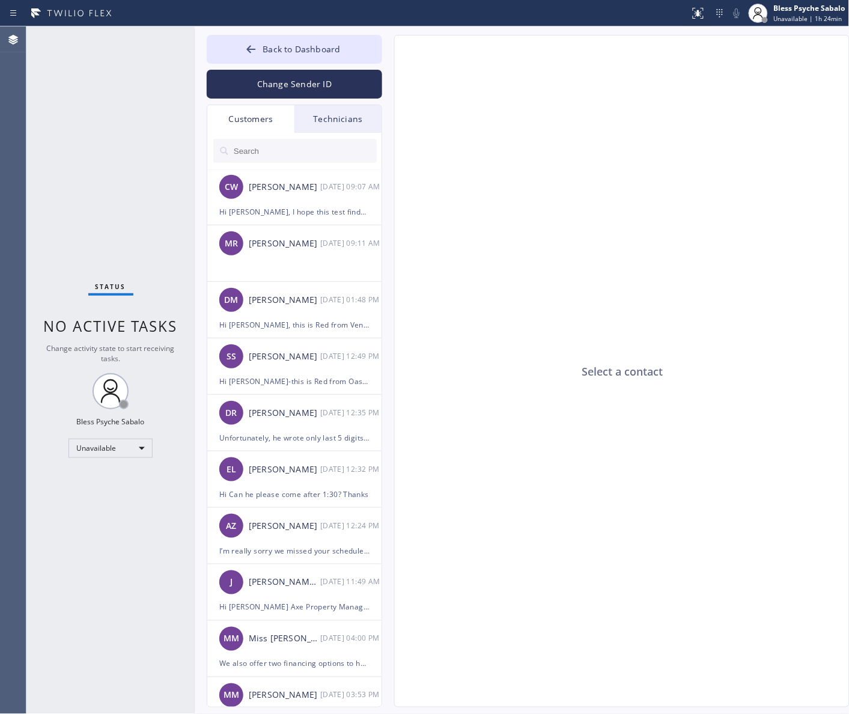
click at [331, 118] on div "Technicians" at bounding box center [338, 119] width 87 height 28
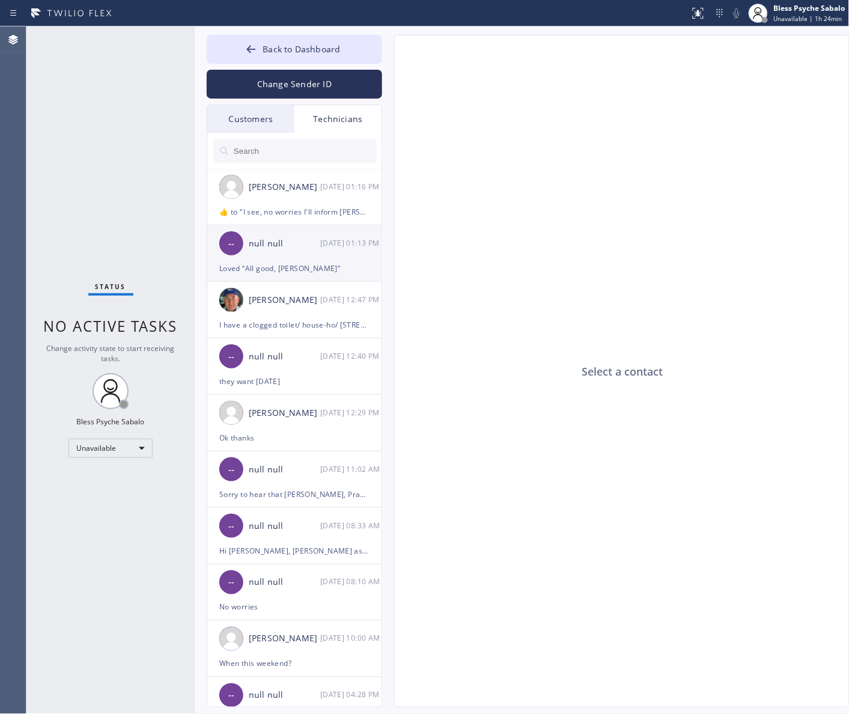
click at [314, 256] on div "-- null null [DATE] 01:13 PM" at bounding box center [295, 243] width 176 height 36
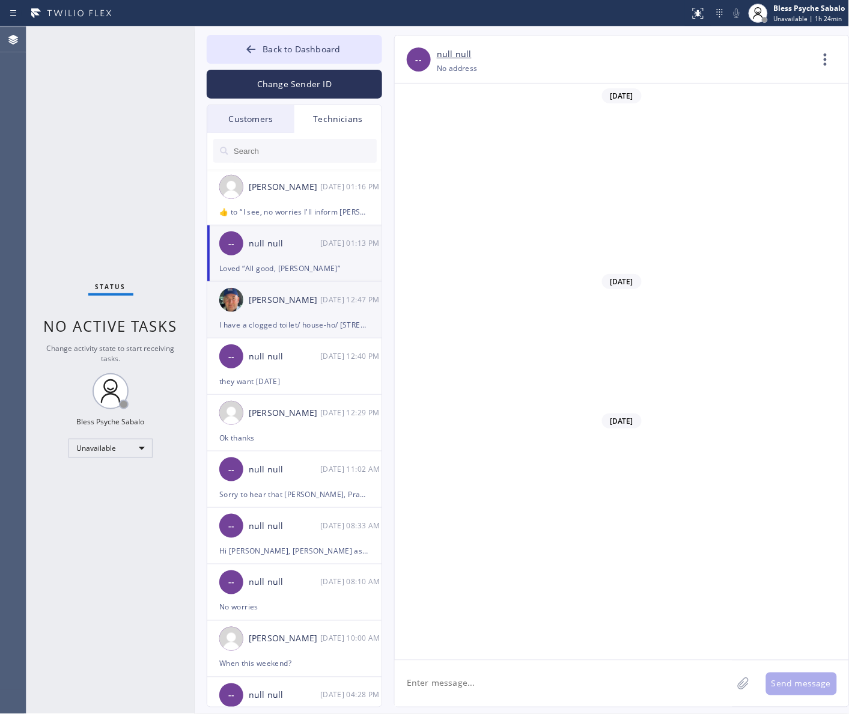
scroll to position [11061, 0]
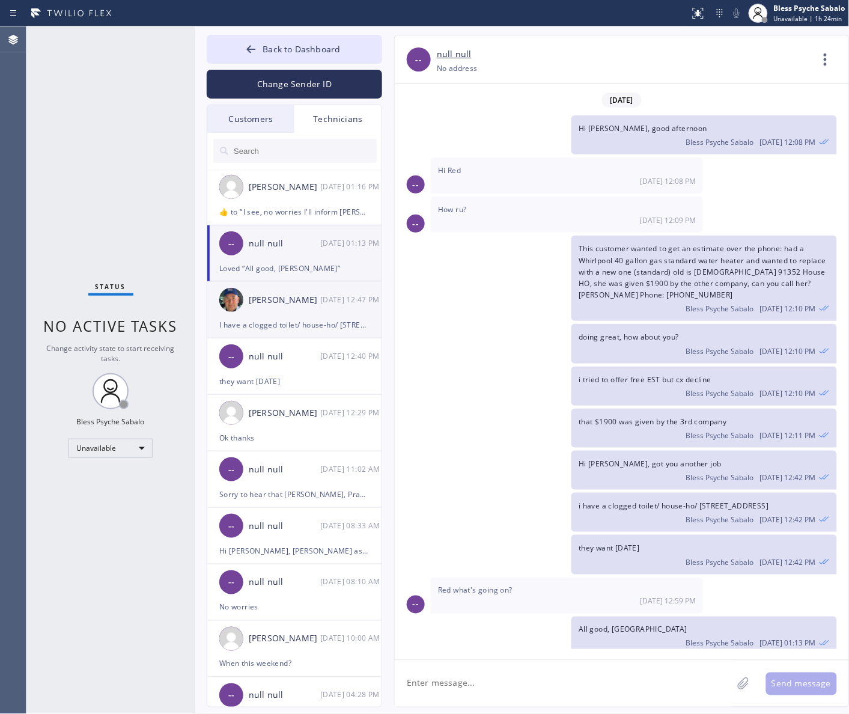
click at [281, 320] on div "I have a clogged toilet/ house-ho/ [STREET_ADDRESS]" at bounding box center [294, 325] width 150 height 14
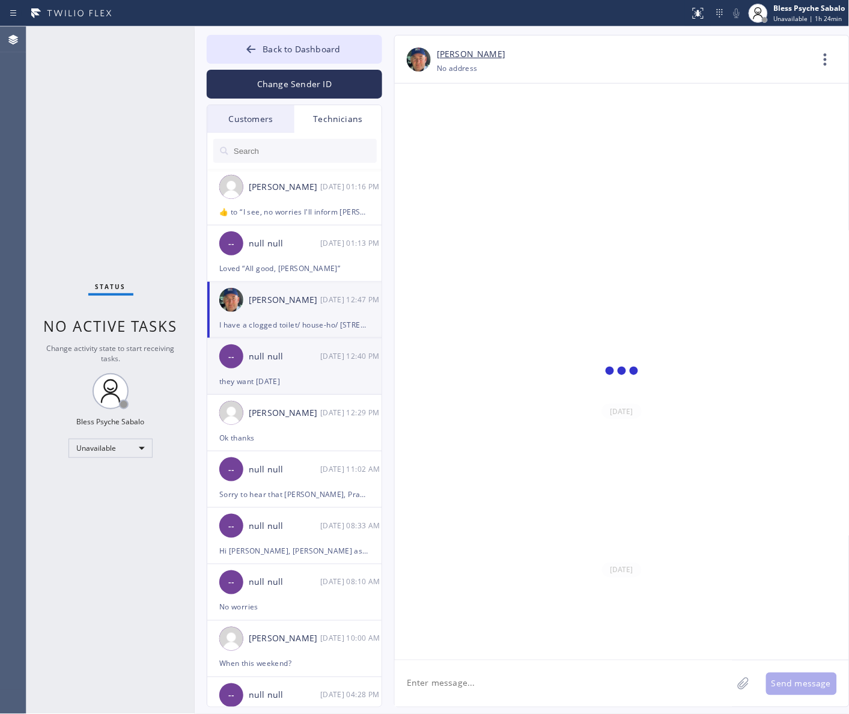
click at [281, 388] on div "they want [DATE]" at bounding box center [294, 381] width 150 height 14
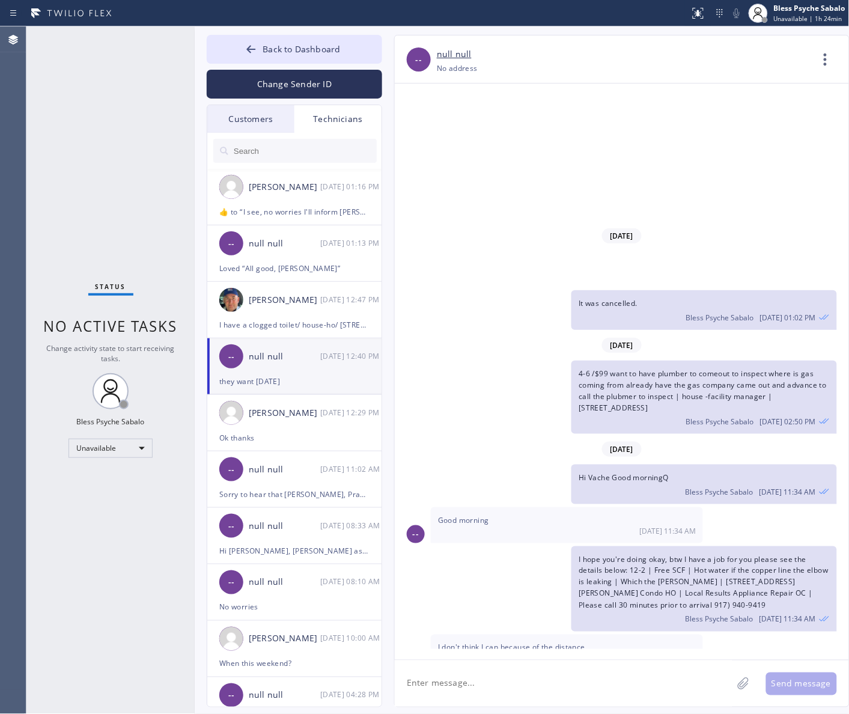
scroll to position [11317, 0]
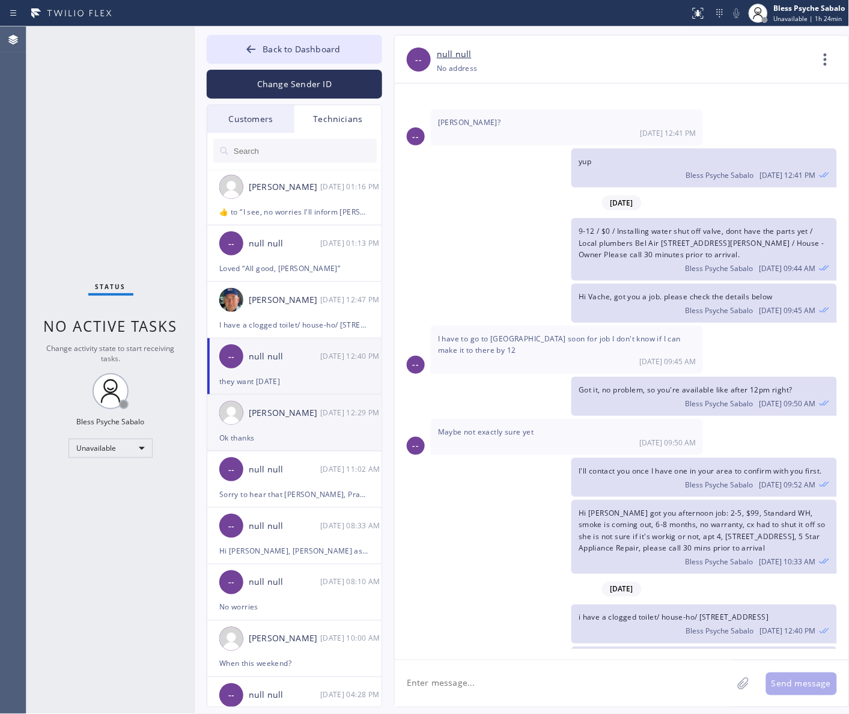
click at [284, 442] on div "Ok thanks" at bounding box center [294, 438] width 150 height 14
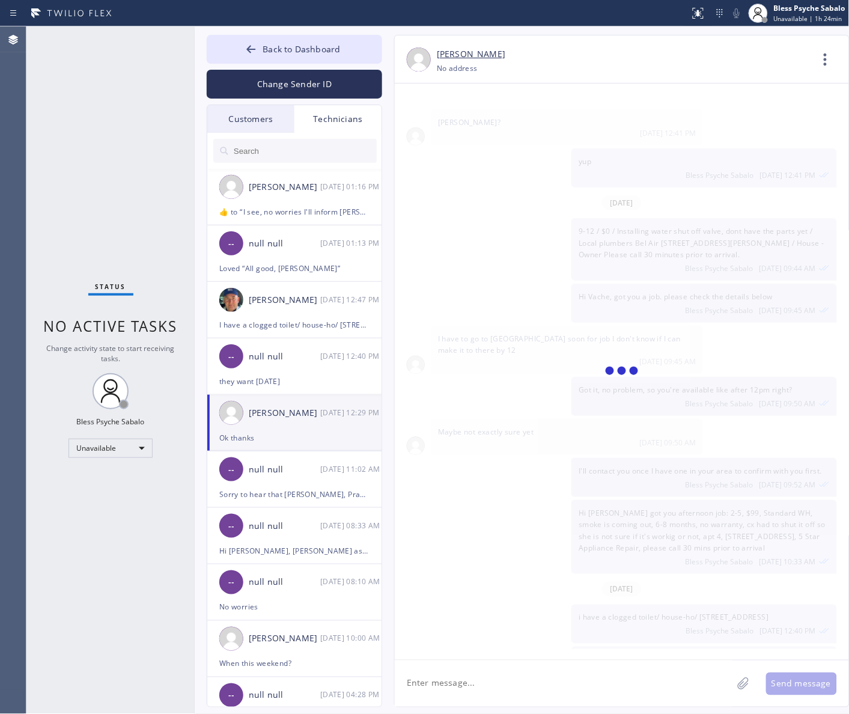
scroll to position [4312, 0]
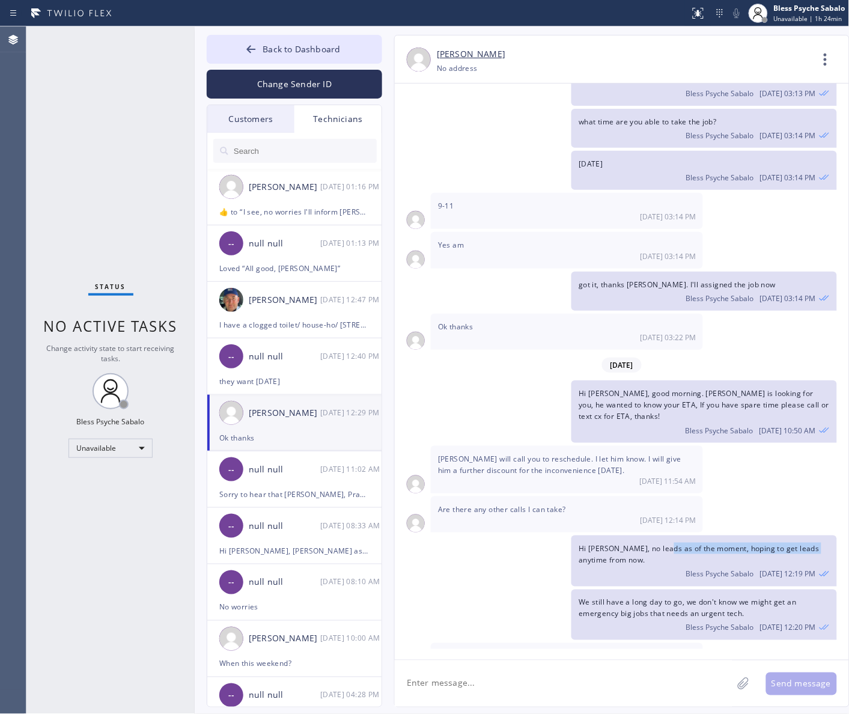
drag, startPoint x: 608, startPoint y: 522, endPoint x: 662, endPoint y: 544, distance: 58.5
click at [665, 536] on div "Hi [PERSON_NAME], no leads as of the moment, hoping to get leads anytime from n…" at bounding box center [616, 561] width 442 height 50
click at [653, 597] on span "We still have a long day to go, we don't know we might get an emergency big job…" at bounding box center [688, 608] width 218 height 22
drag, startPoint x: 590, startPoint y: 437, endPoint x: 437, endPoint y: 426, distance: 153.1
click at [437, 446] on div "[PERSON_NAME] will call you to reschedule. I let him know. I will give him a fu…" at bounding box center [567, 469] width 272 height 47
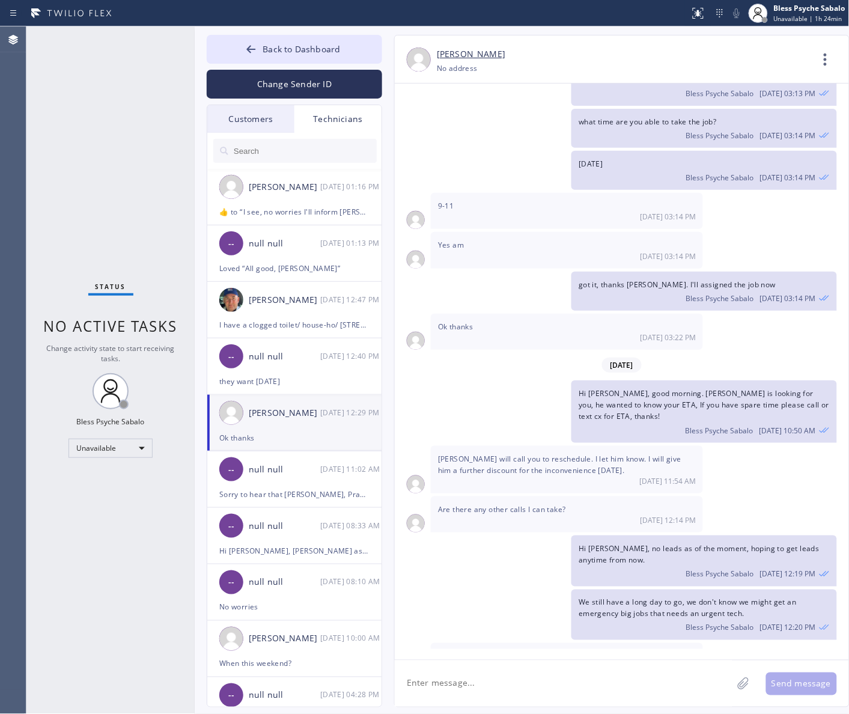
click at [505, 459] on div "[PERSON_NAME] will call you to reschedule. I let him know. I will give him a fu…" at bounding box center [567, 469] width 272 height 47
click at [499, 504] on span "Are there any other calls I can take?" at bounding box center [502, 509] width 128 height 10
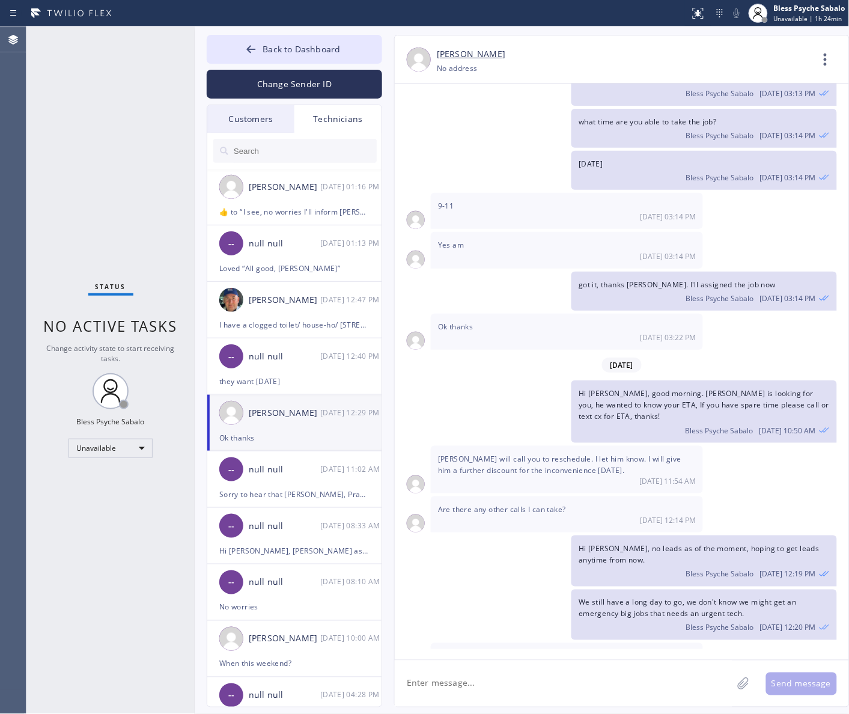
click at [510, 503] on div "[DATE] Hi [PERSON_NAME], my name is RED one of the dispatcher of 5 Star Best Pl…" at bounding box center [622, 367] width 454 height 566
drag, startPoint x: 498, startPoint y: 141, endPoint x: 215, endPoint y: 31, distance: 304.0
click at [491, 151] on div "[DATE] Bless Psyche Sabalo [DATE] 03:14 PM" at bounding box center [616, 170] width 442 height 39
